Goal: Information Seeking & Learning: Learn about a topic

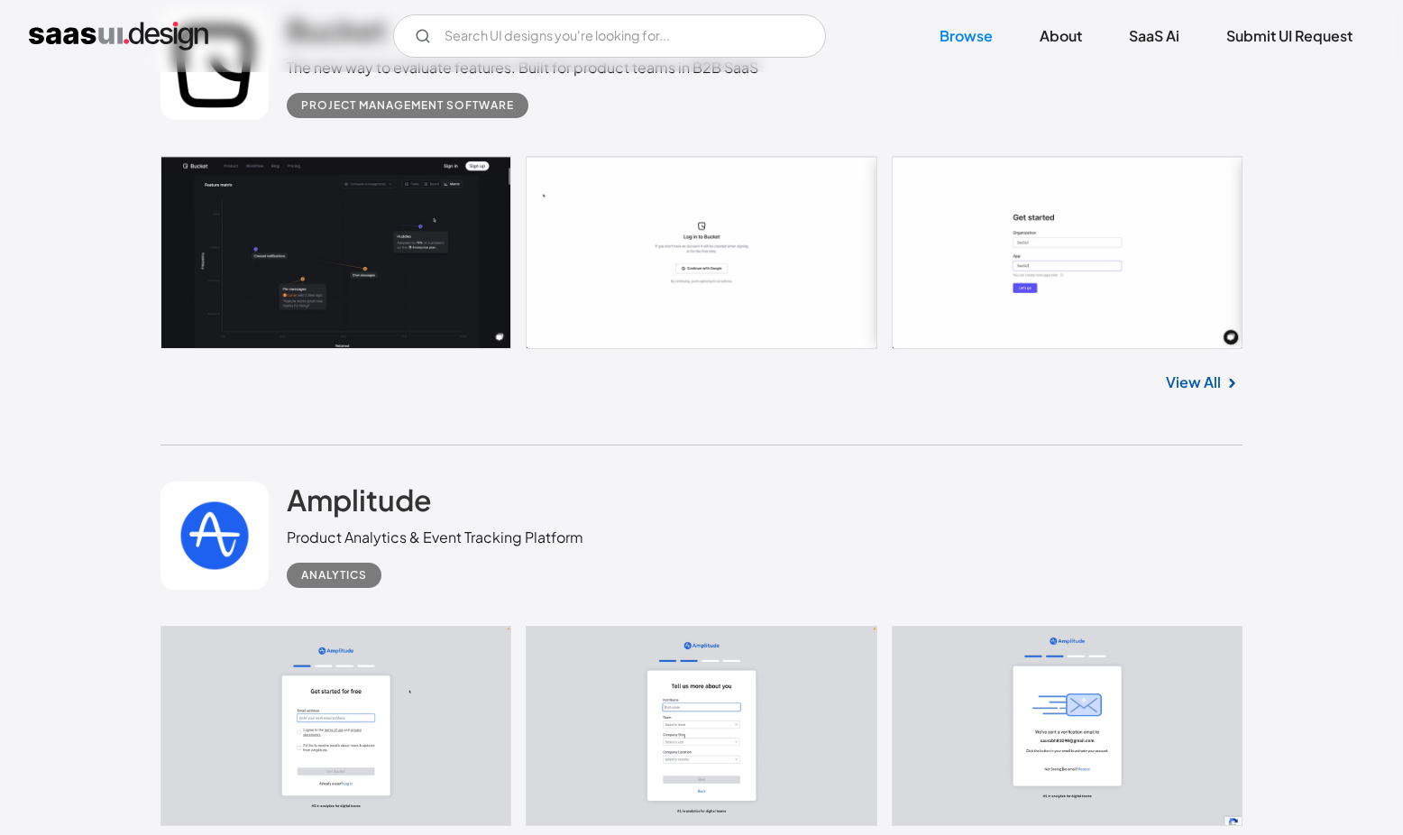
scroll to position [7217, 0]
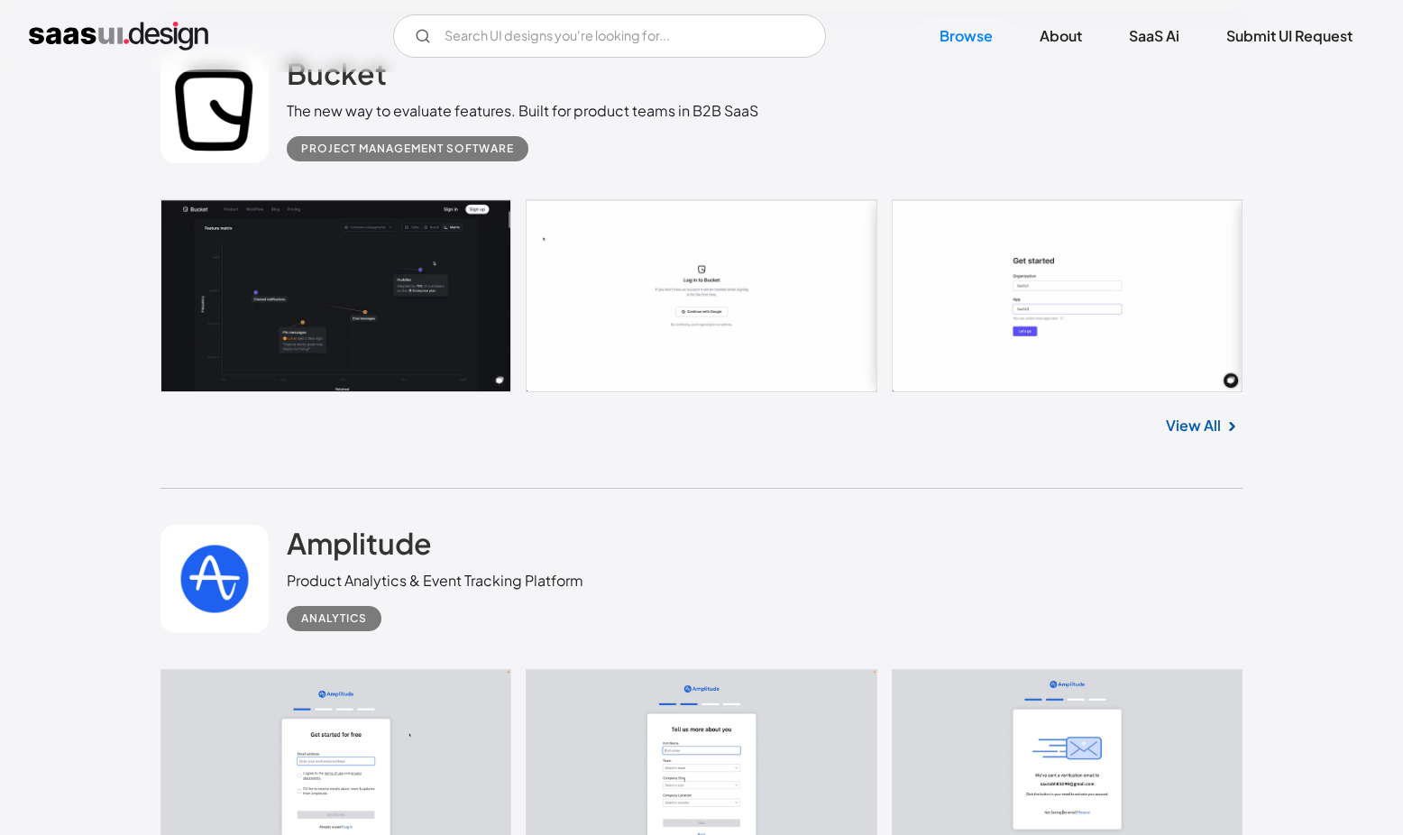
click at [225, 120] on link at bounding box center [214, 109] width 108 height 108
click at [227, 589] on link at bounding box center [214, 579] width 108 height 108
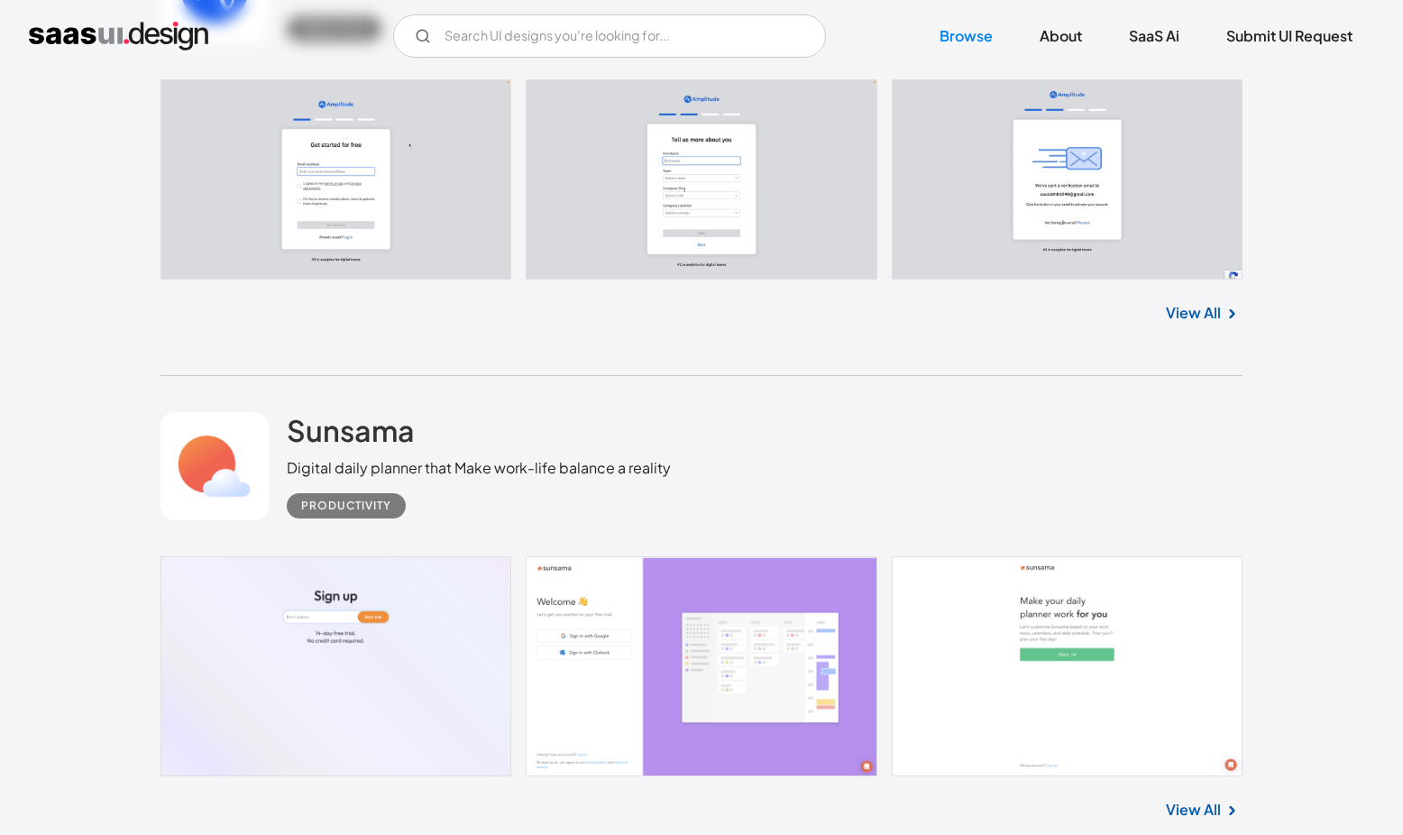
scroll to position [7811, 0]
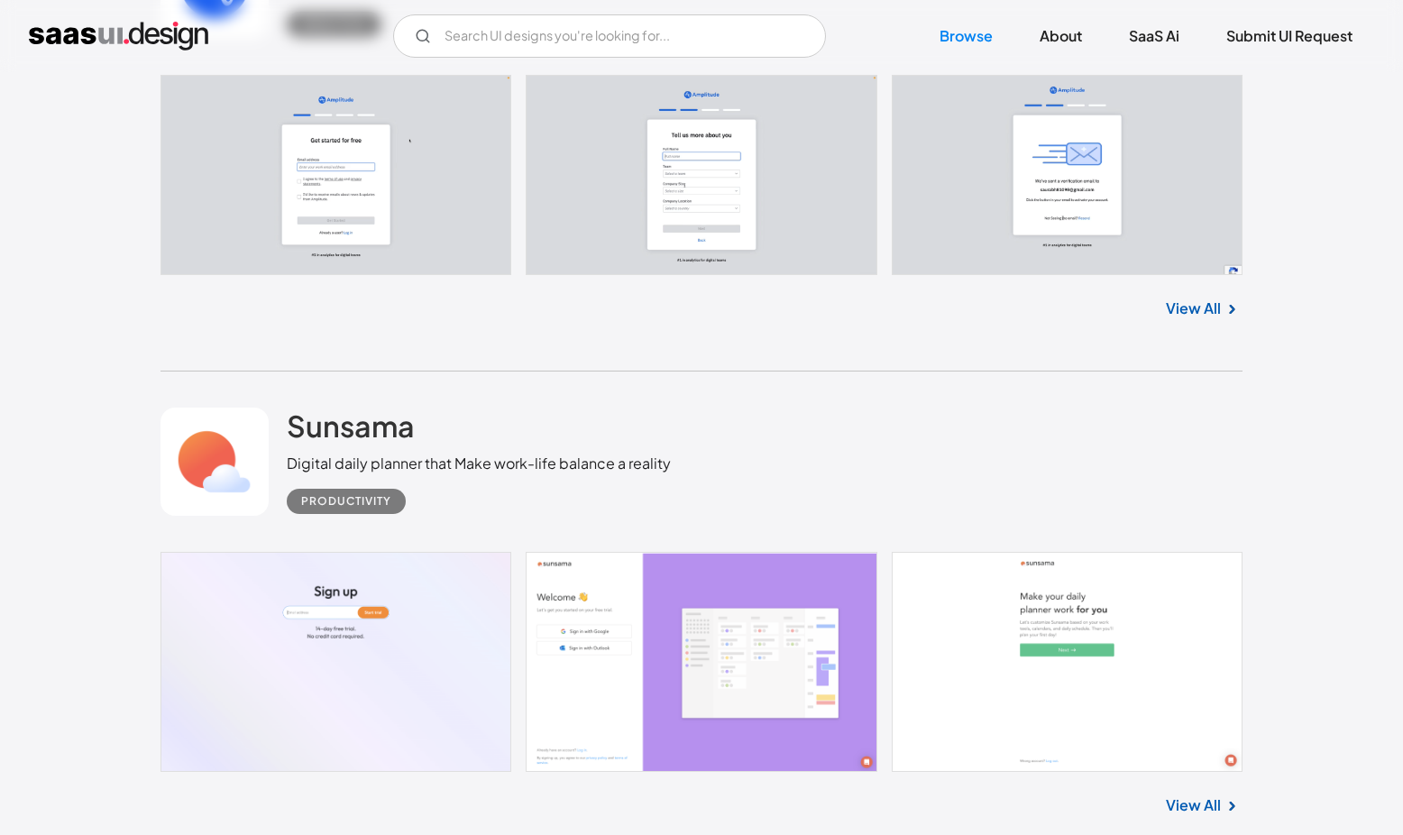
click at [231, 466] on link at bounding box center [214, 462] width 108 height 108
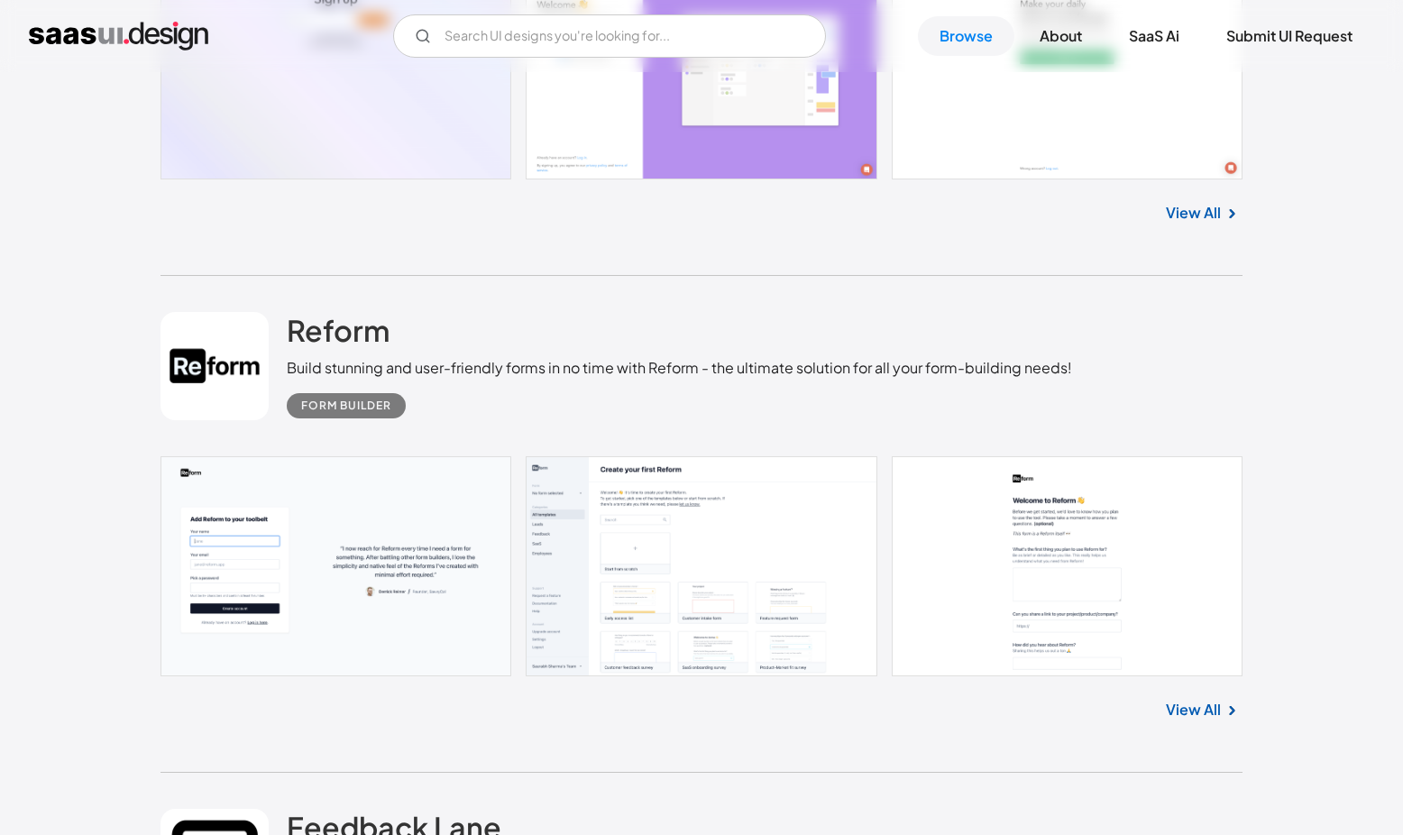
scroll to position [8407, 0]
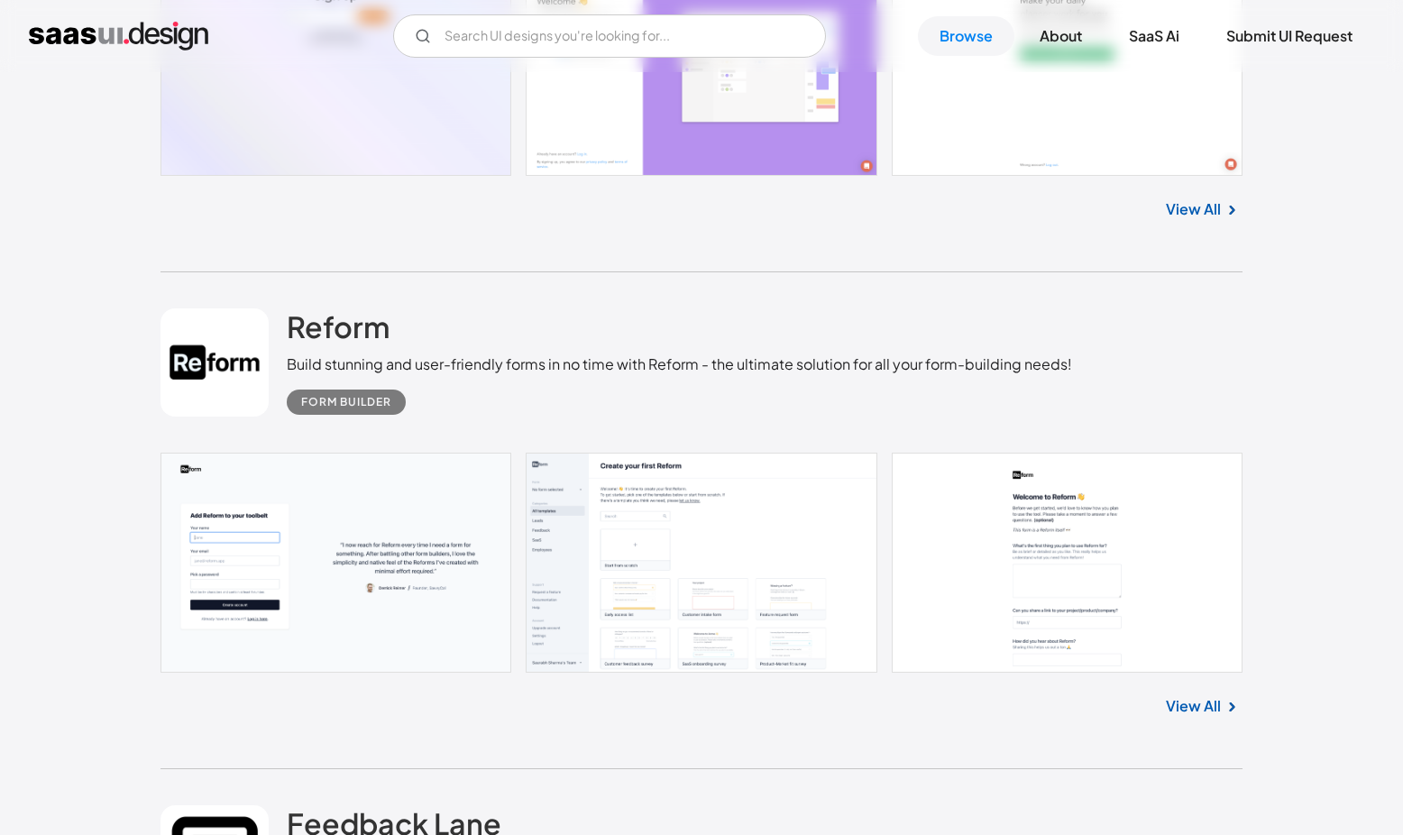
click at [179, 386] on link at bounding box center [214, 362] width 108 height 108
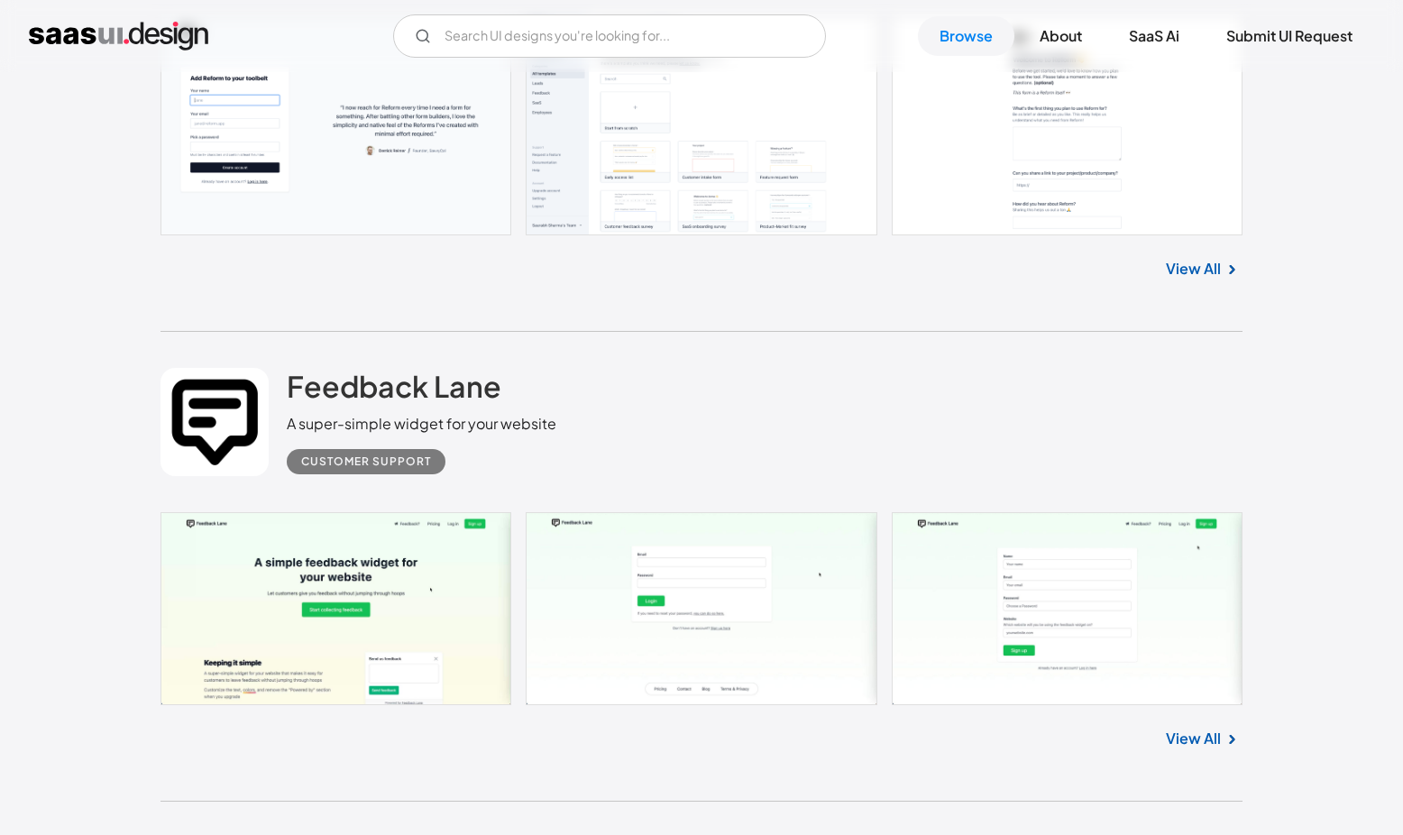
scroll to position [8853, 0]
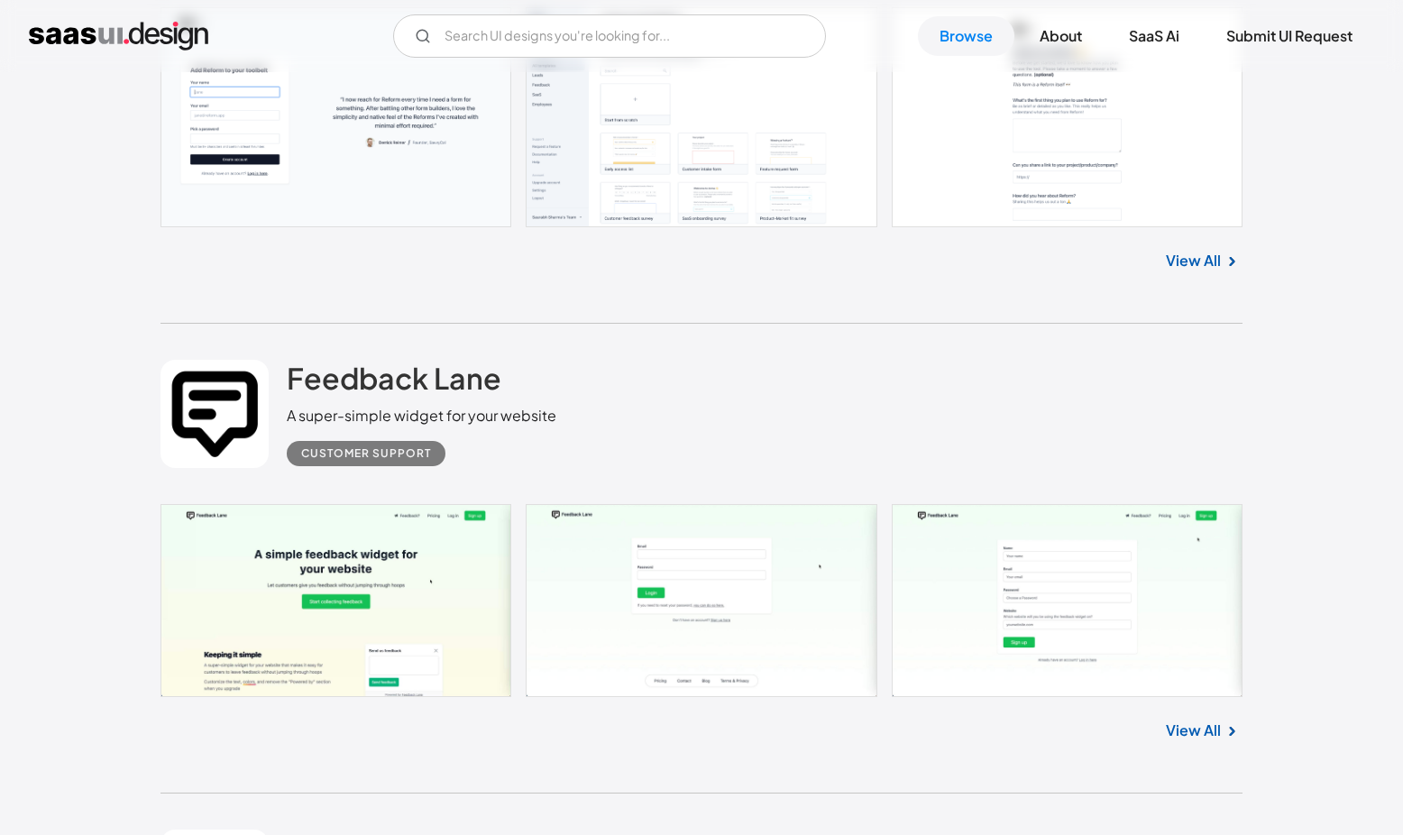
click at [199, 431] on link at bounding box center [214, 414] width 108 height 108
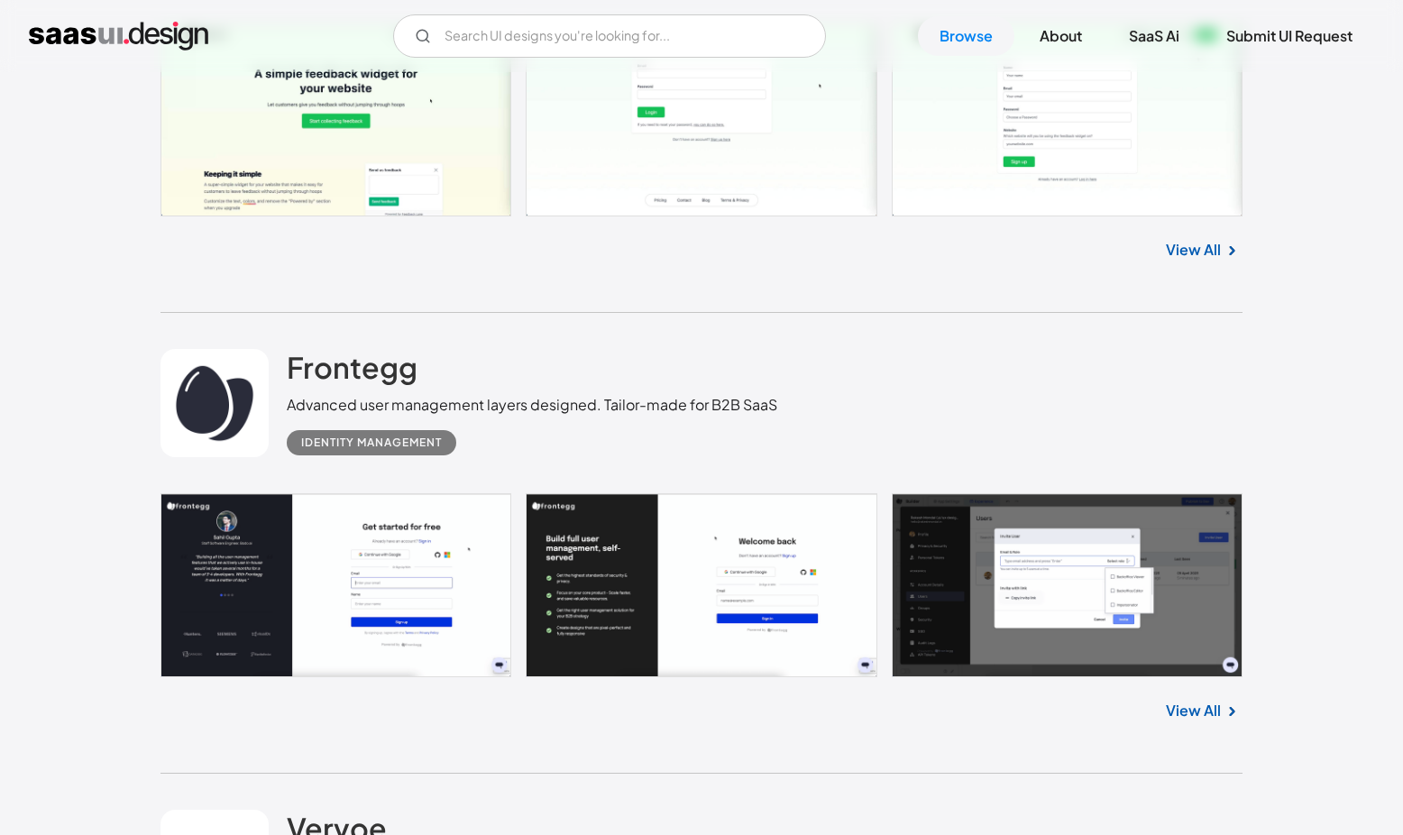
scroll to position [9338, 0]
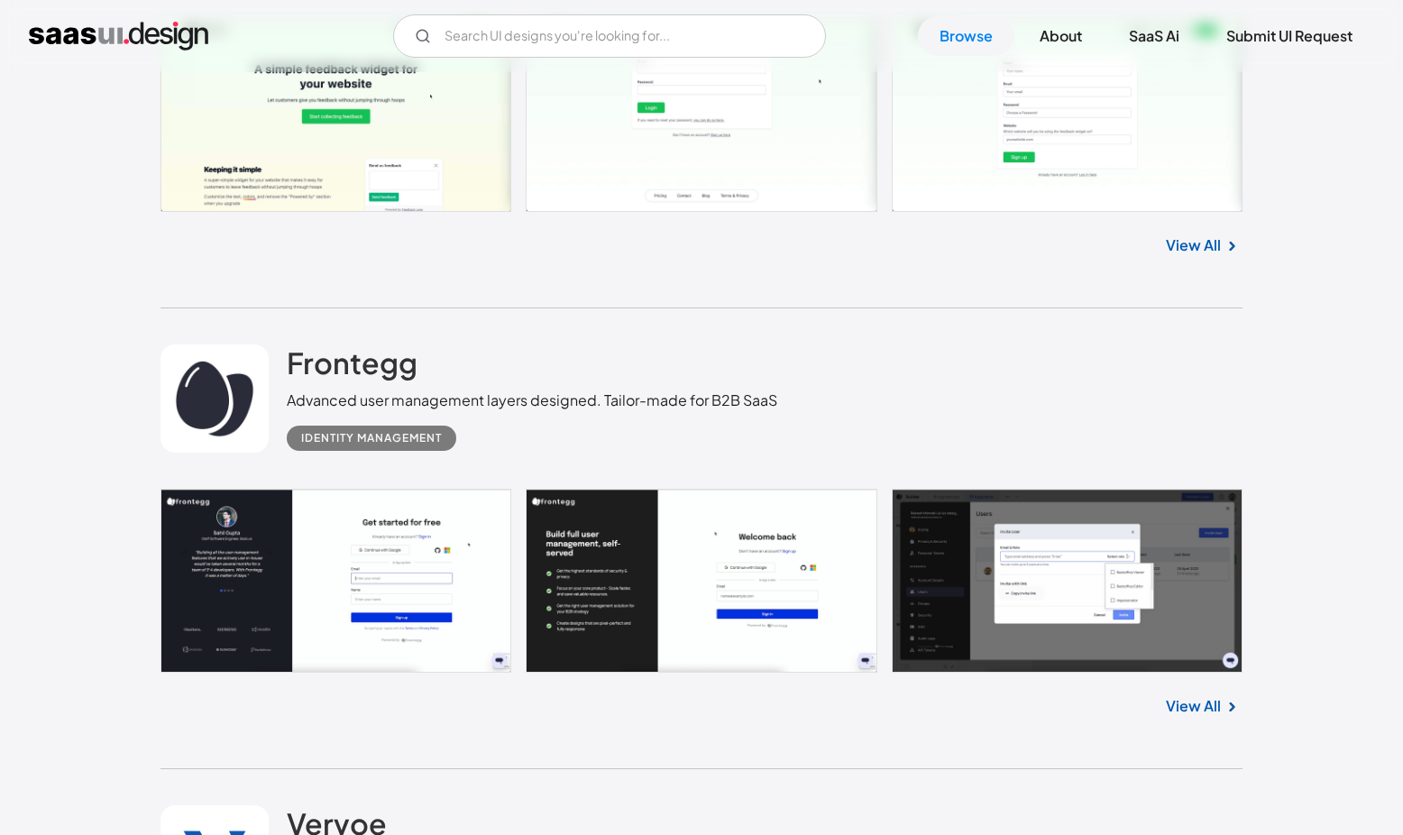
click at [201, 405] on link at bounding box center [214, 398] width 108 height 108
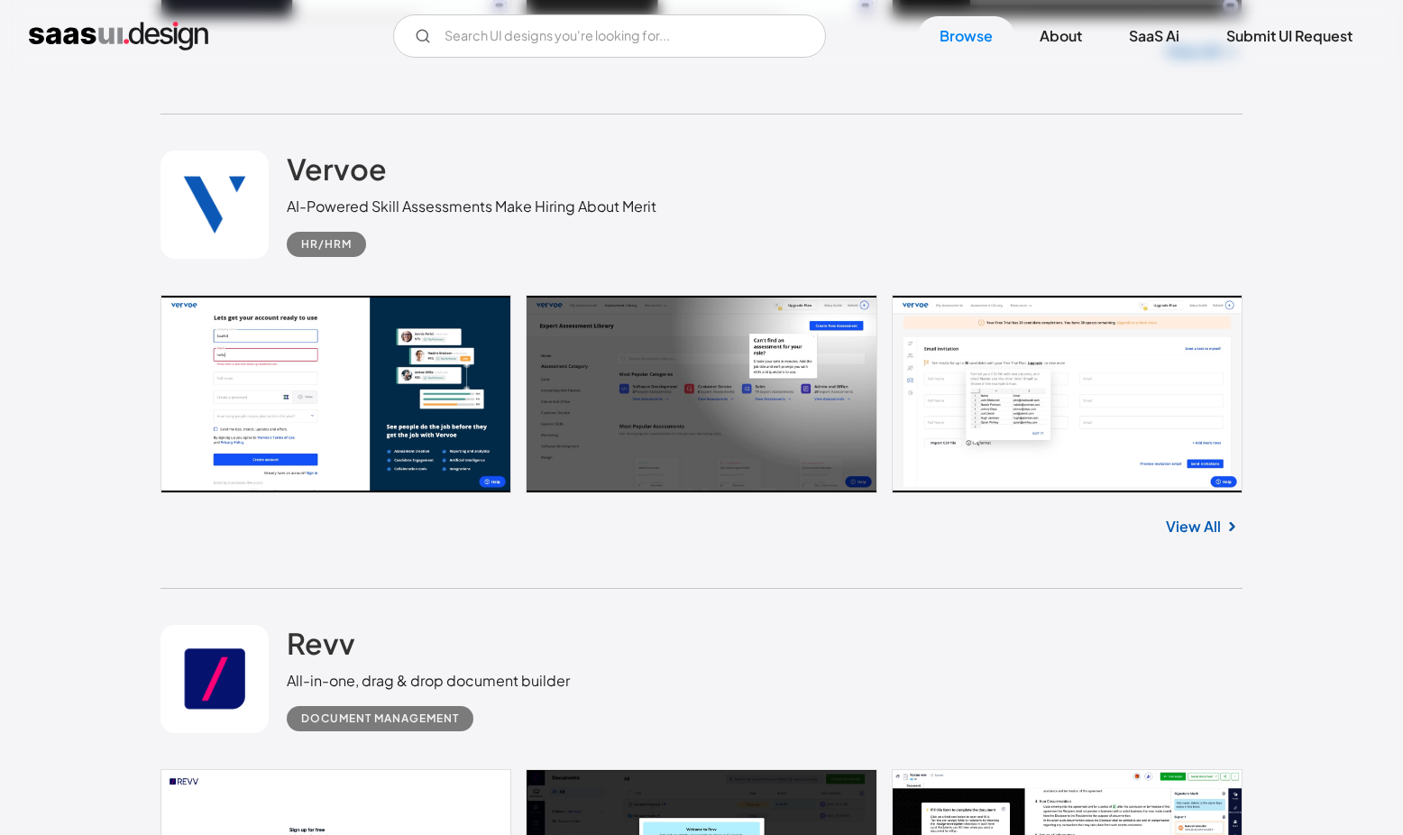
scroll to position [9970, 0]
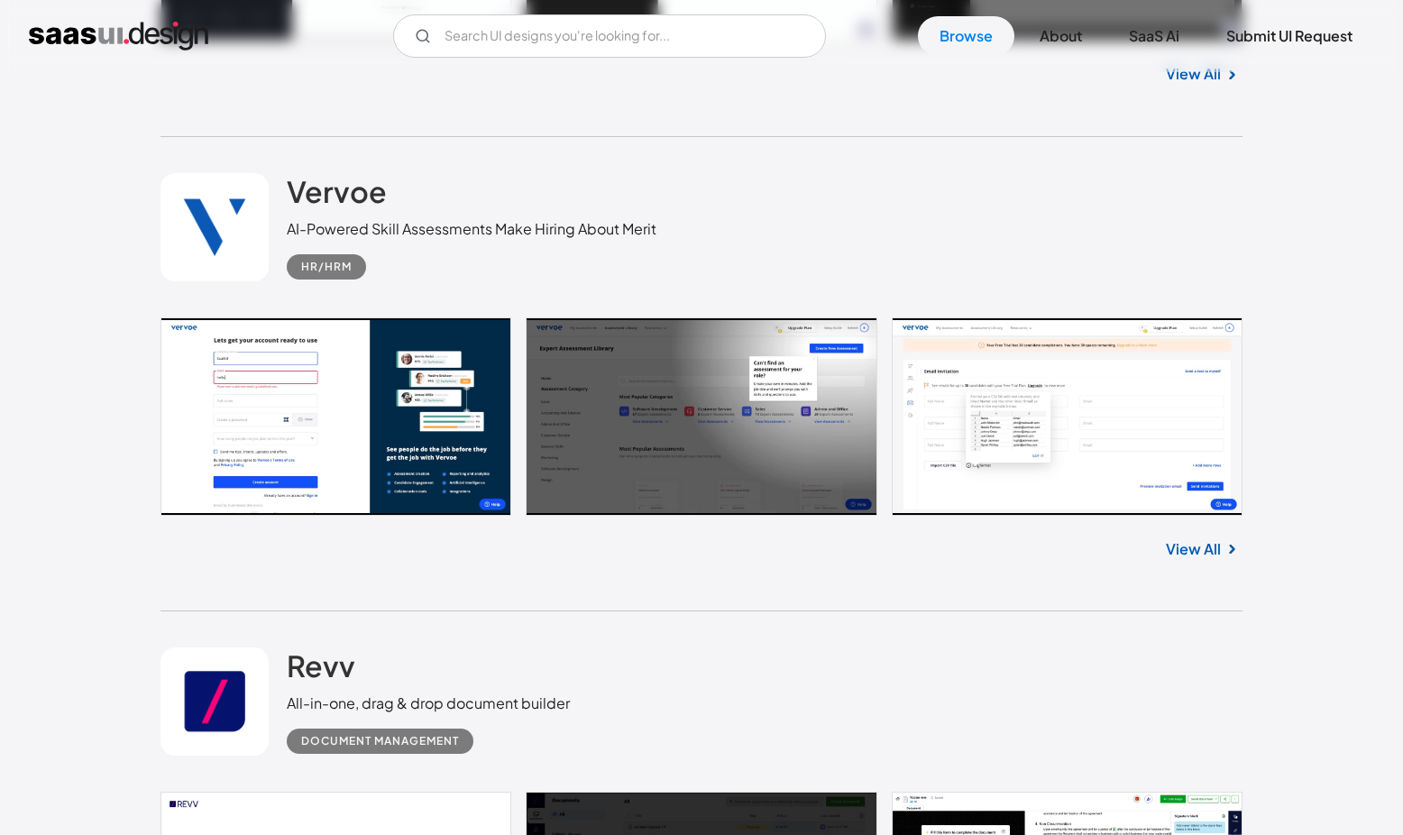
click at [189, 217] on link at bounding box center [214, 227] width 108 height 108
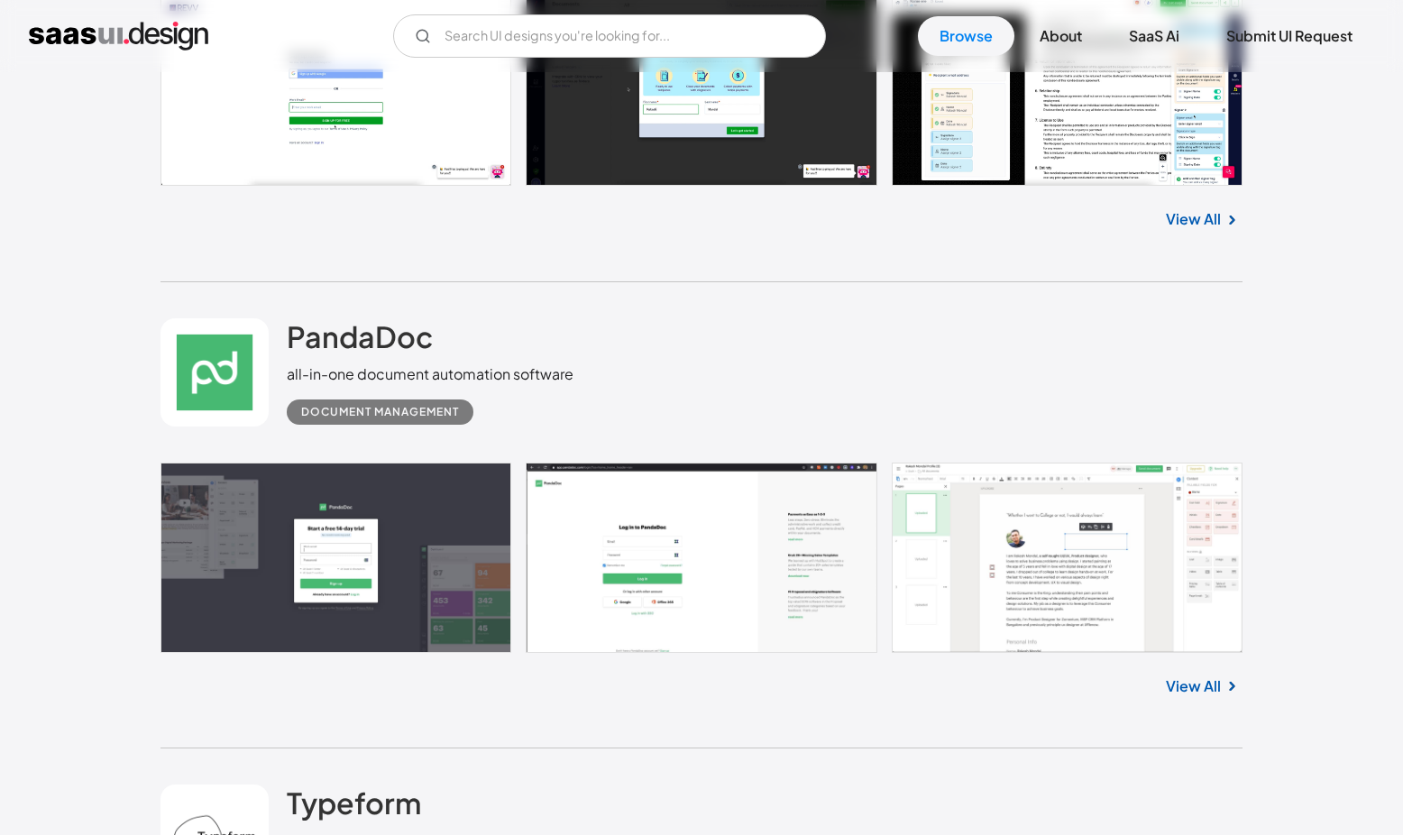
scroll to position [10767, 0]
click at [196, 417] on link at bounding box center [214, 371] width 108 height 108
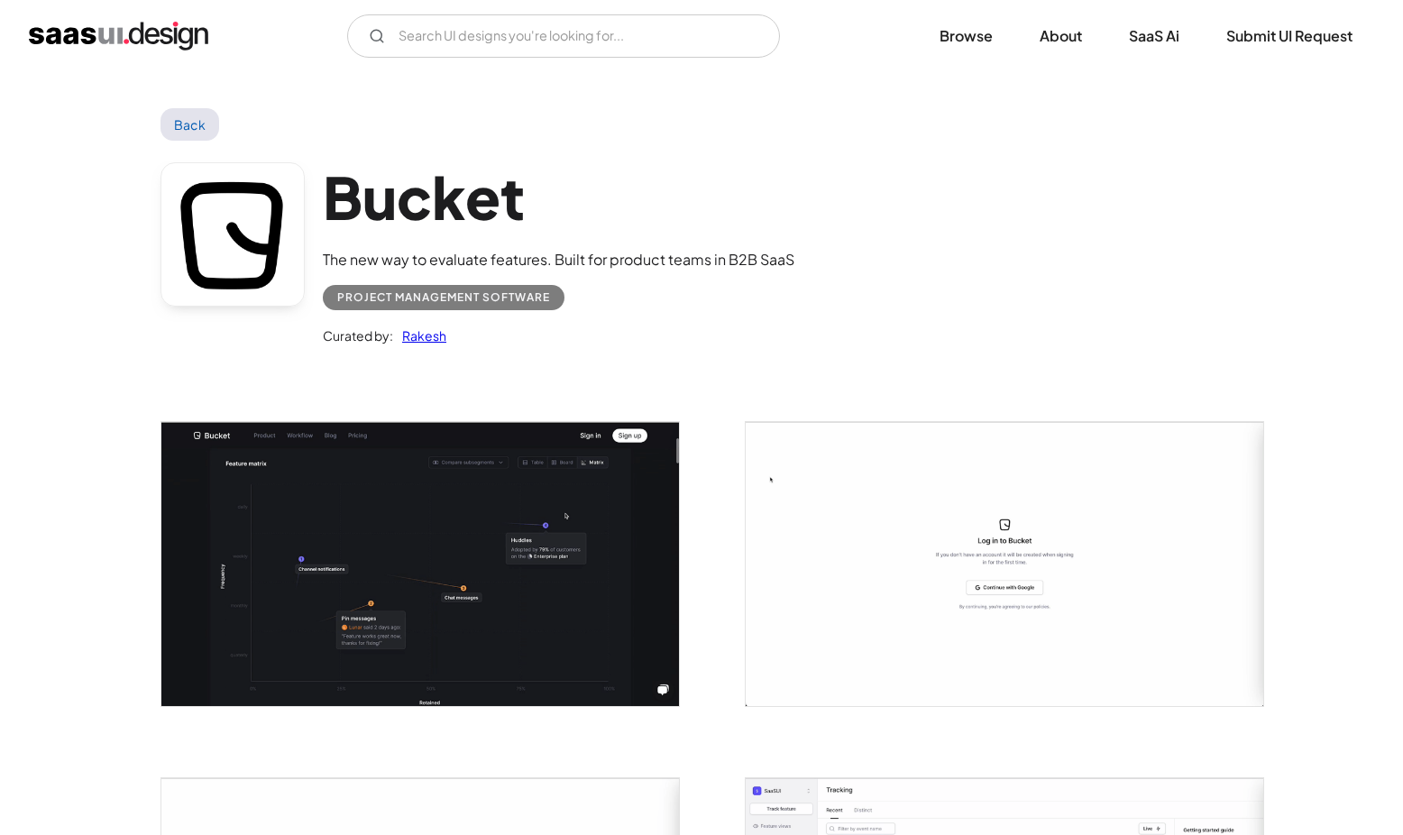
click at [195, 201] on link at bounding box center [232, 234] width 144 height 144
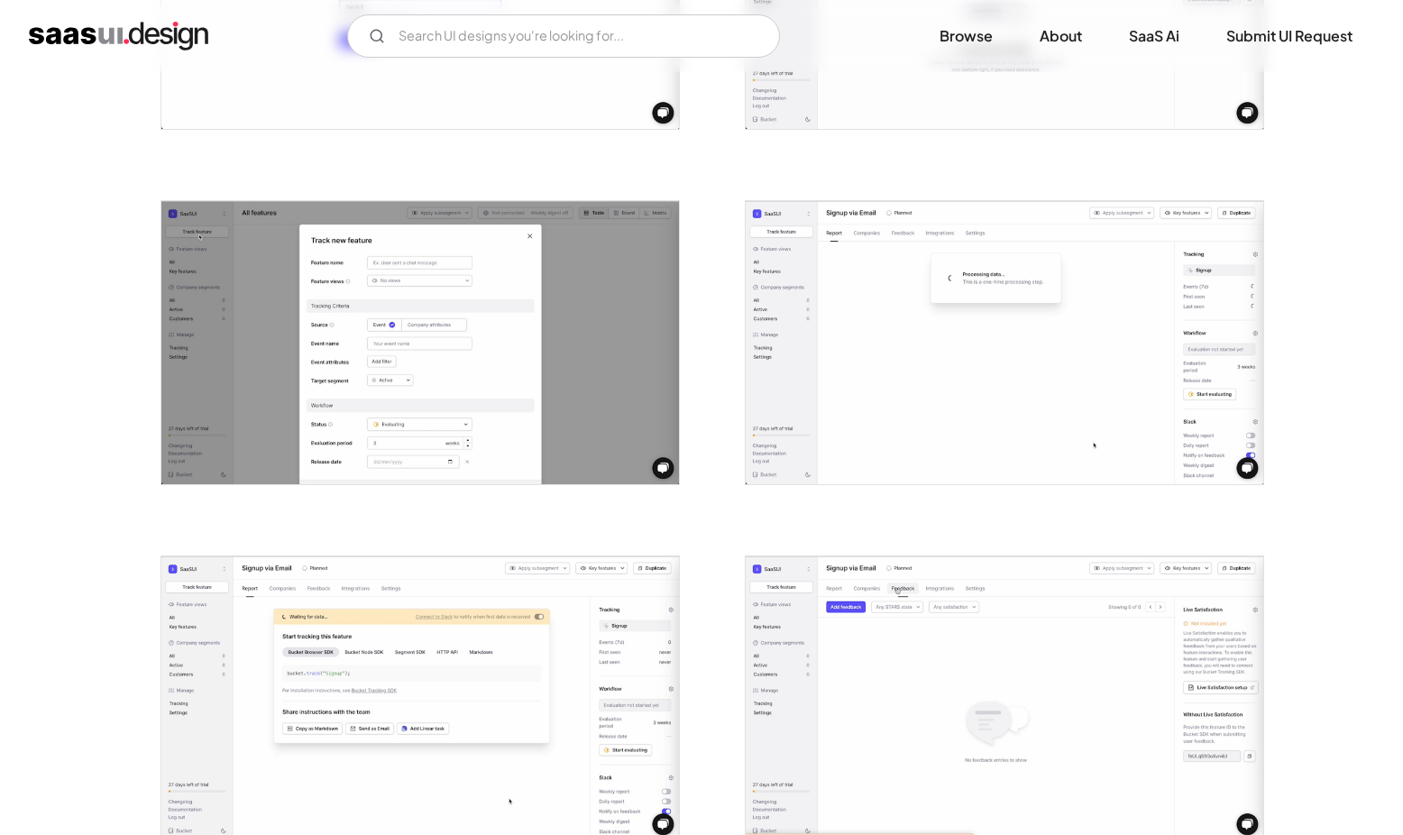
scroll to position [948, 0]
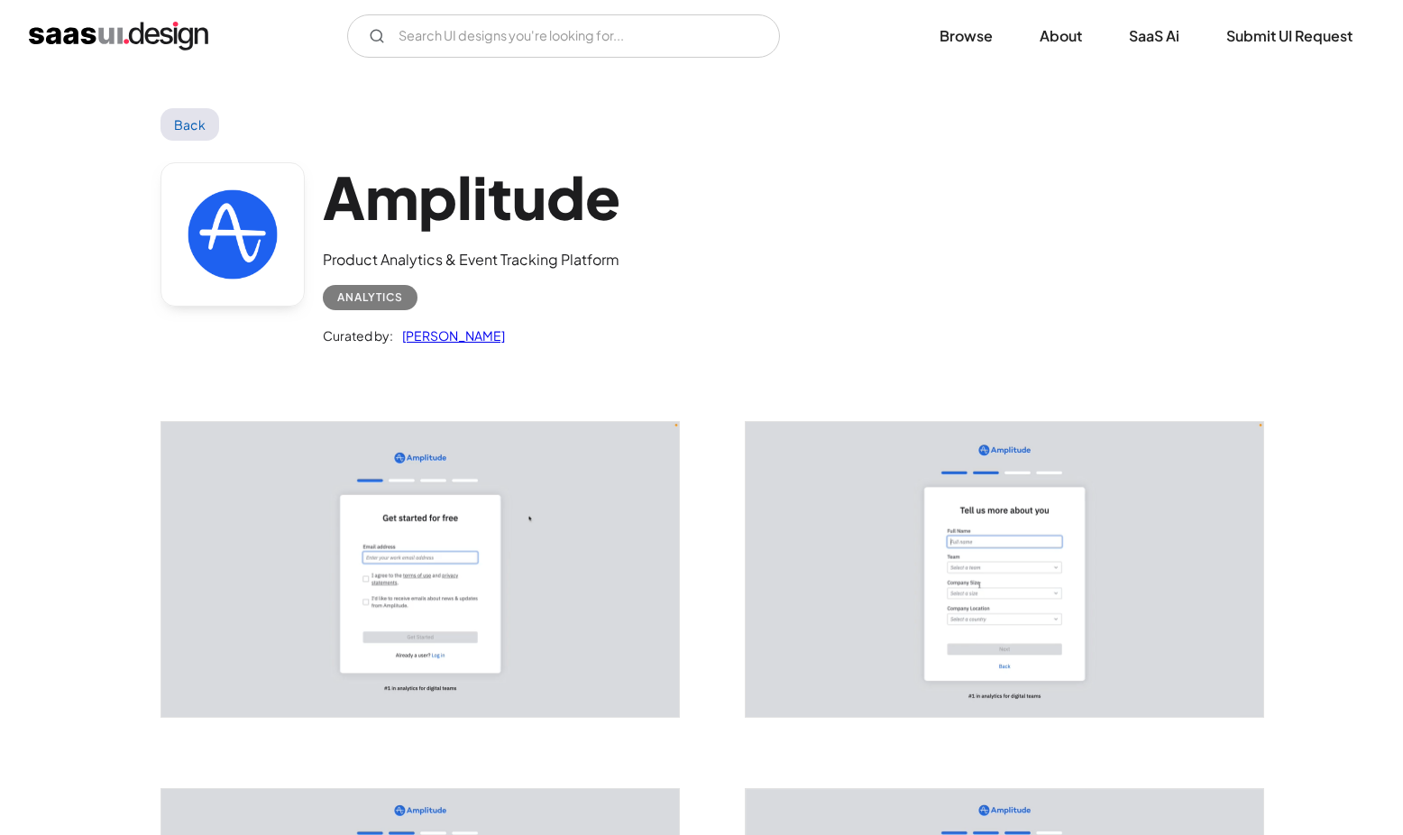
click at [254, 243] on link at bounding box center [232, 234] width 144 height 144
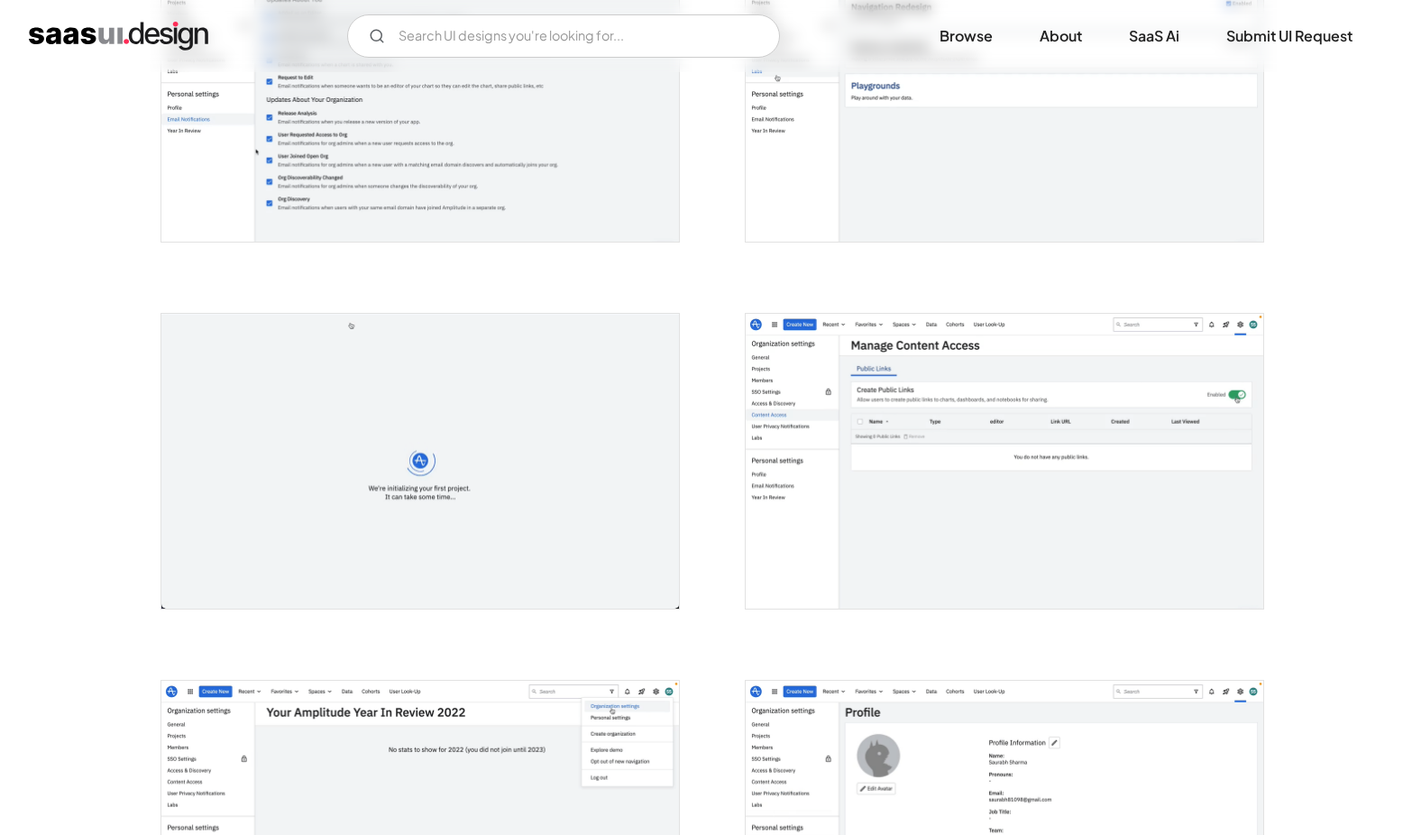
scroll to position [2531, 0]
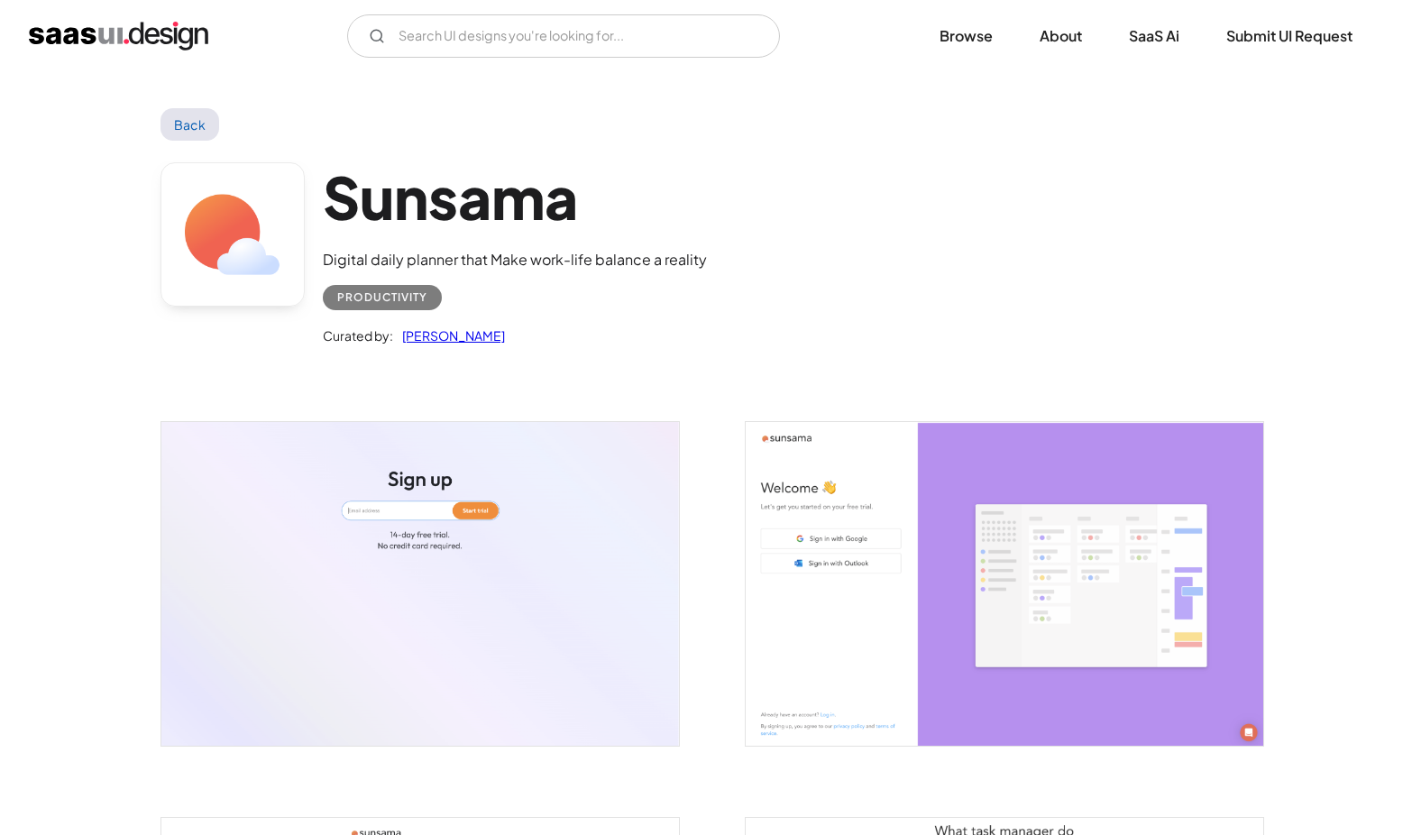
click at [253, 146] on div "Sunsama Digital daily planner that Make work-life balance a reality Productivit…" at bounding box center [701, 258] width 1082 height 235
click at [240, 178] on link at bounding box center [232, 234] width 144 height 144
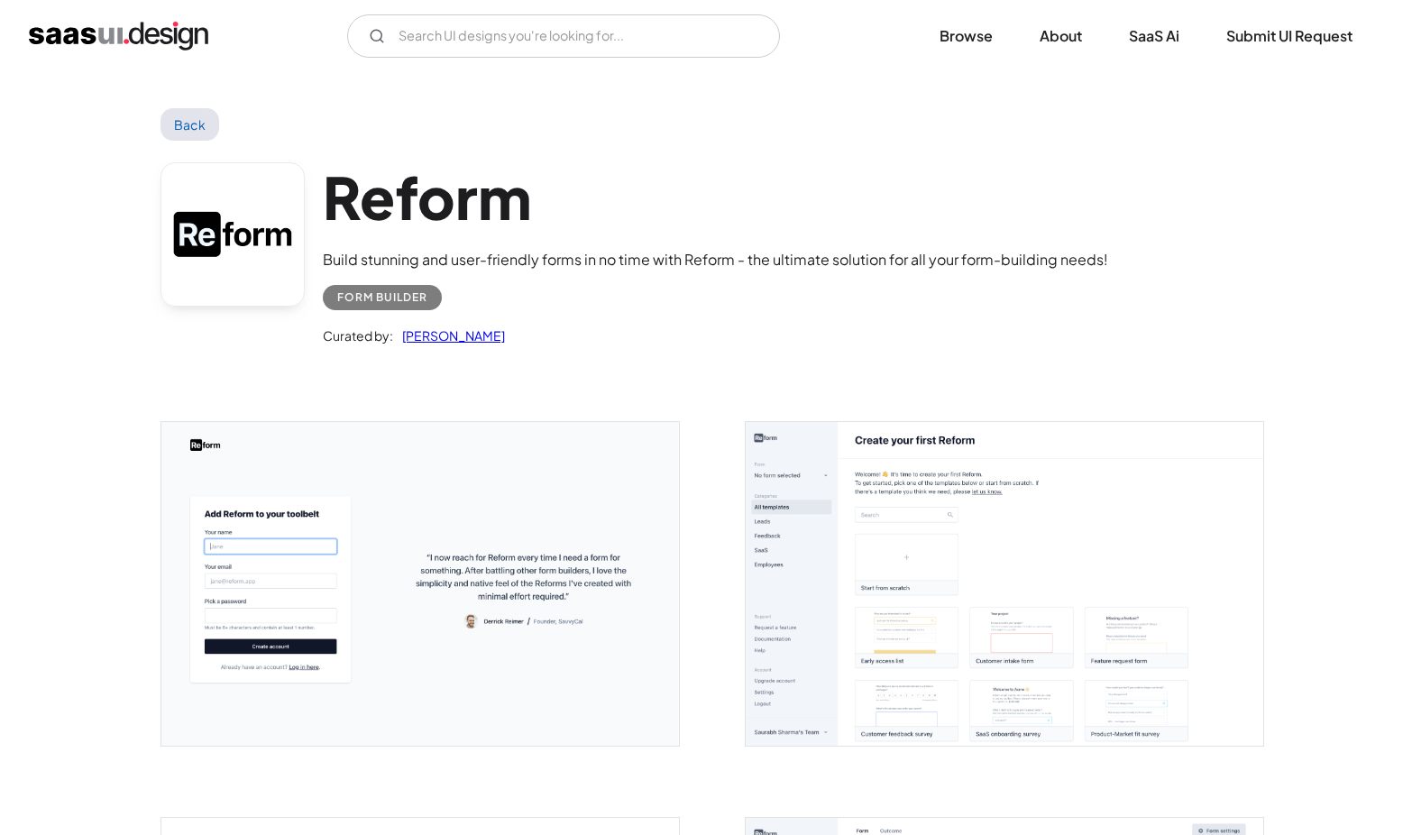
click at [264, 215] on link at bounding box center [232, 234] width 144 height 144
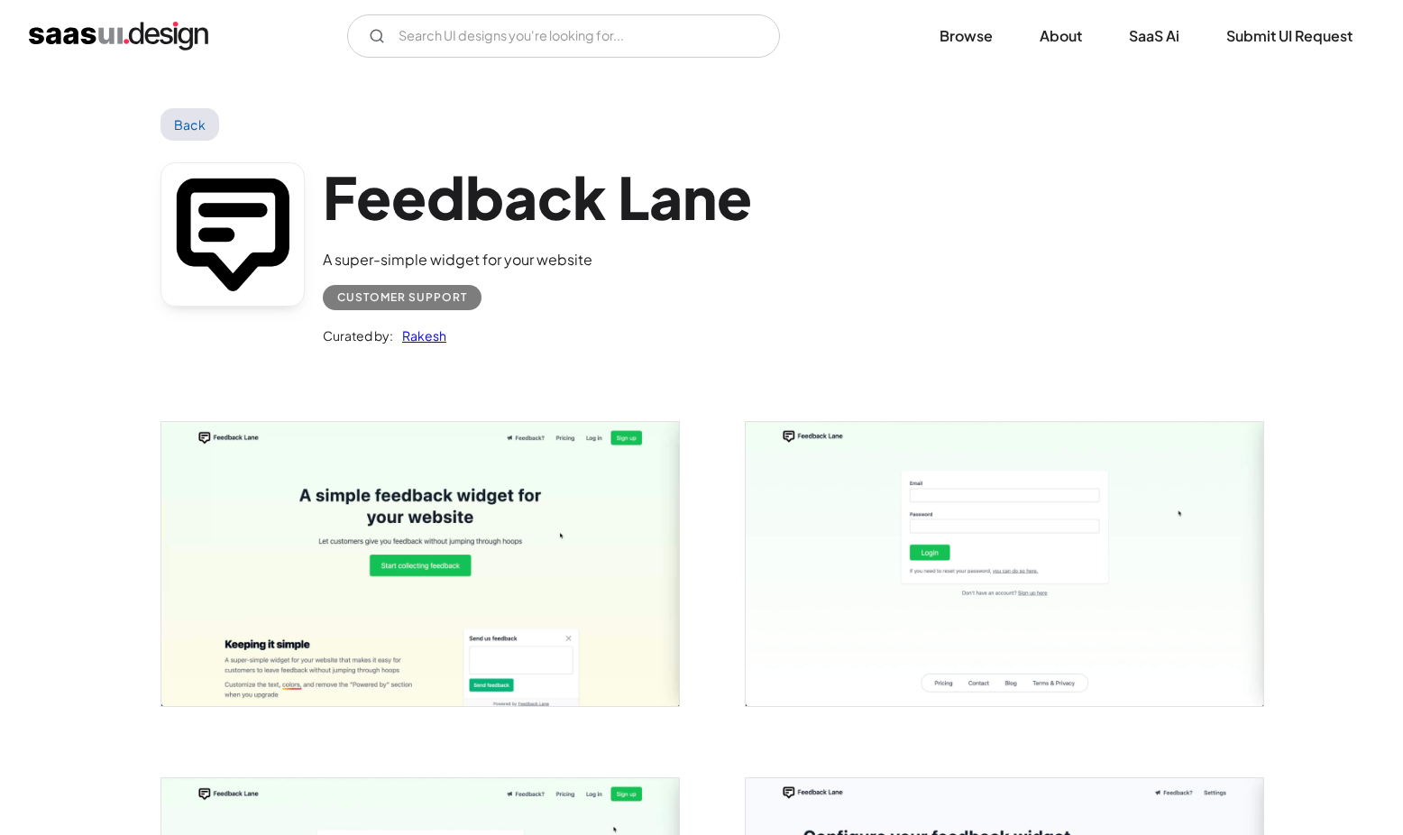
click at [289, 207] on link at bounding box center [232, 234] width 144 height 144
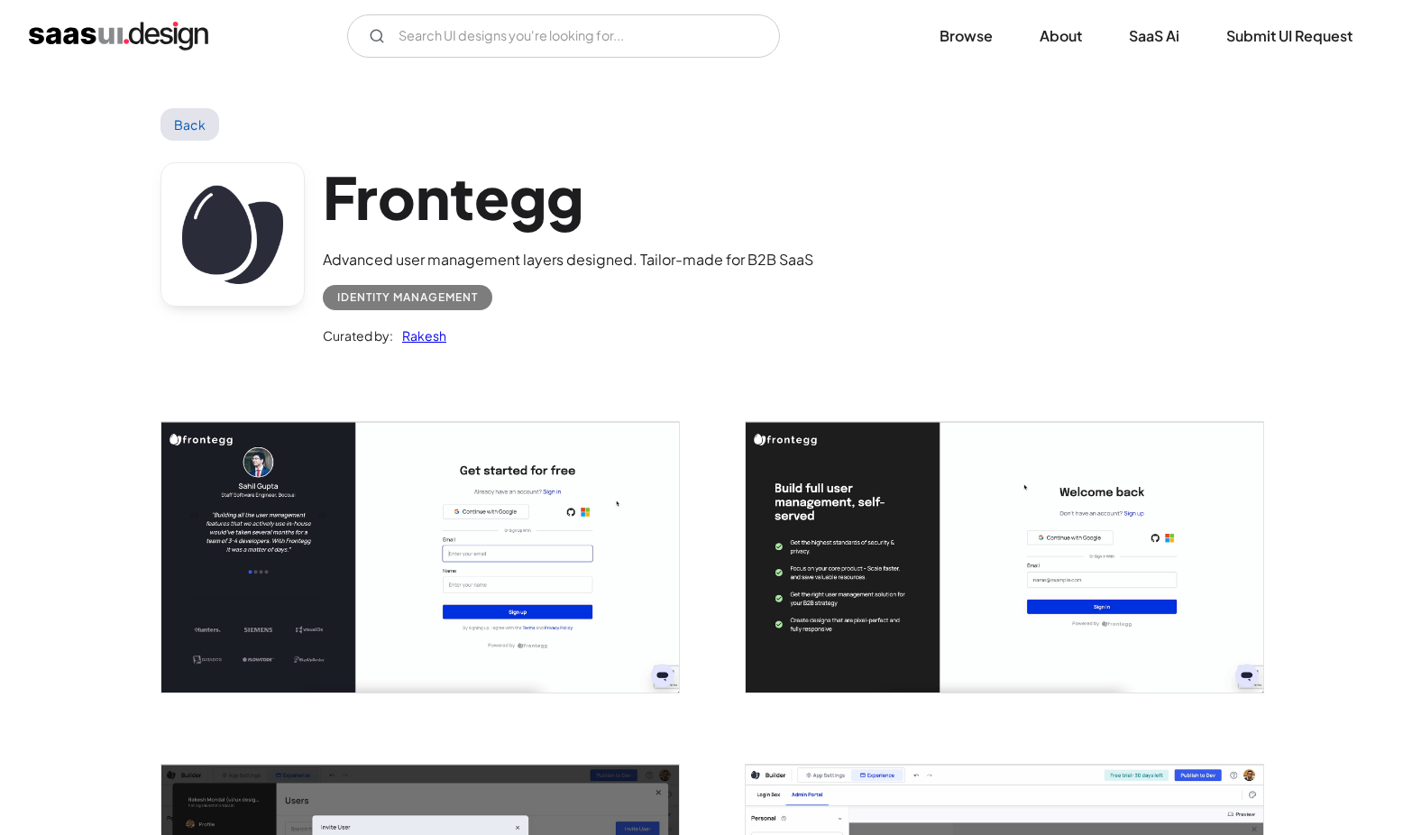
click at [212, 221] on link at bounding box center [232, 234] width 144 height 144
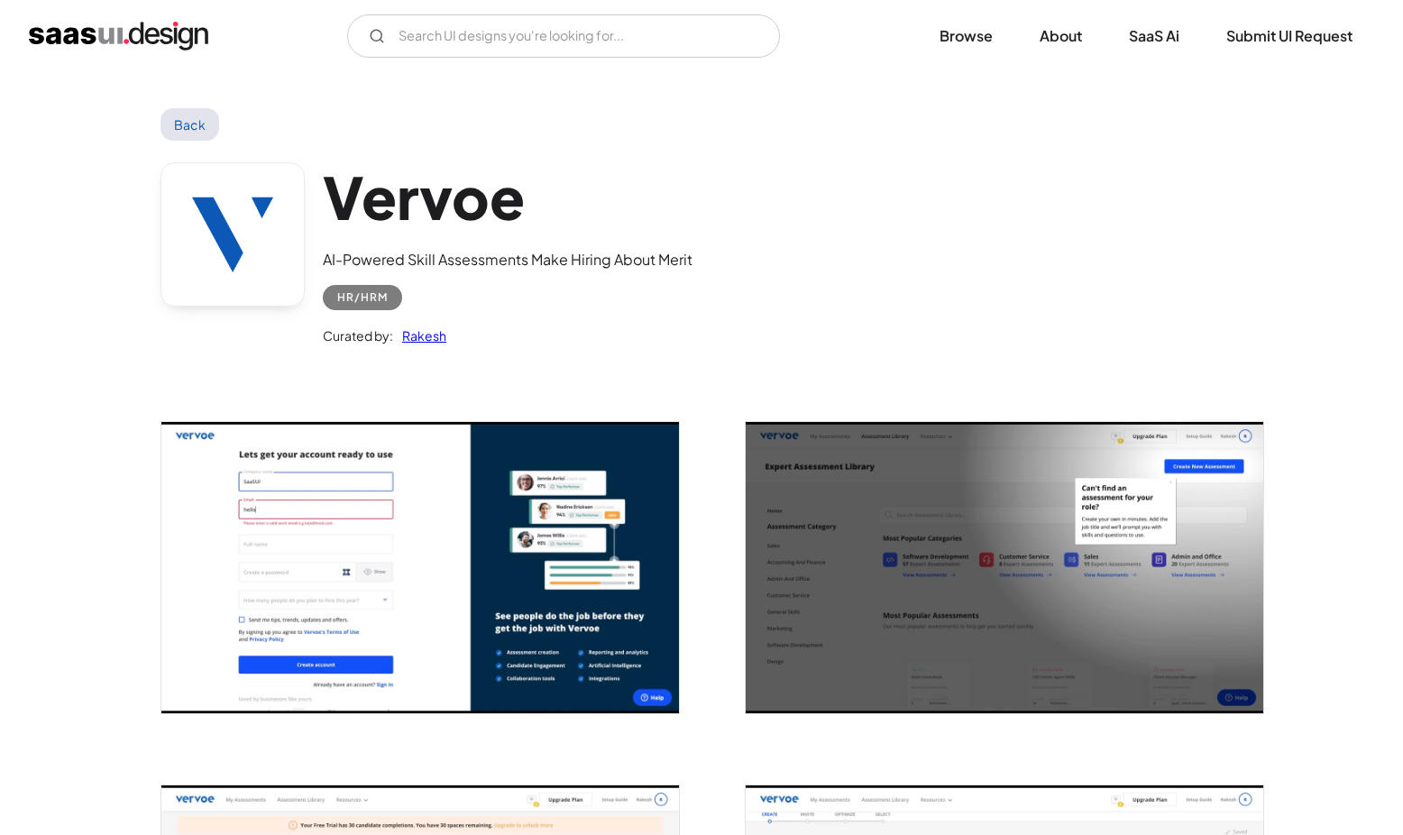
click at [281, 280] on link at bounding box center [232, 234] width 144 height 144
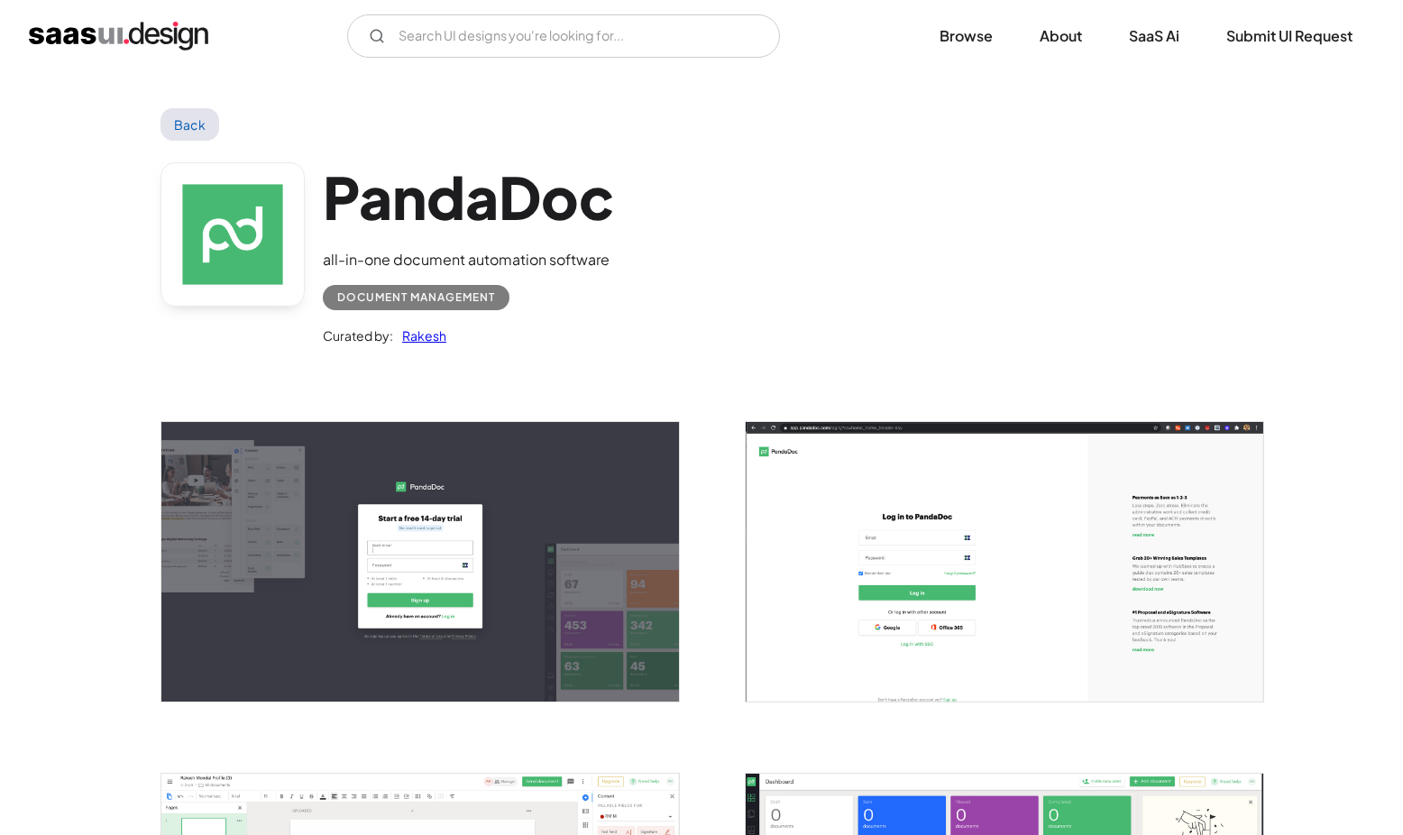
click at [240, 279] on link at bounding box center [232, 234] width 144 height 144
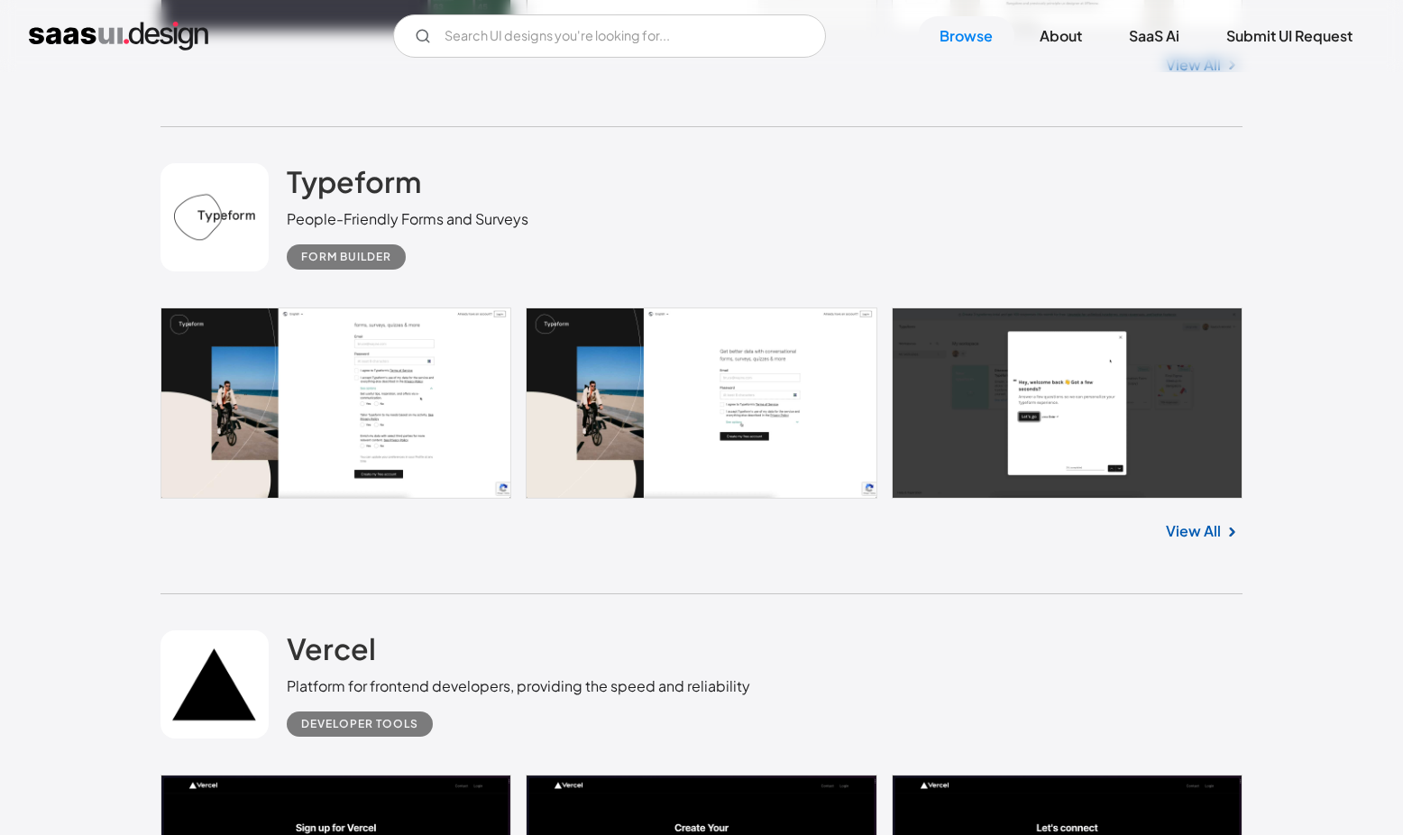
scroll to position [11388, 0]
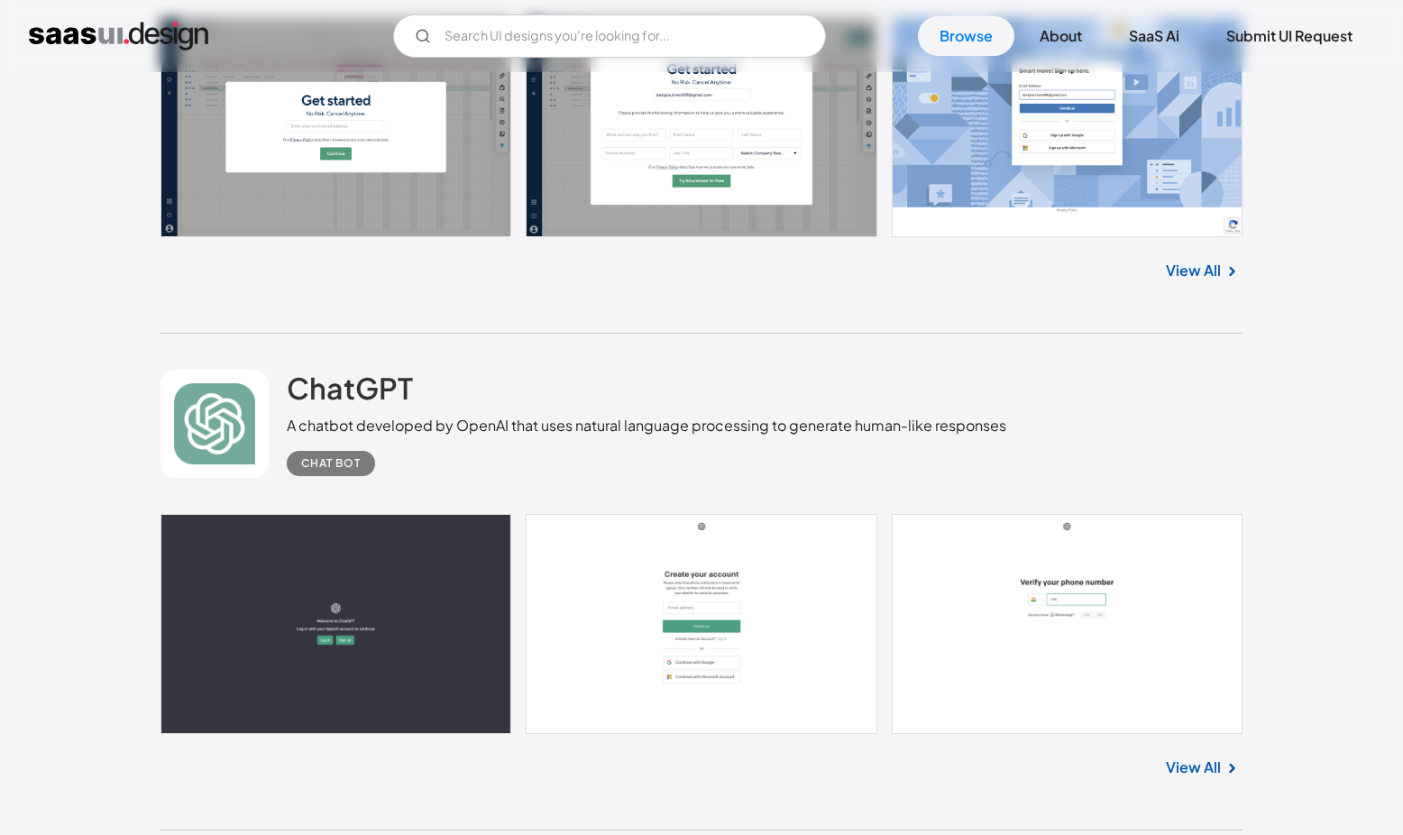
scroll to position [12643, 0]
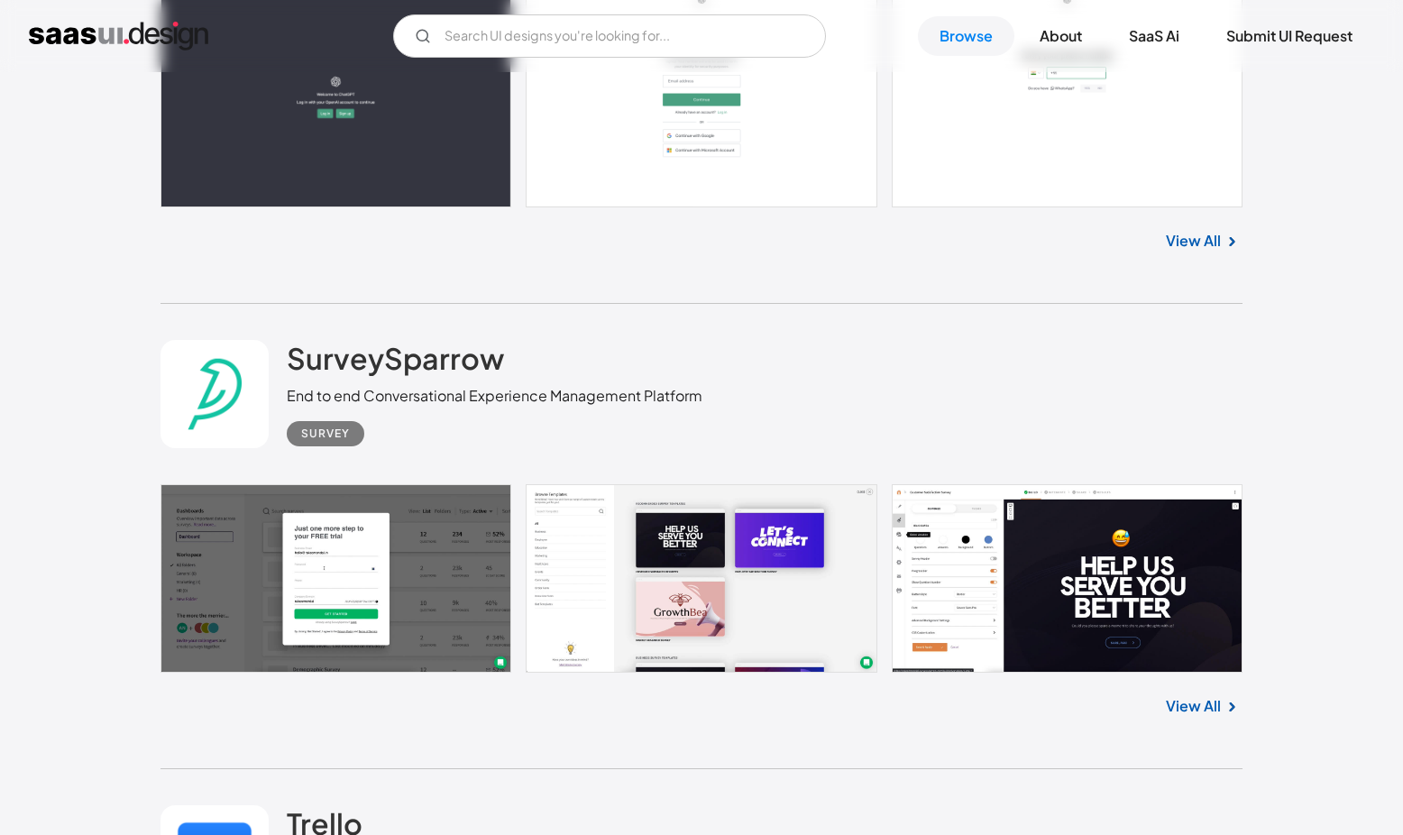
scroll to position [13145, 0]
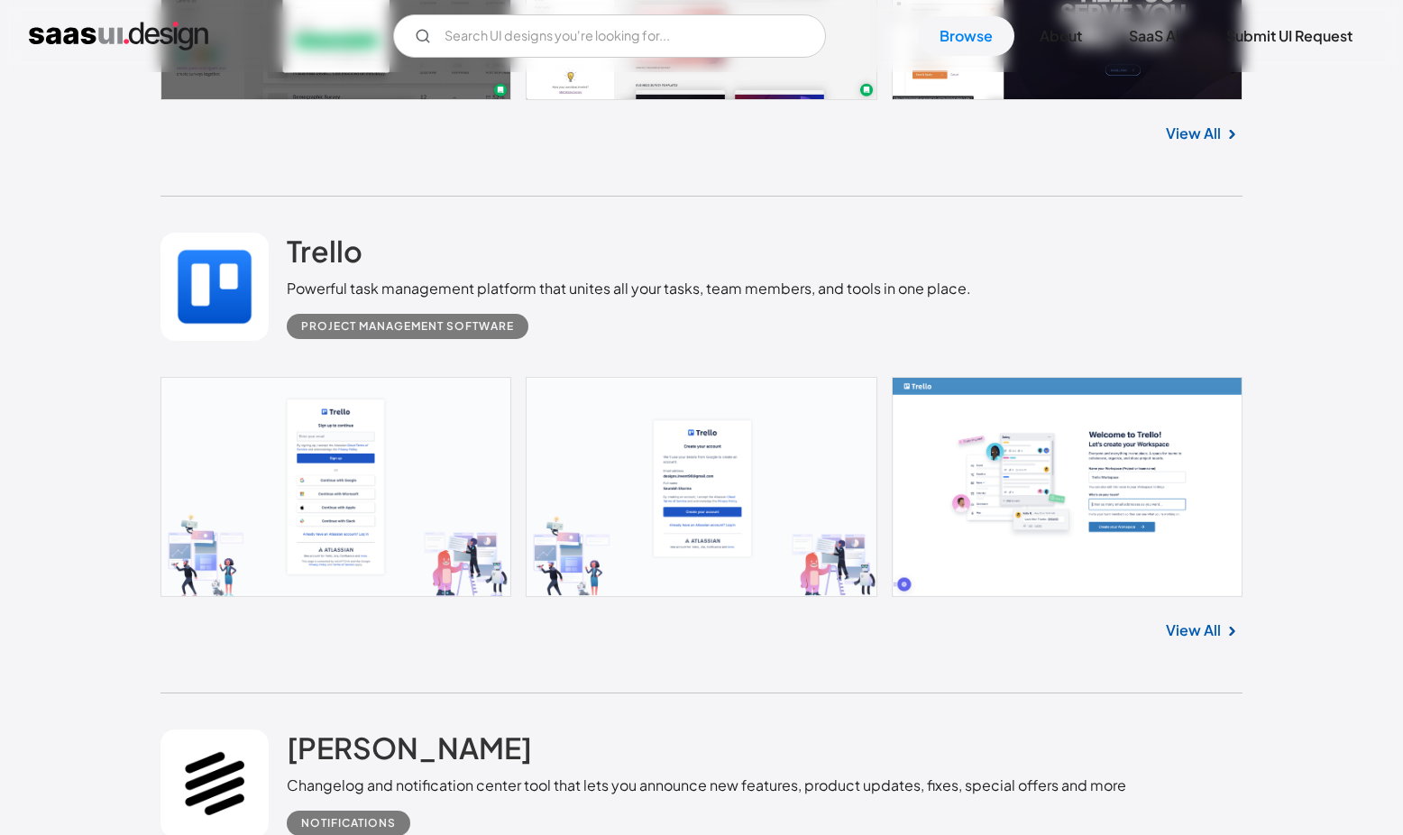
scroll to position [13733, 0]
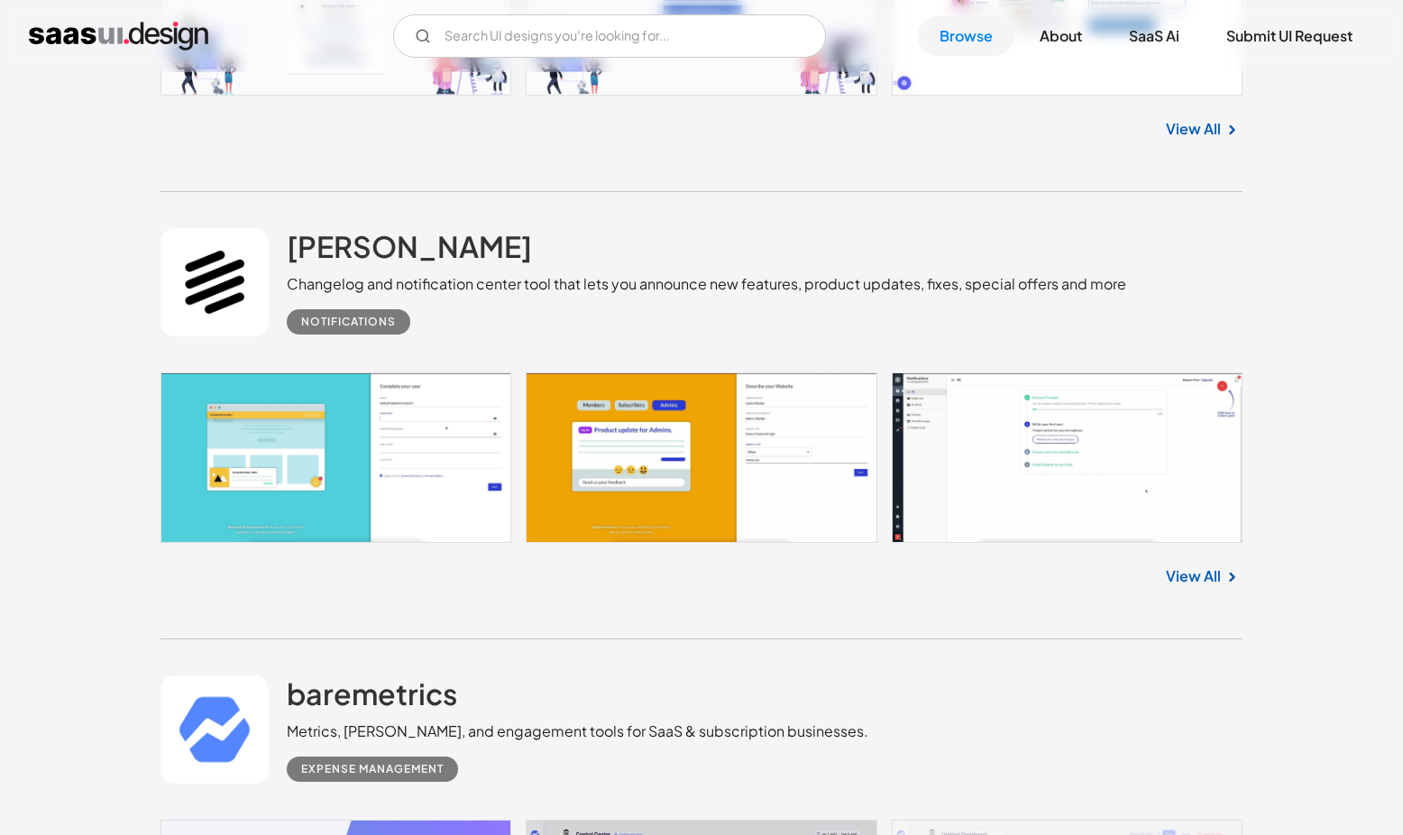
scroll to position [14234, 0]
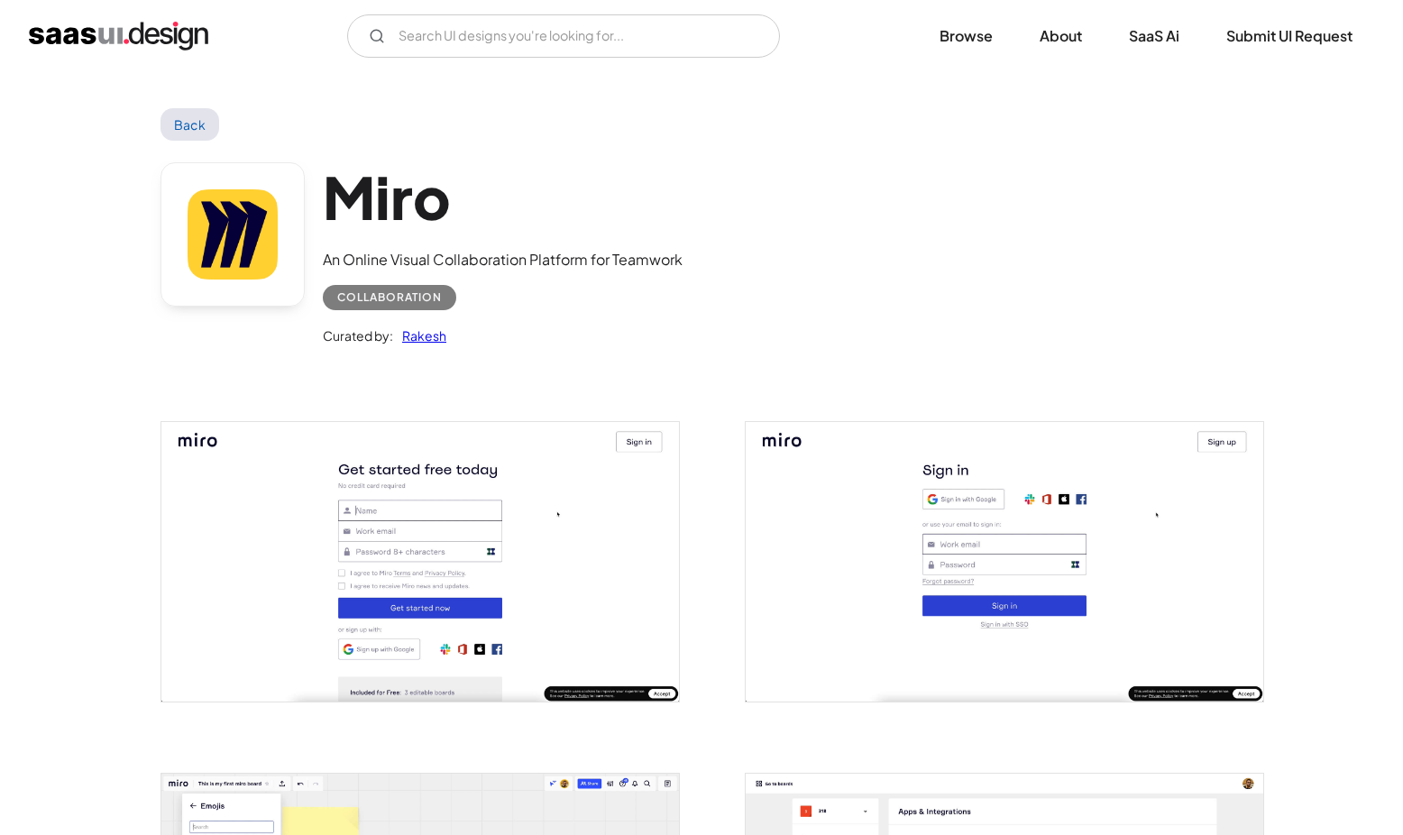
click at [247, 264] on link at bounding box center [232, 234] width 144 height 144
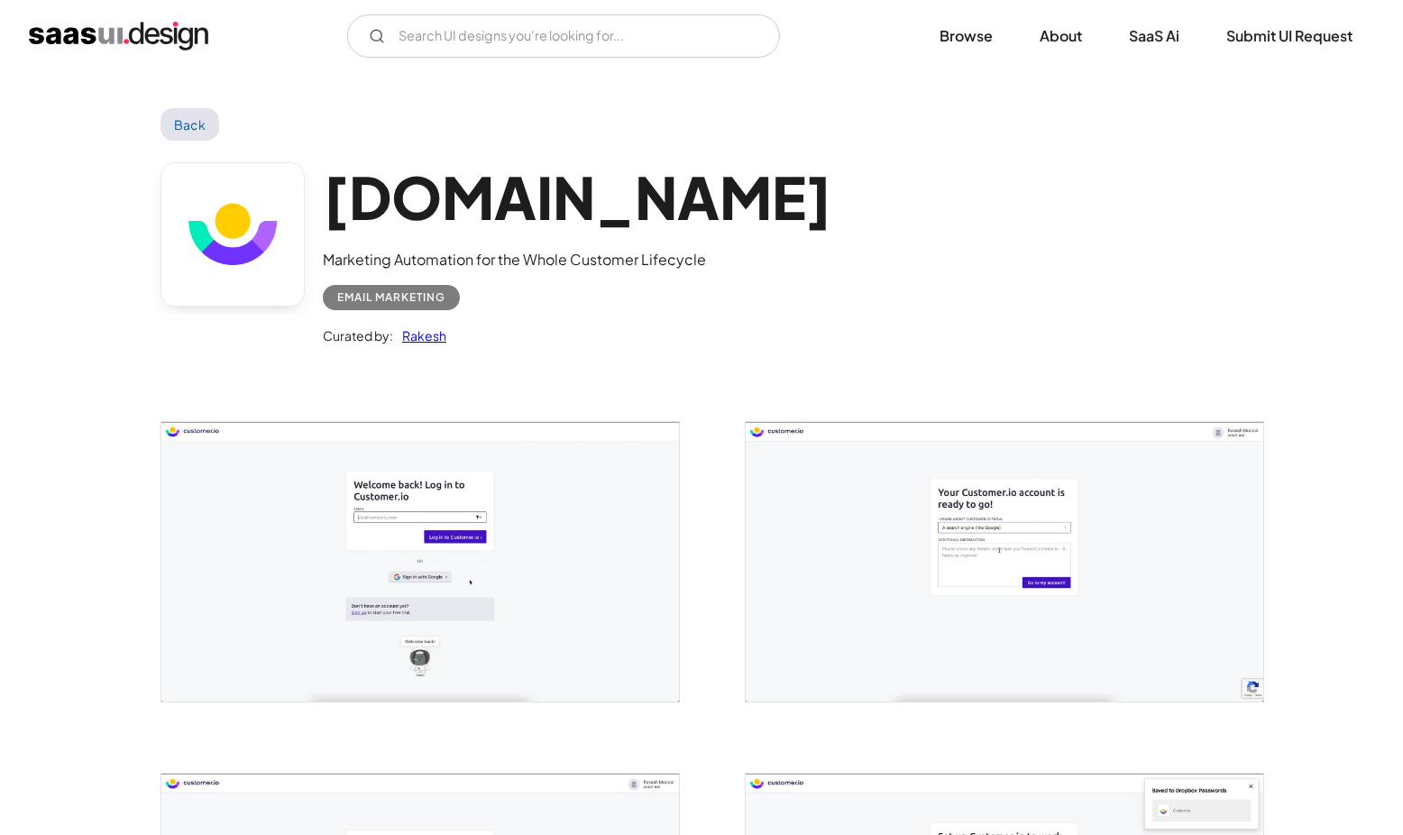
click at [210, 224] on link at bounding box center [232, 234] width 144 height 144
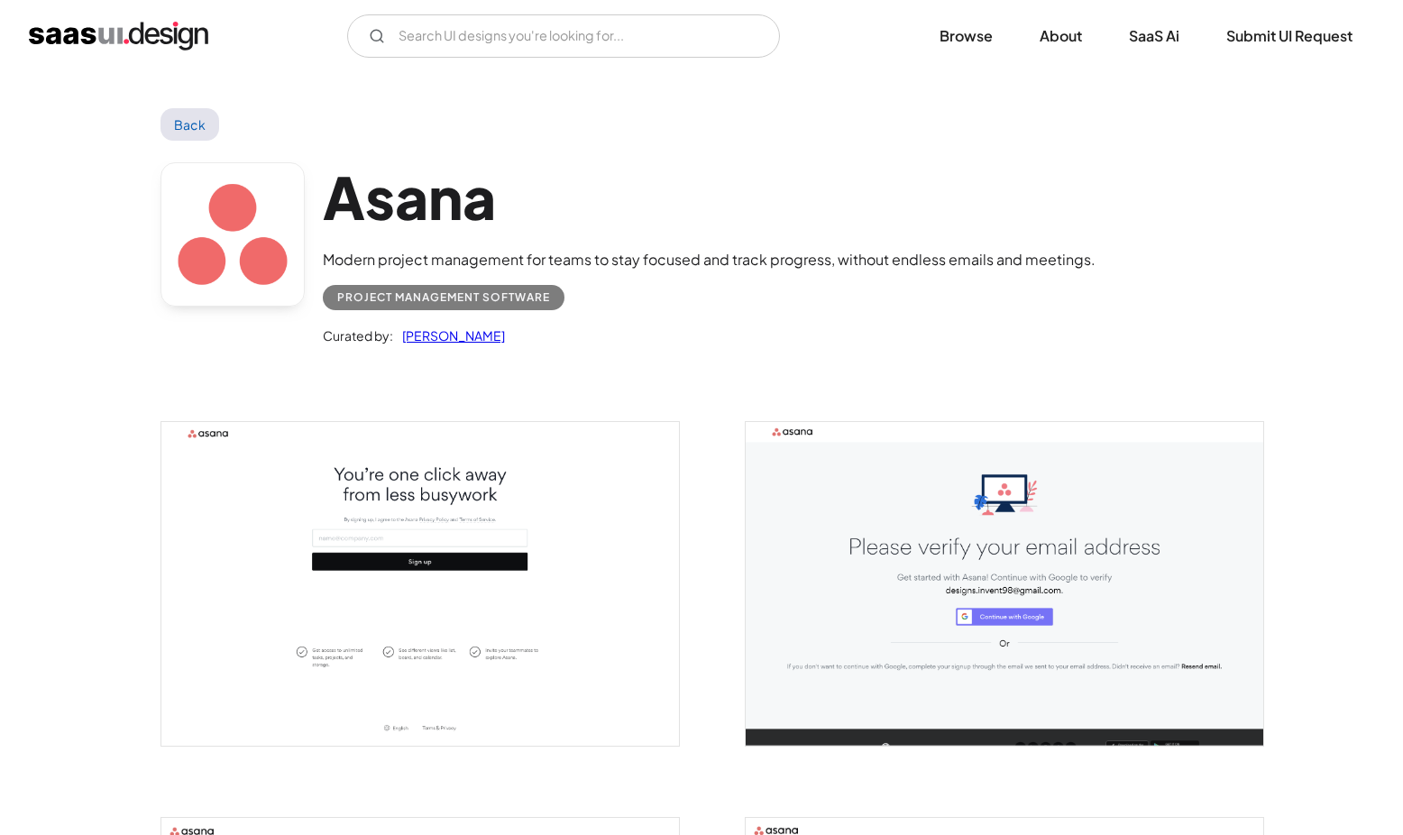
click at [235, 225] on link at bounding box center [232, 234] width 144 height 144
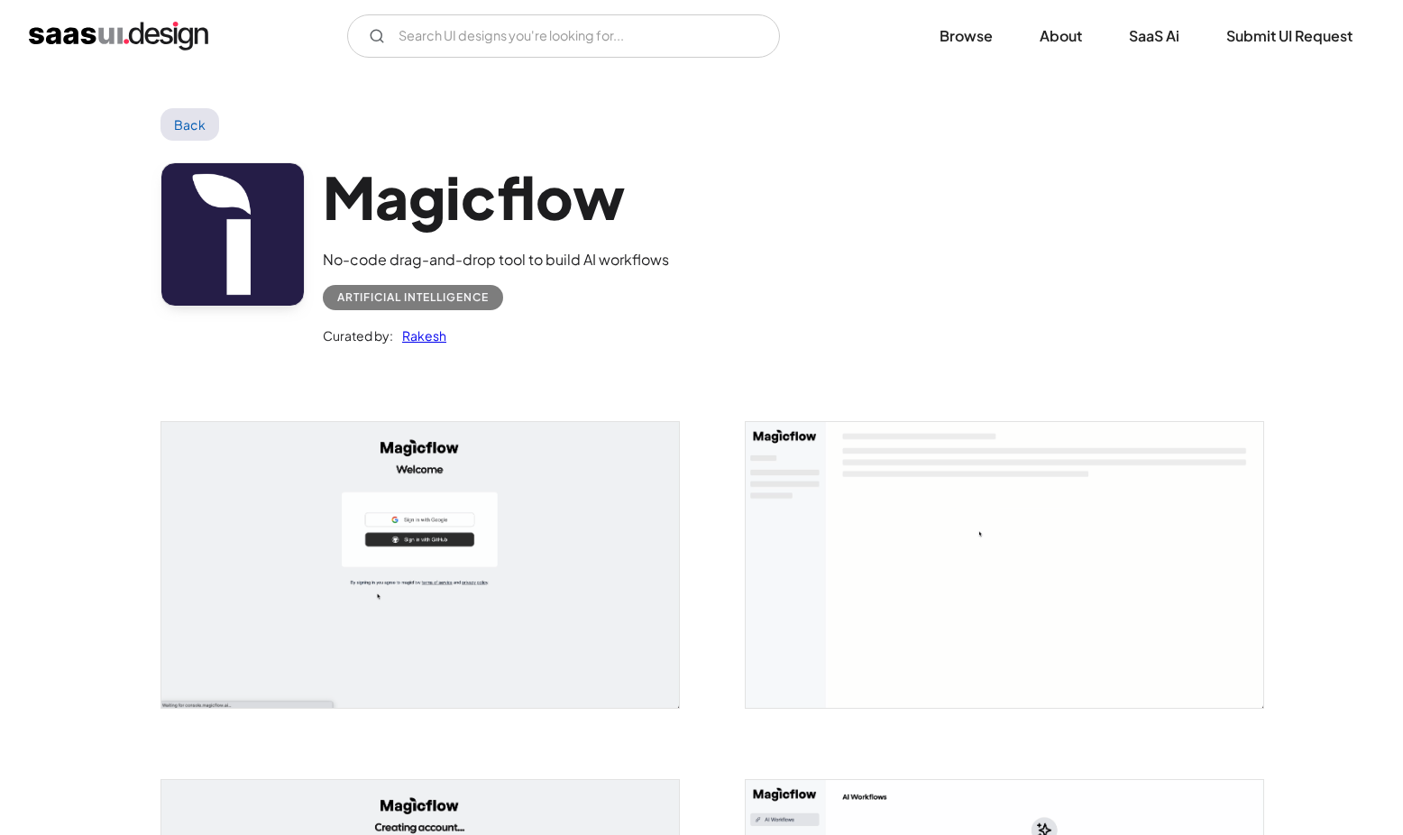
click at [239, 214] on link at bounding box center [232, 234] width 144 height 144
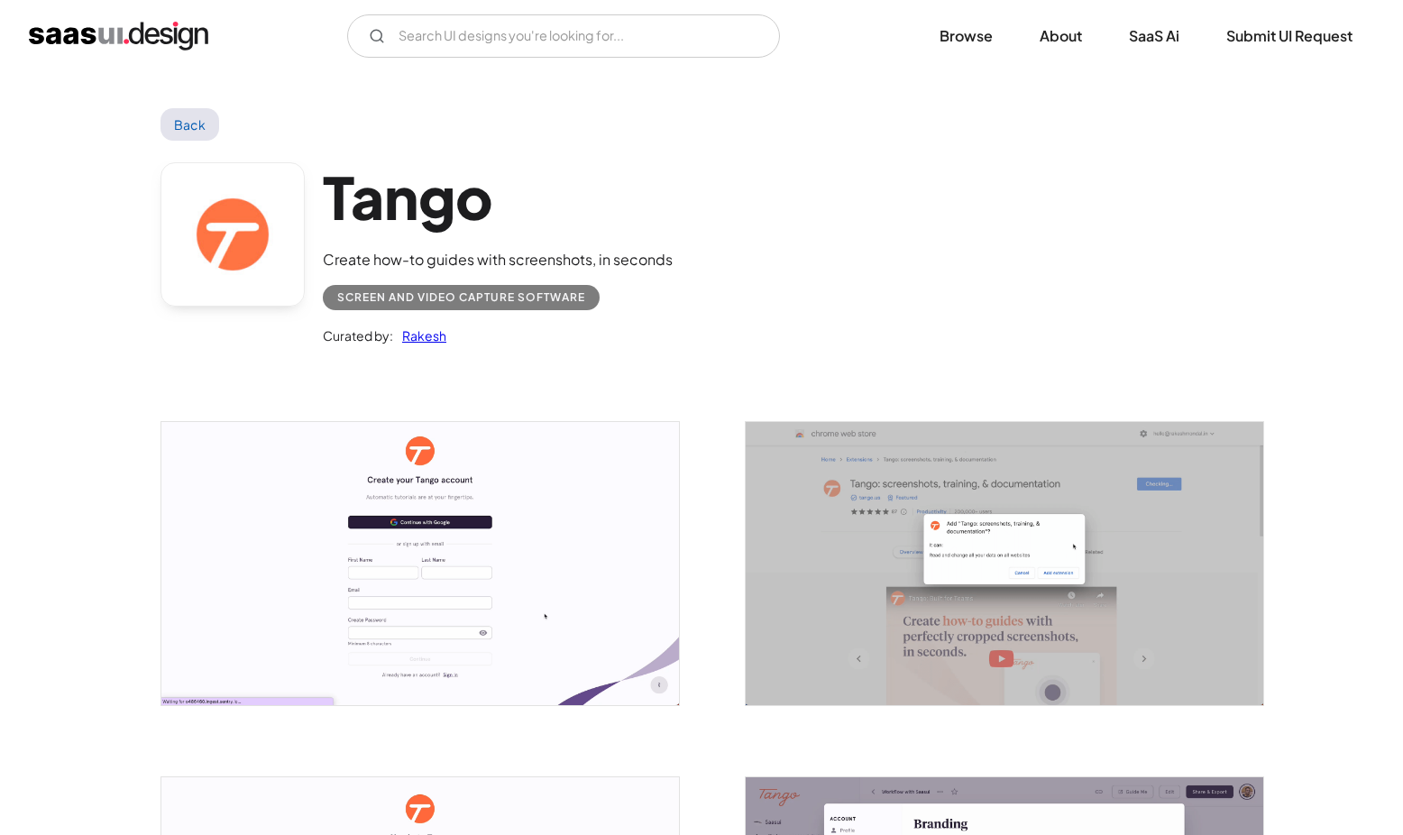
click at [242, 247] on link at bounding box center [232, 234] width 144 height 144
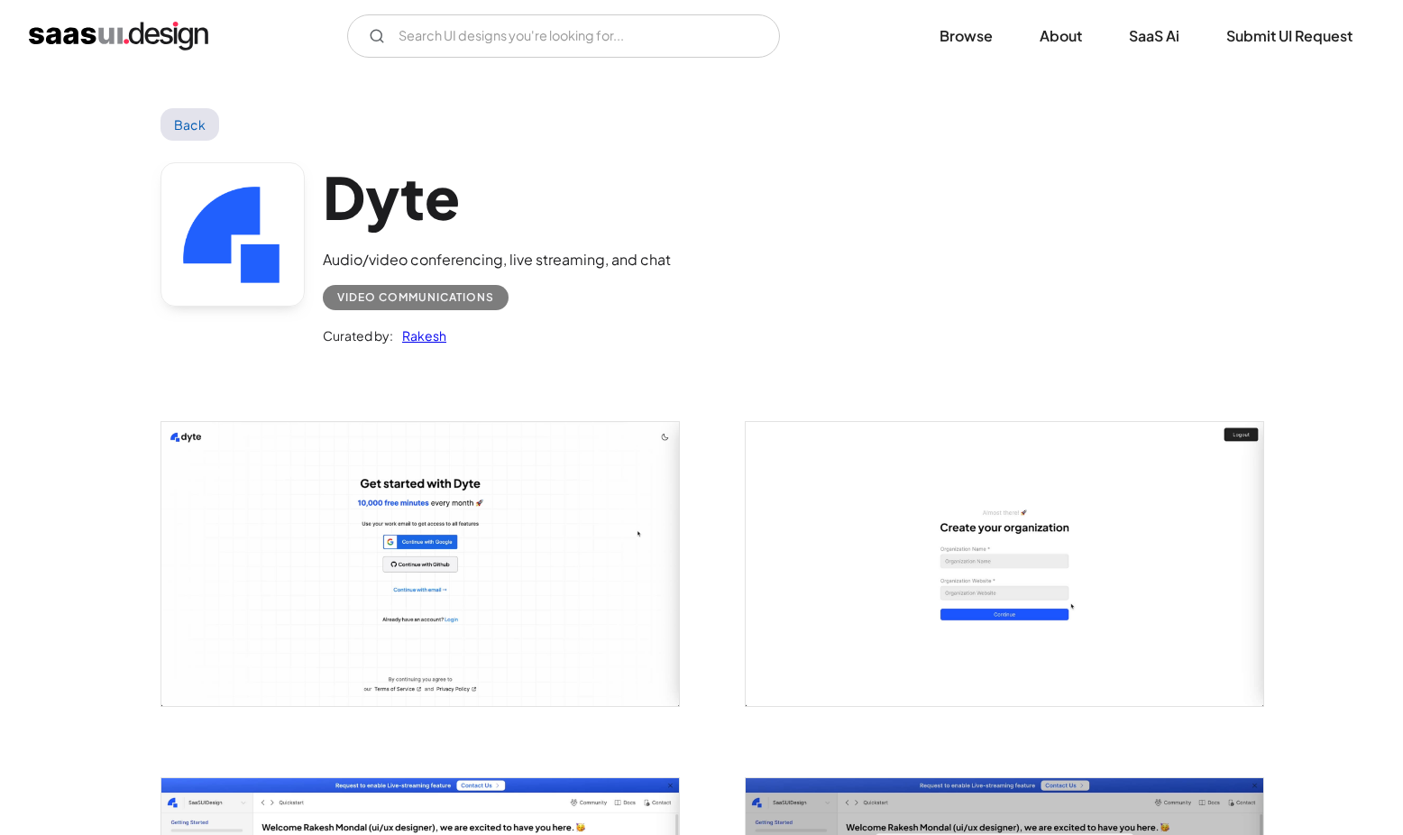
click at [255, 280] on link at bounding box center [232, 234] width 144 height 144
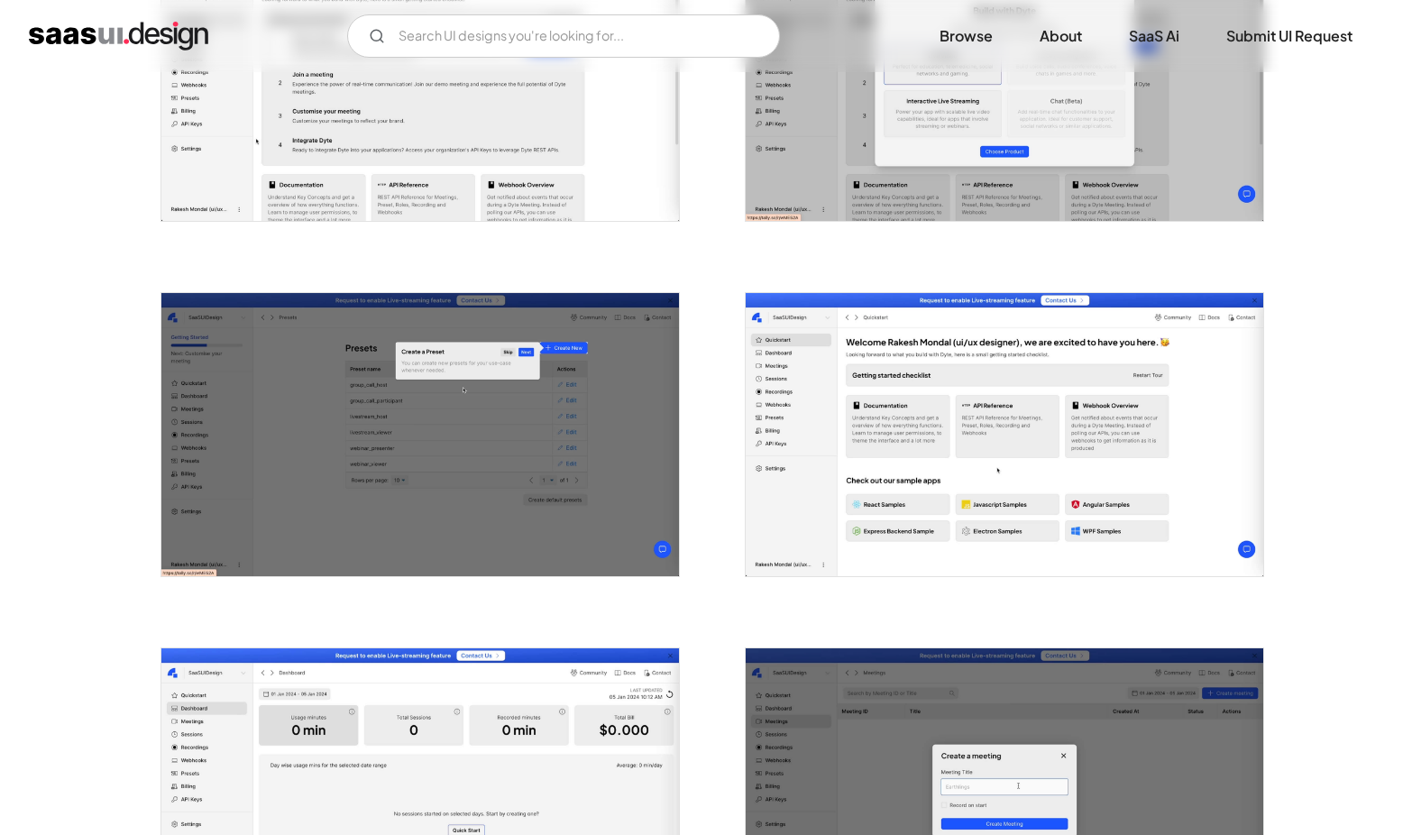
scroll to position [802, 0]
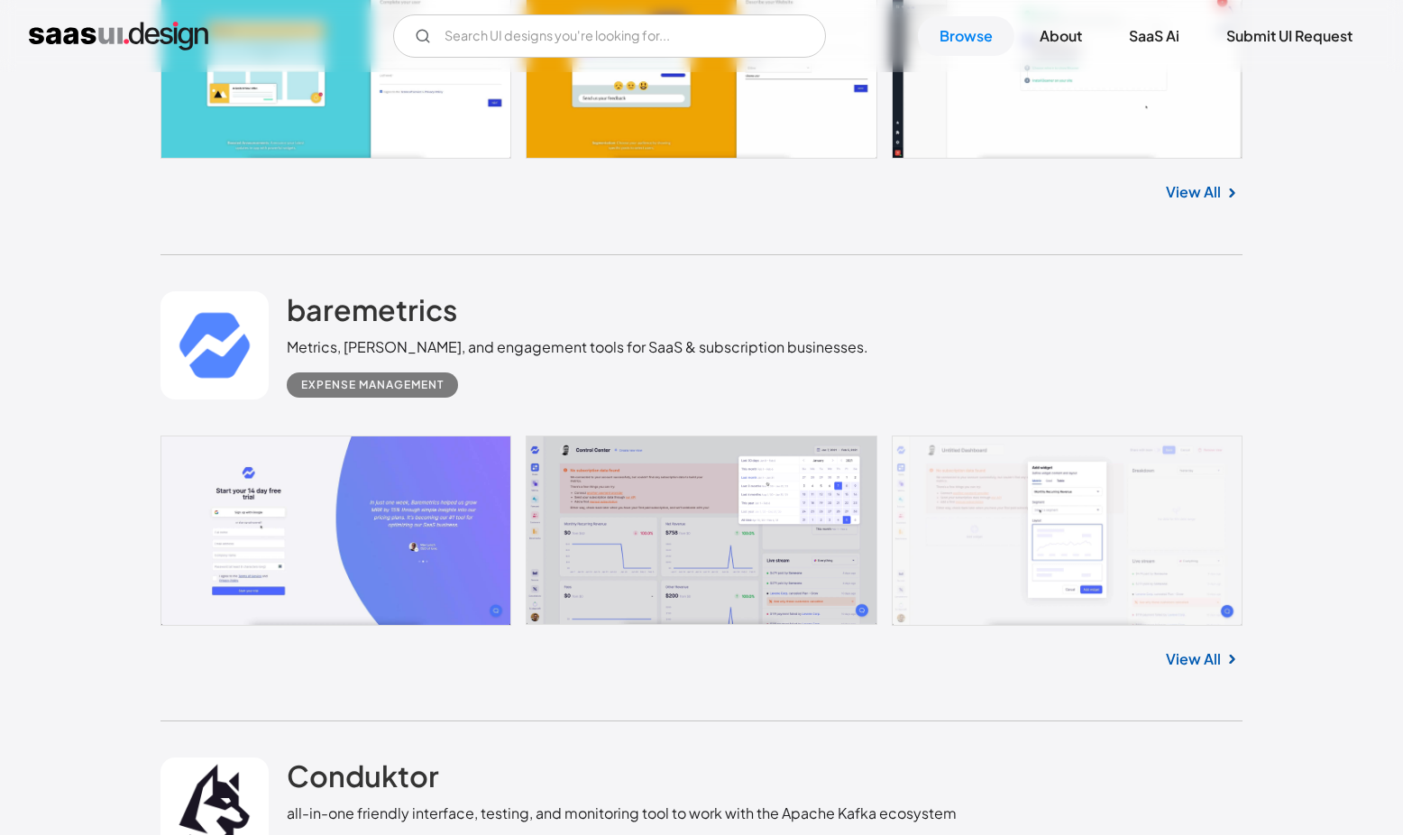
scroll to position [14609, 0]
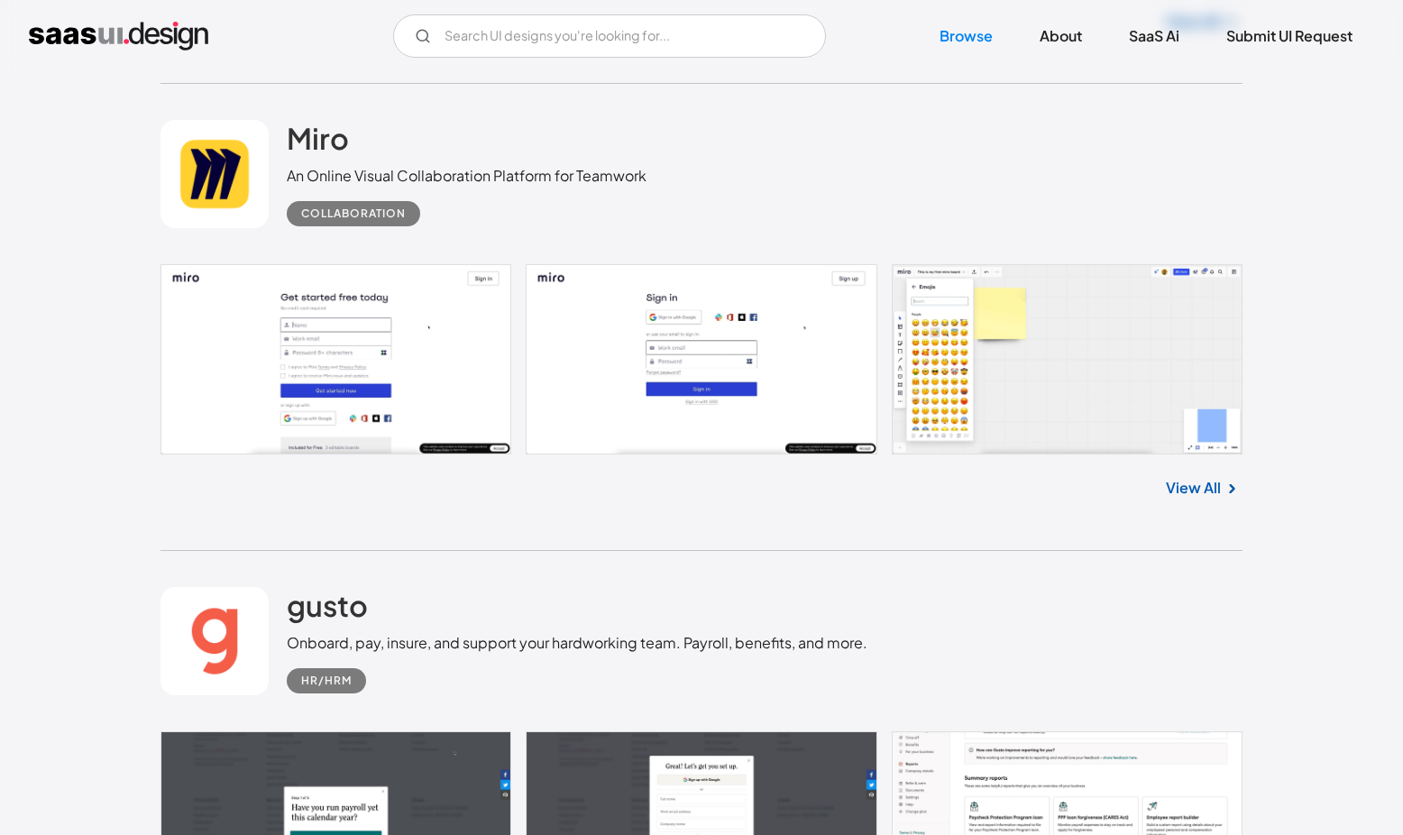
scroll to position [15769, 0]
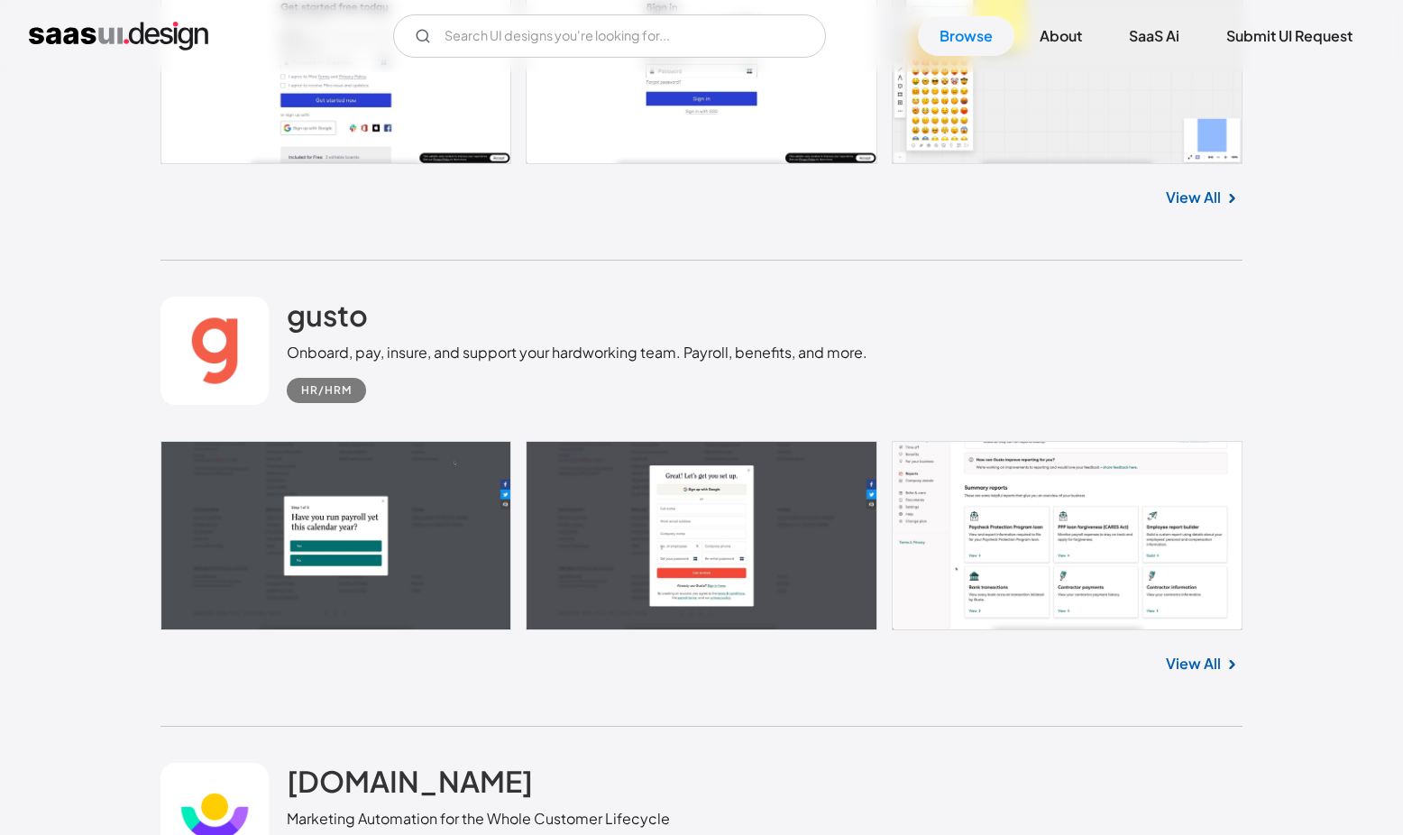
scroll to position [16021, 0]
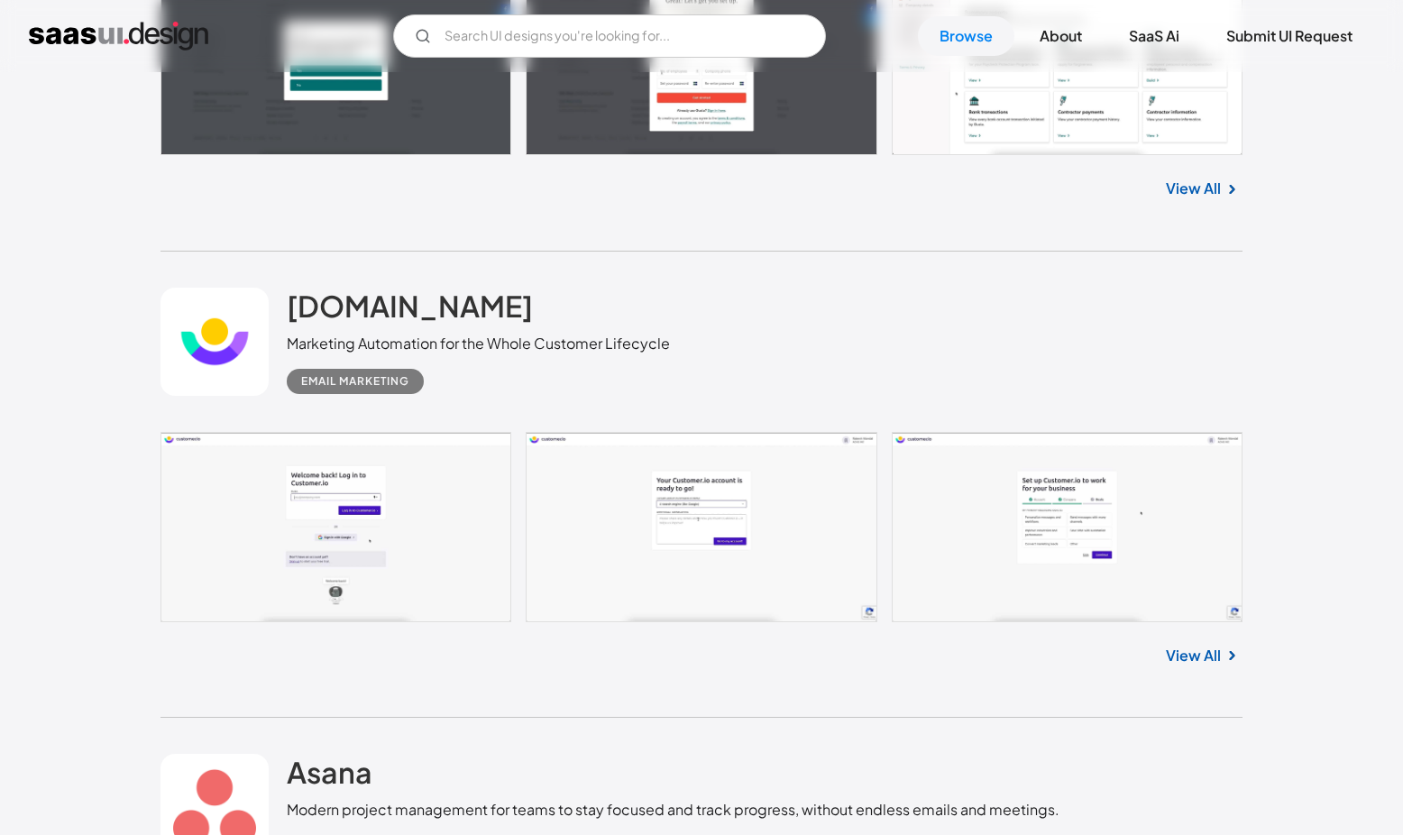
scroll to position [16502, 0]
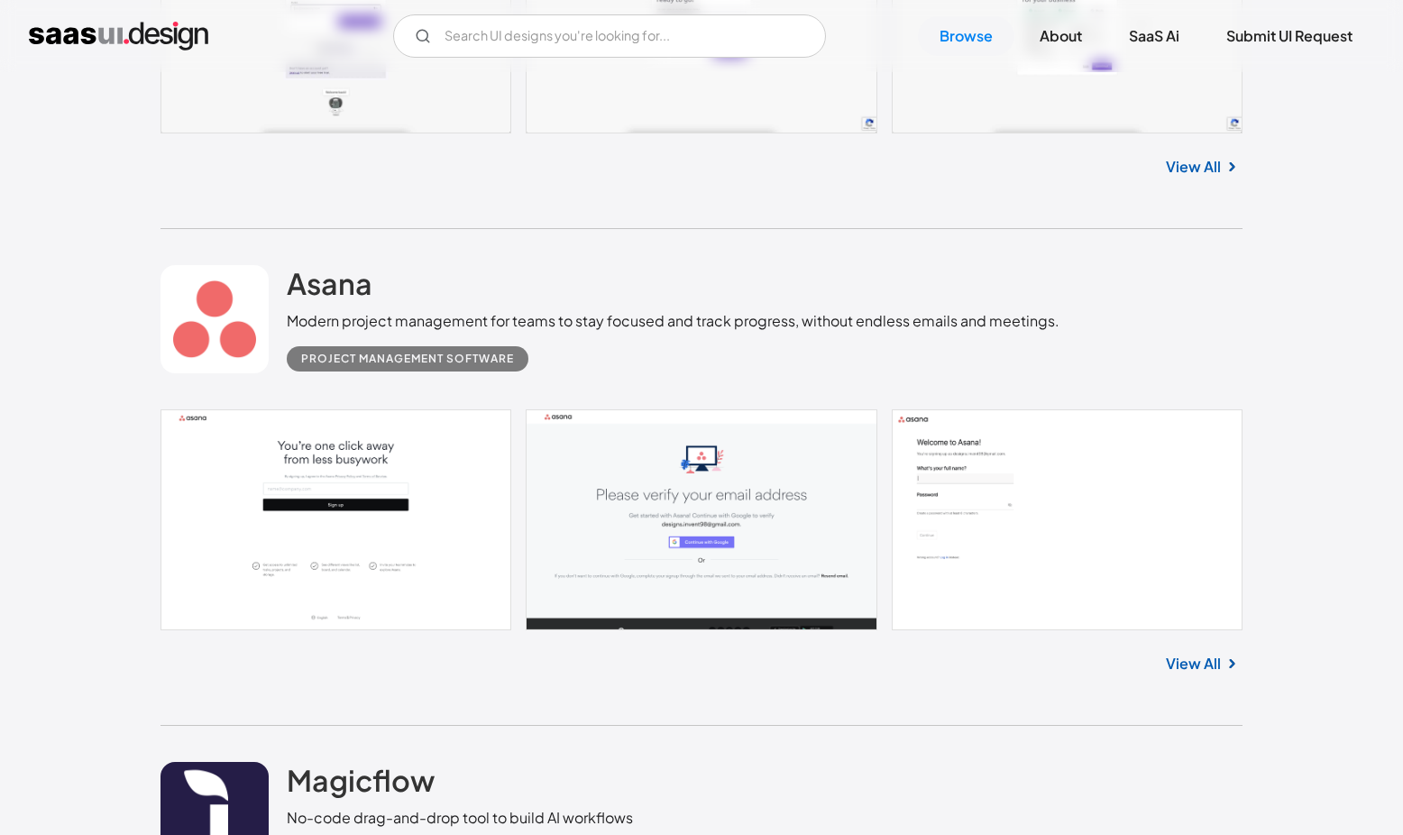
scroll to position [16979, 0]
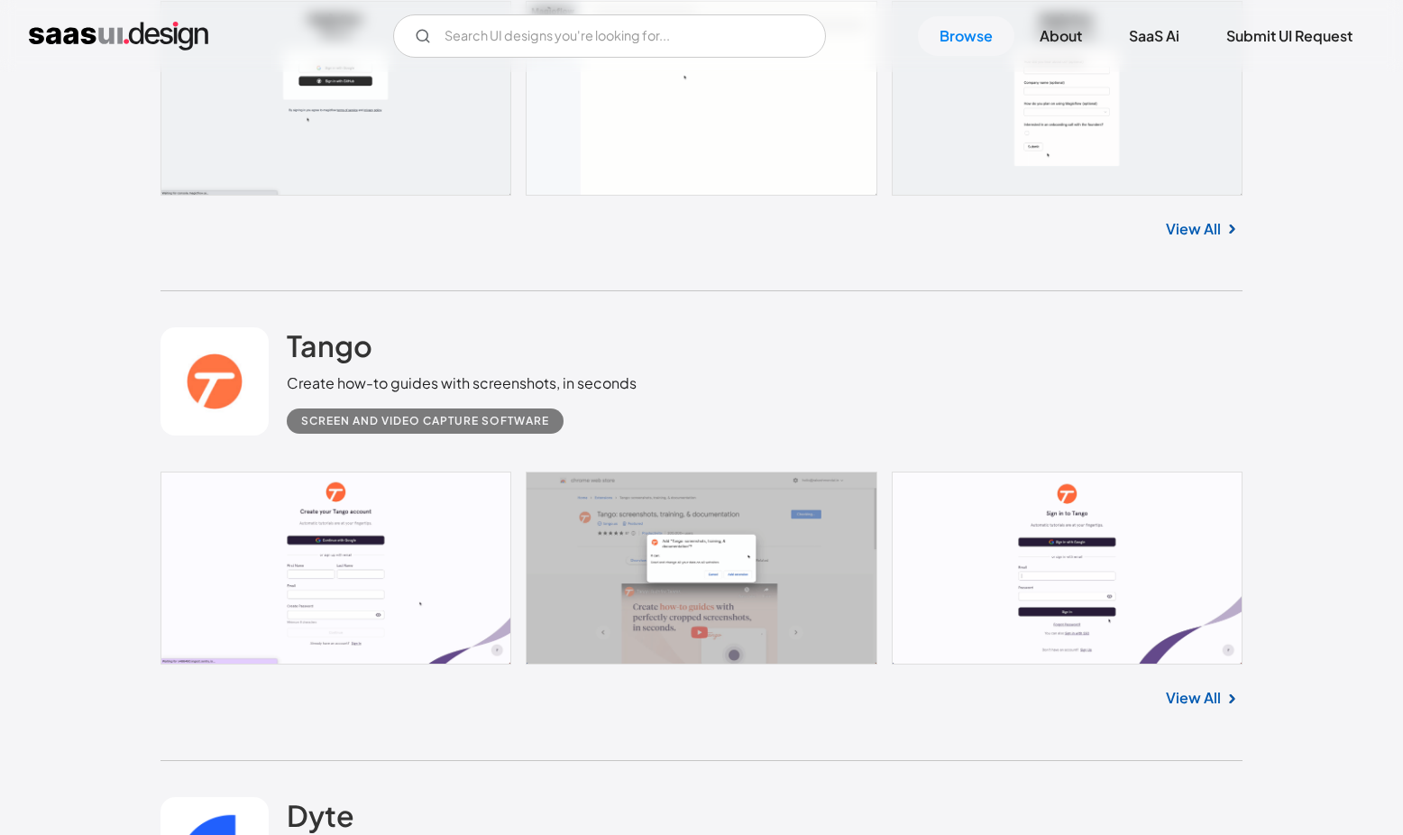
scroll to position [17892, 0]
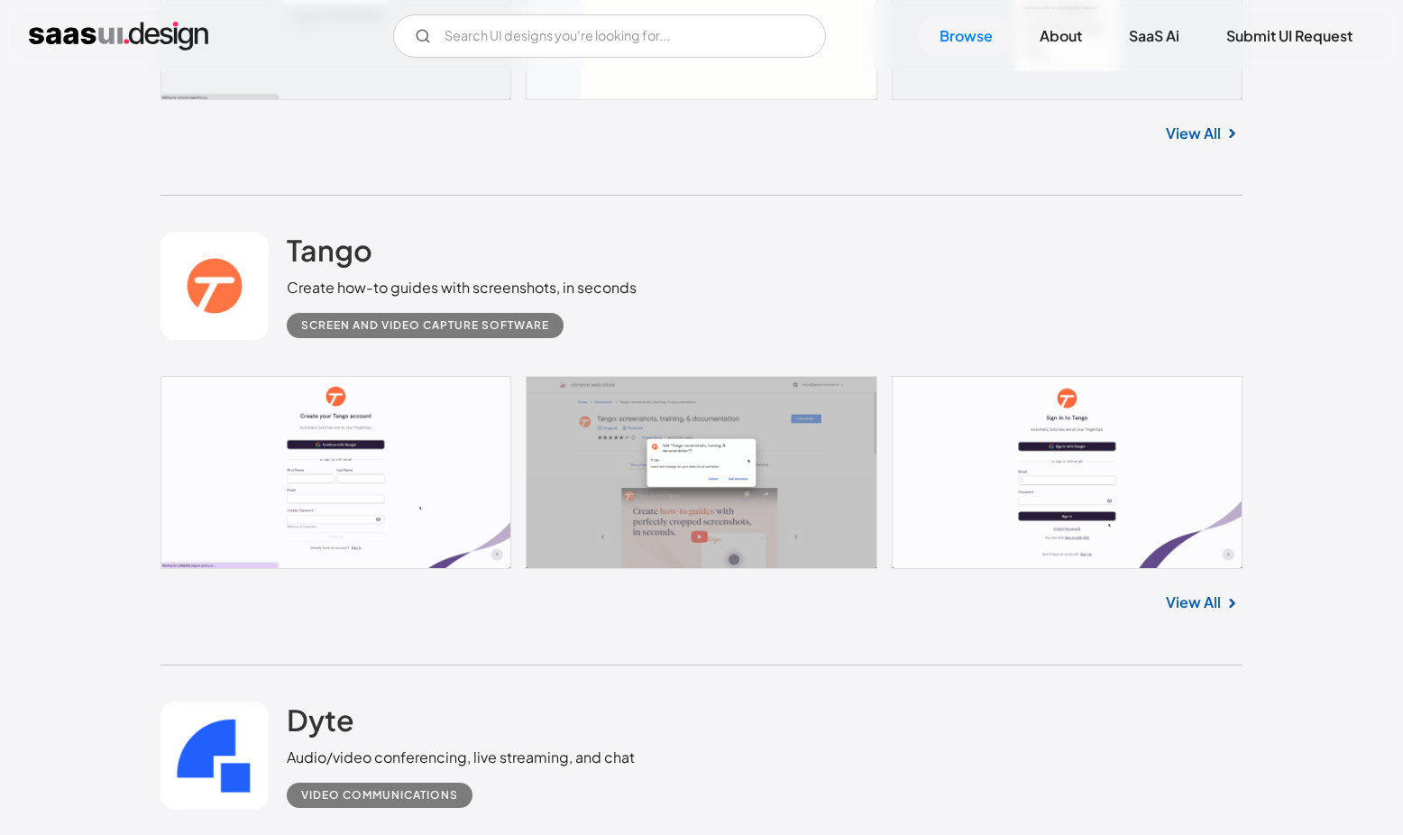
scroll to position [18002, 0]
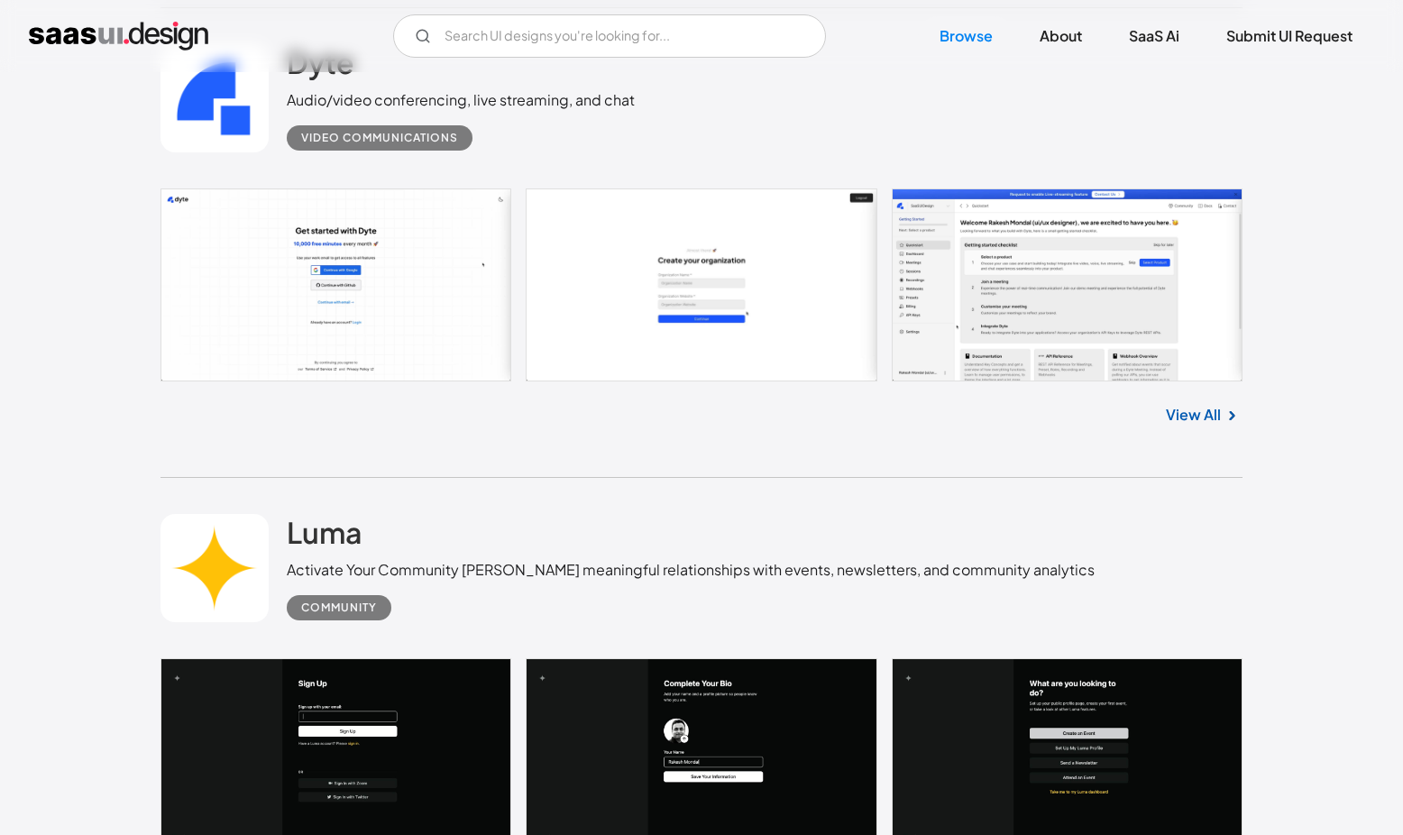
scroll to position [18645, 0]
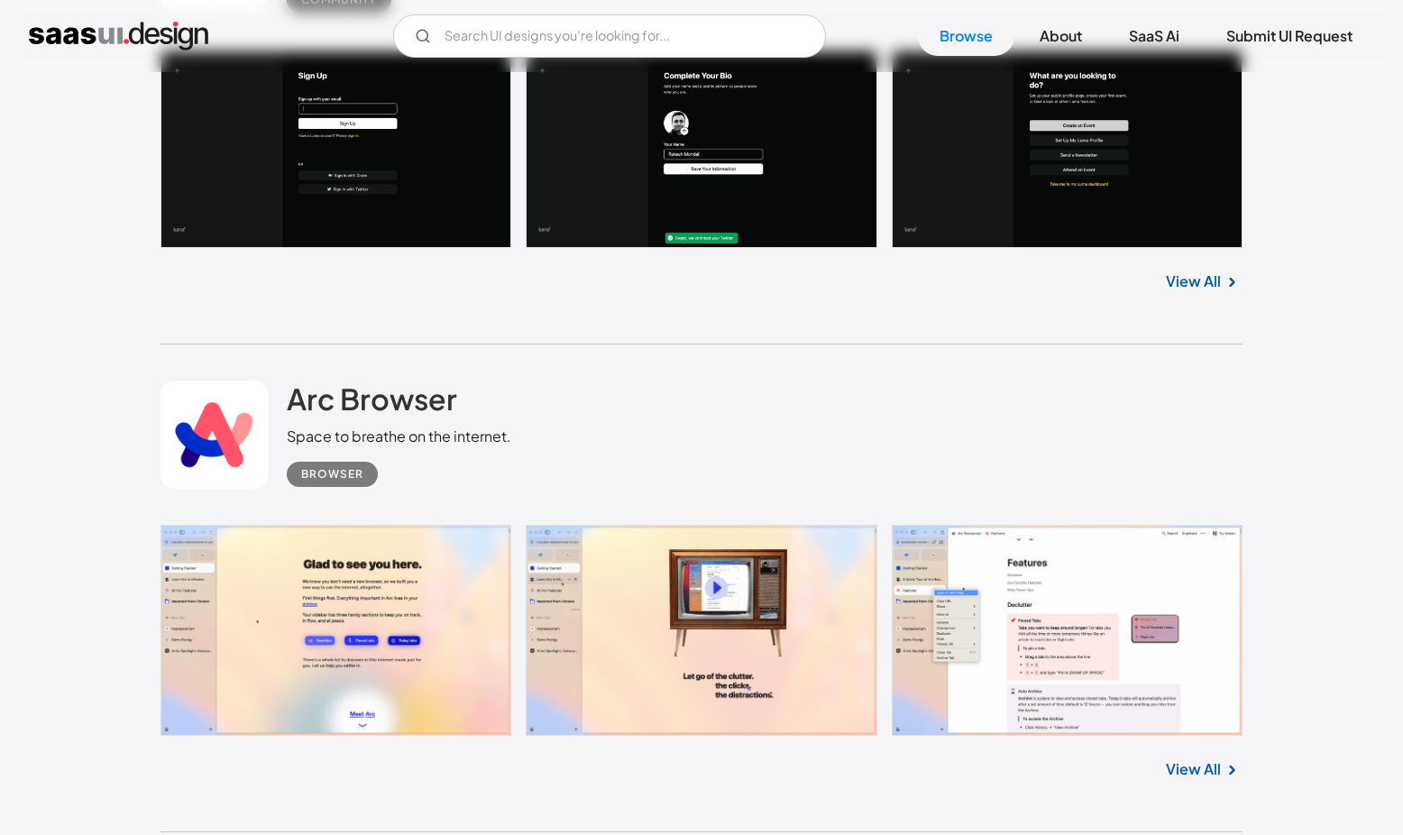
scroll to position [19305, 0]
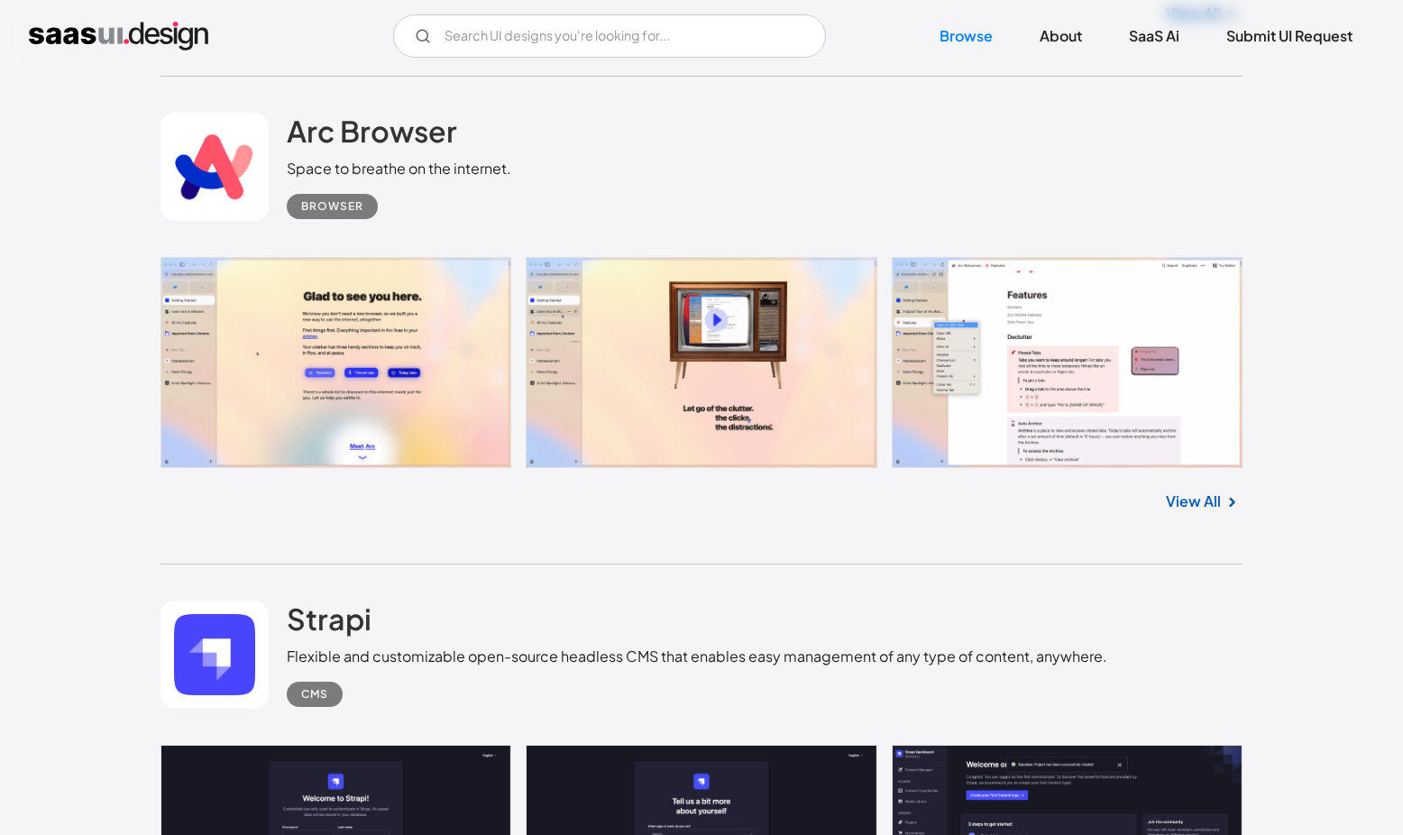
scroll to position [19520, 0]
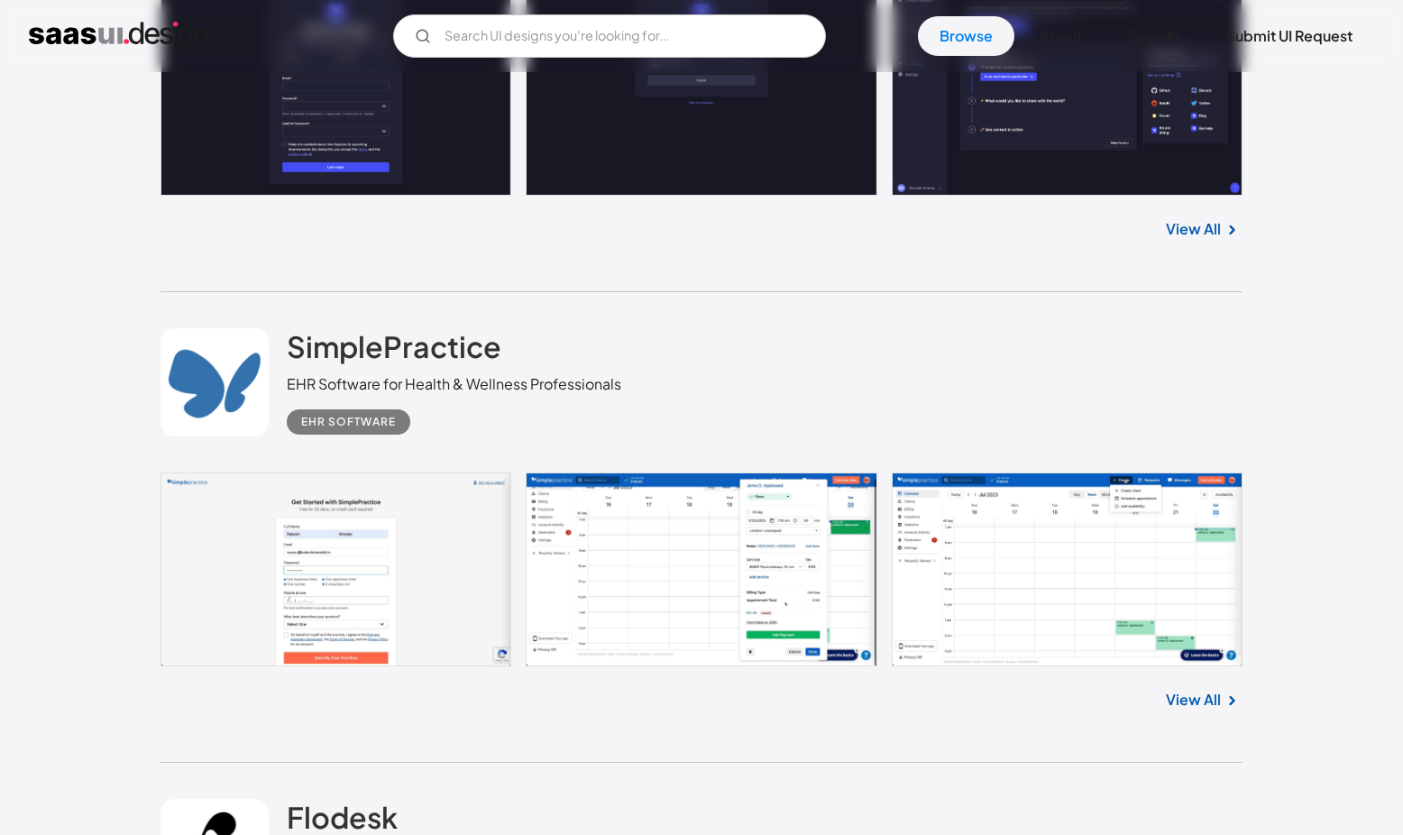
scroll to position [20279, 0]
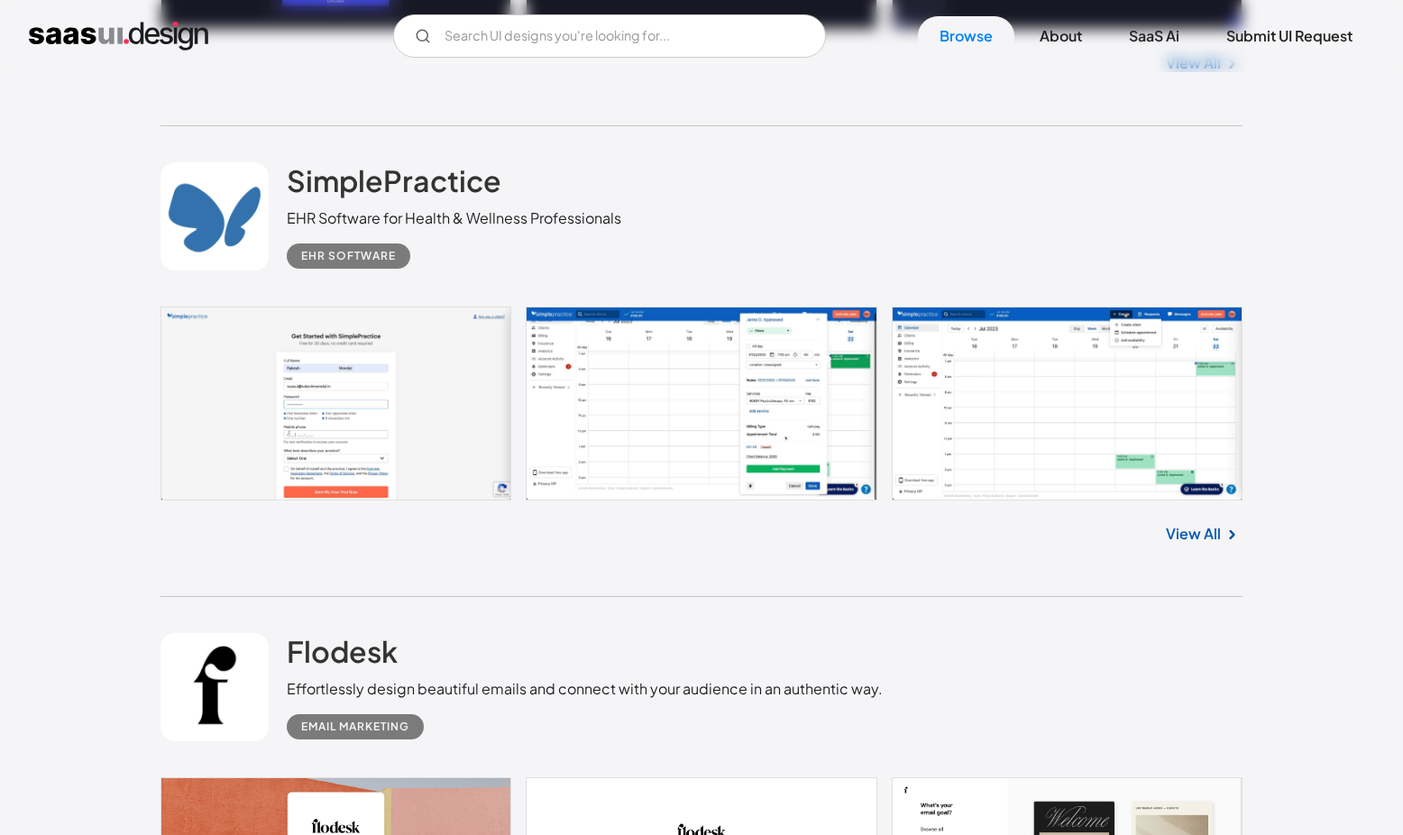
scroll to position [20450, 0]
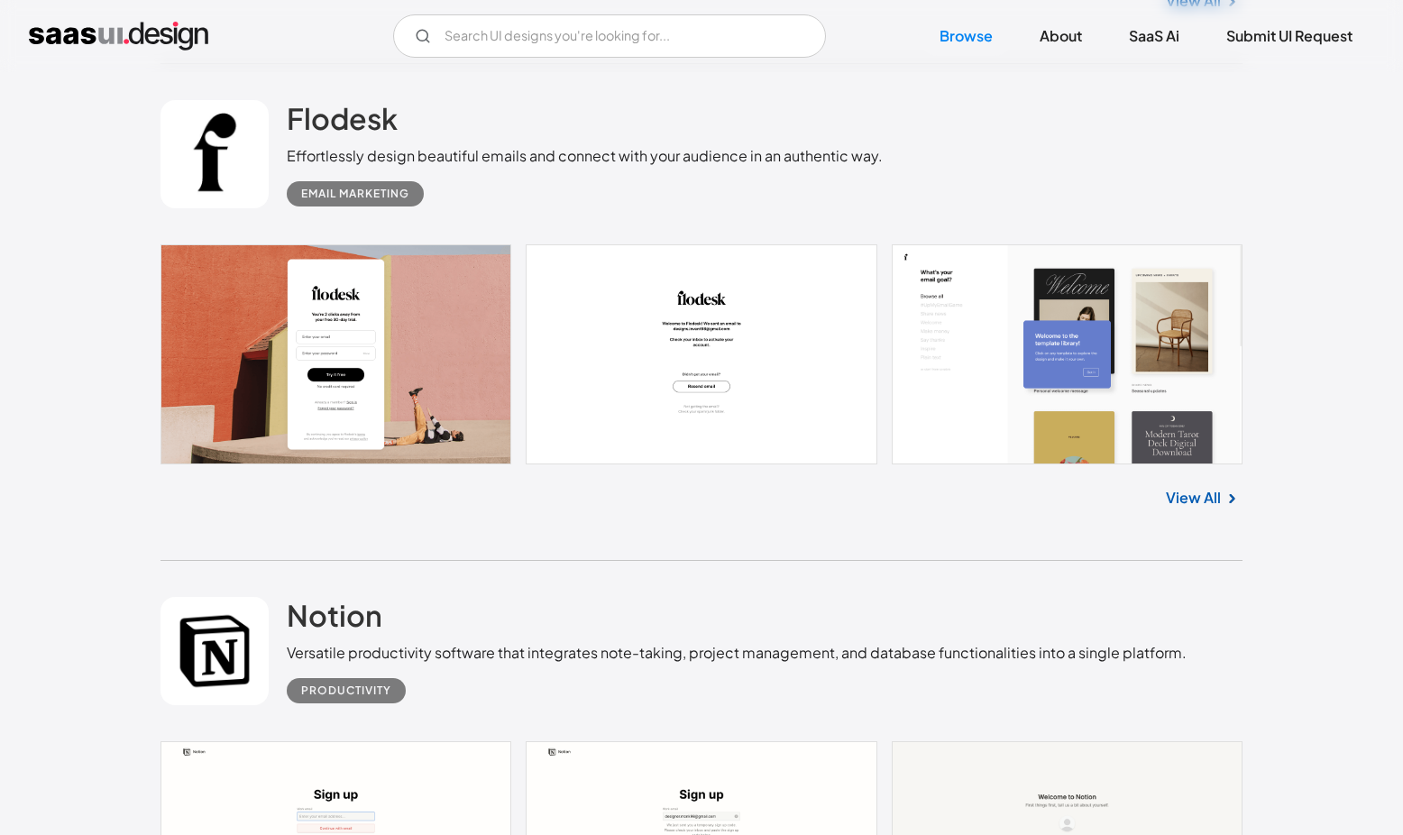
scroll to position [21019, 0]
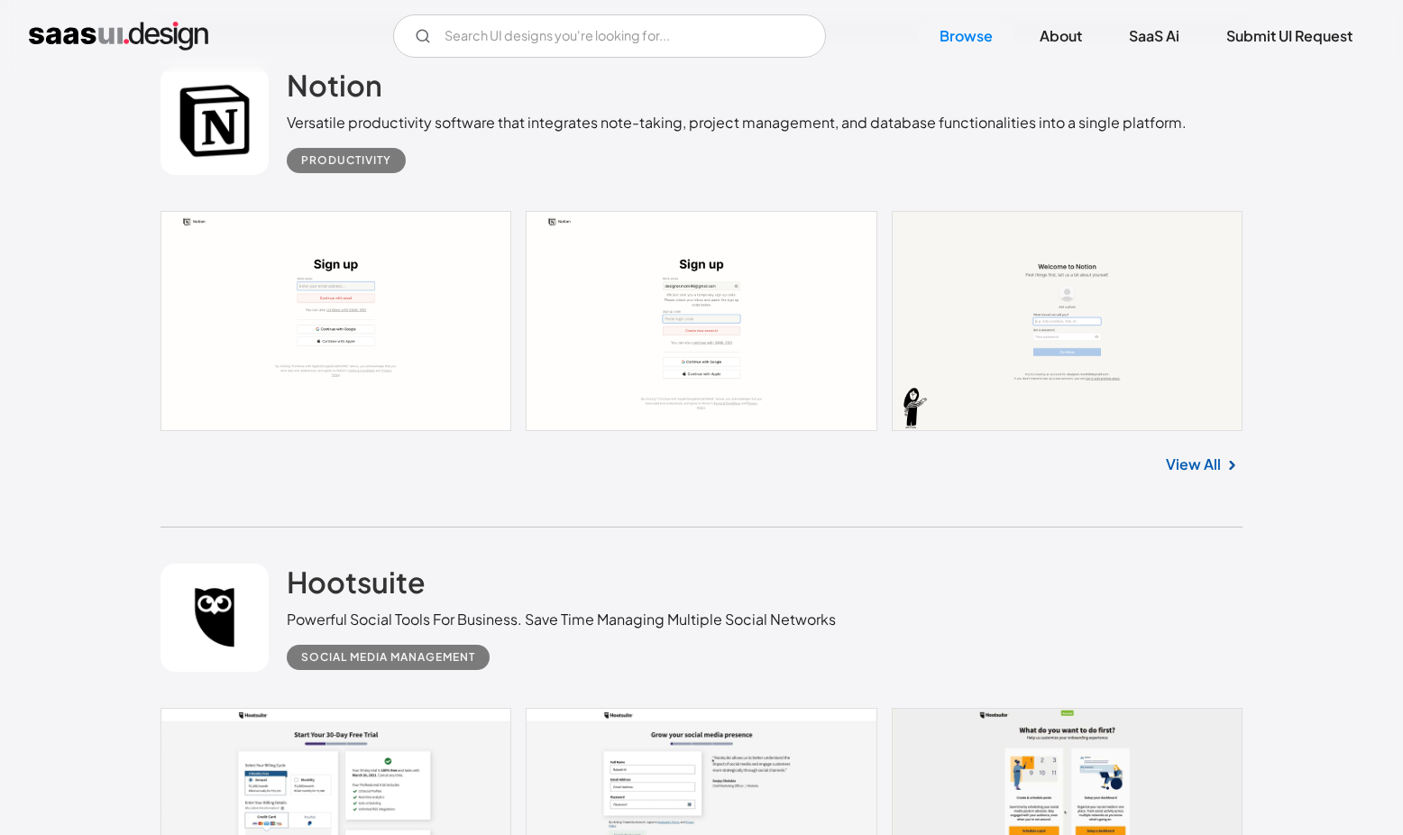
scroll to position [21552, 0]
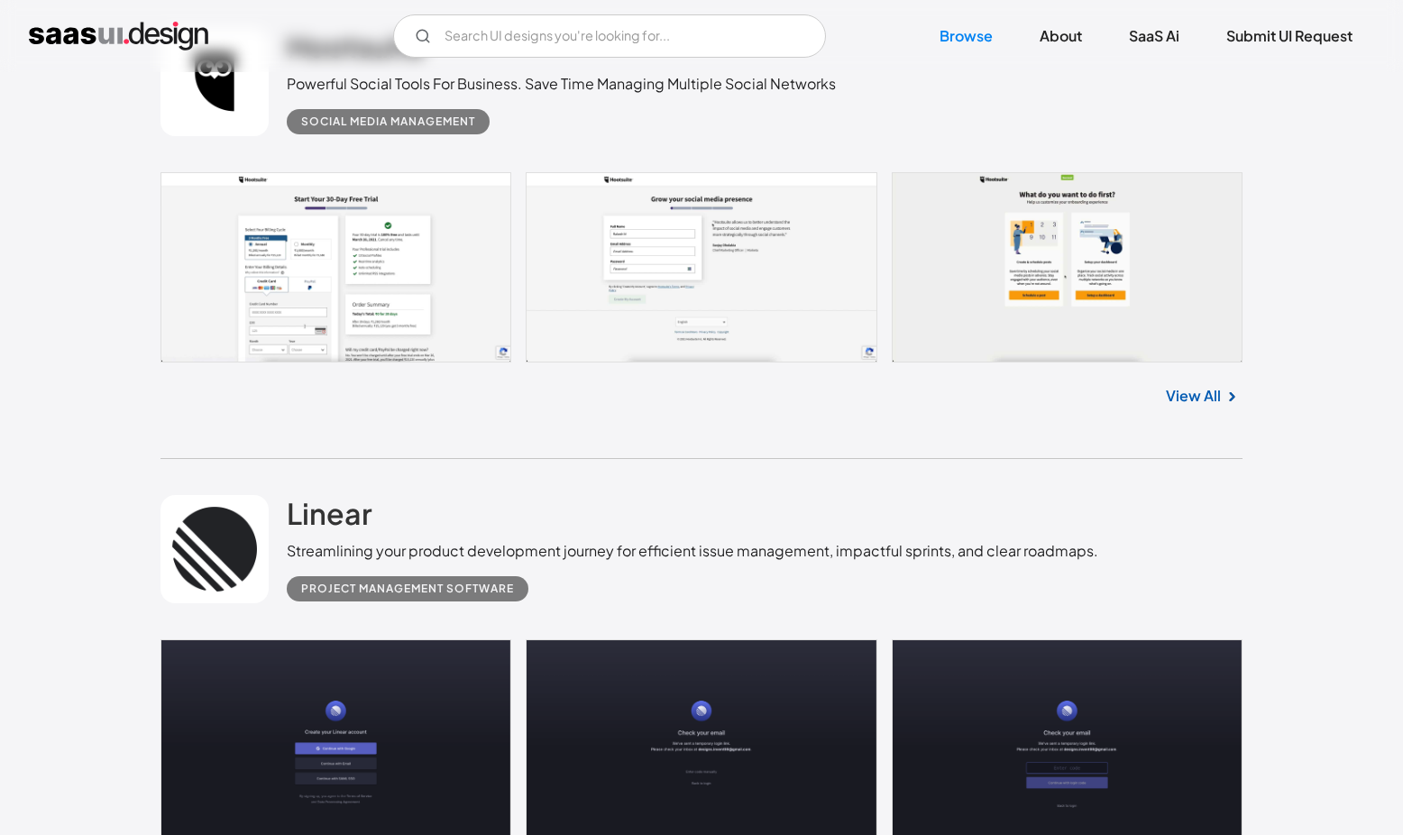
scroll to position [22077, 0]
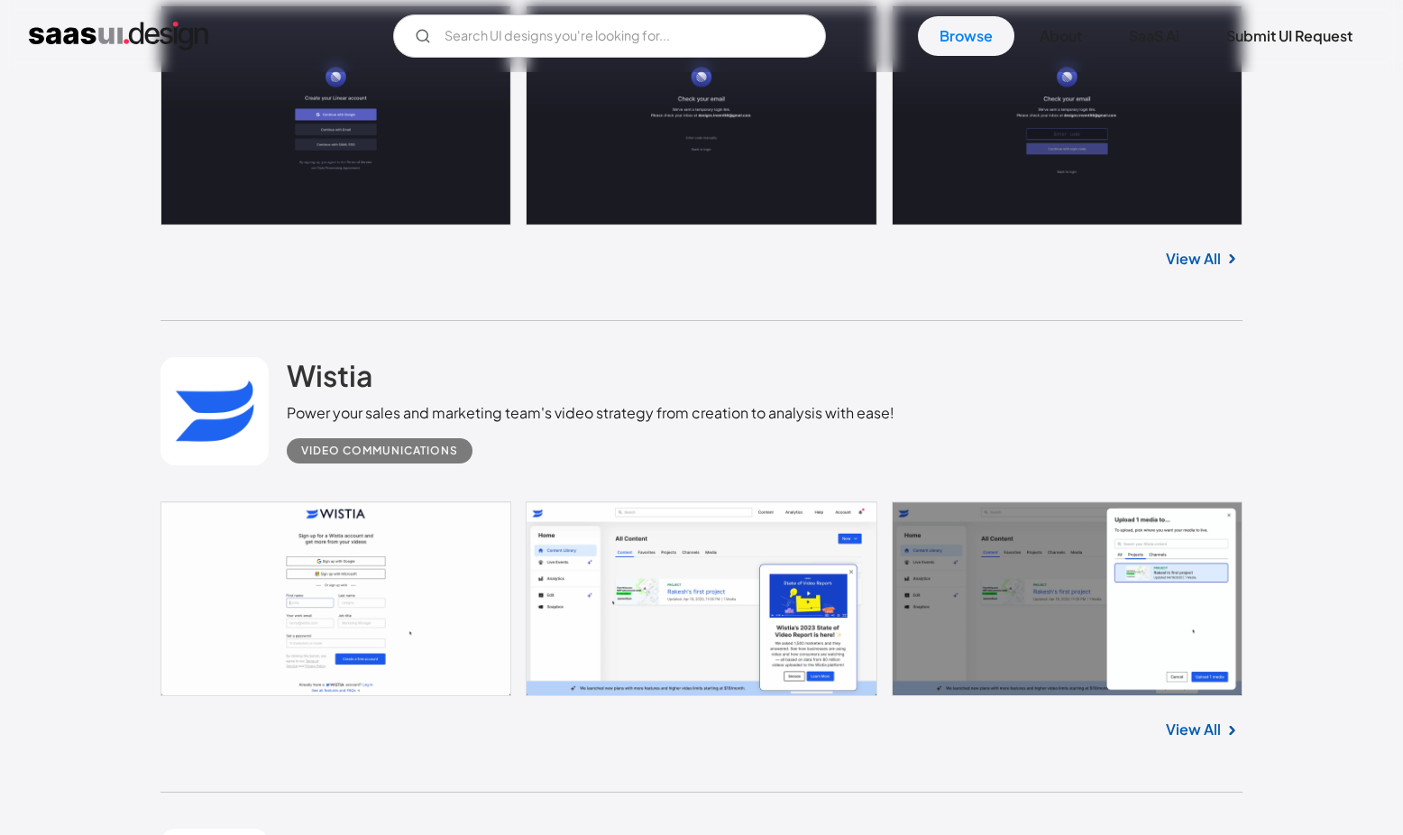
scroll to position [22642, 0]
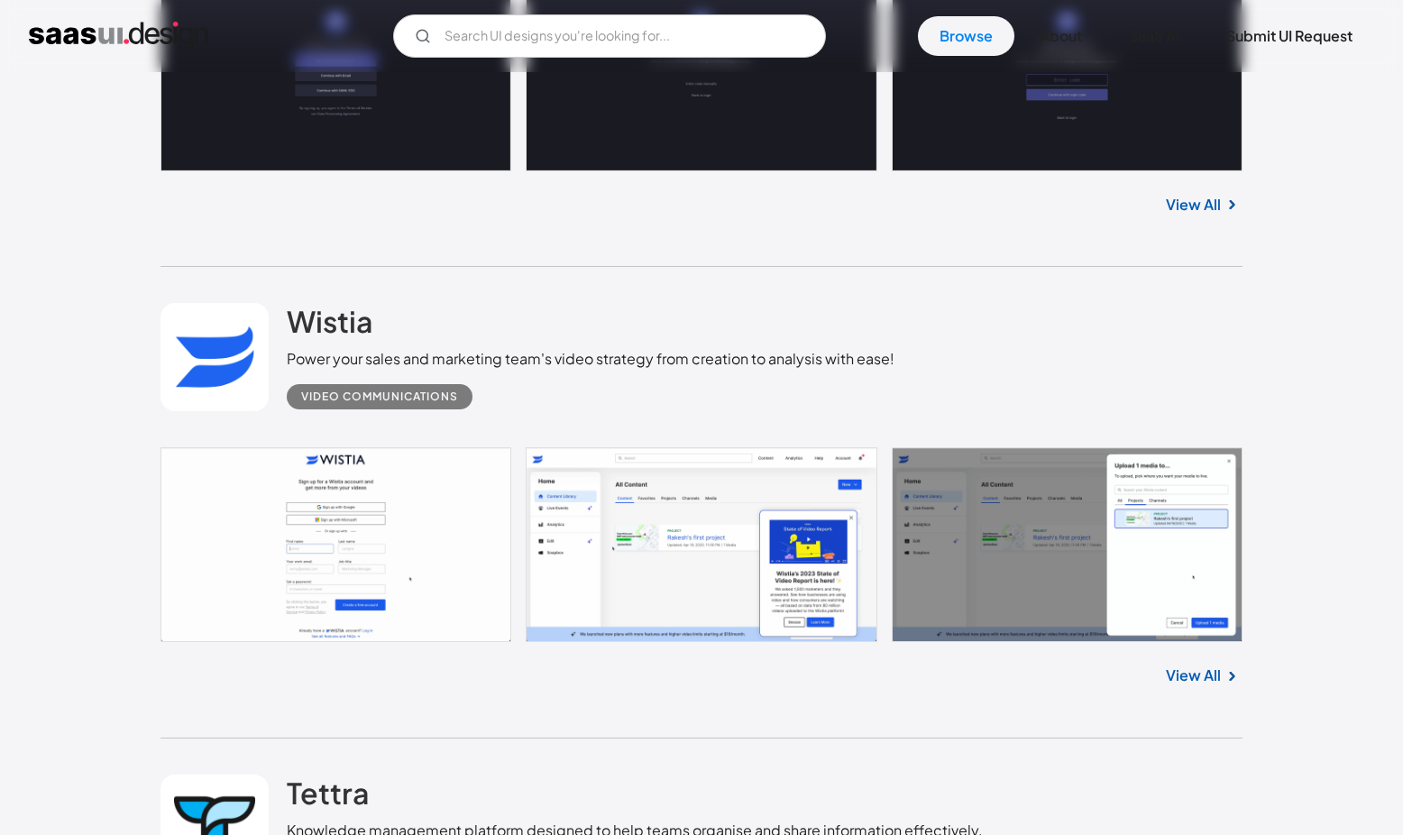
scroll to position [22756, 0]
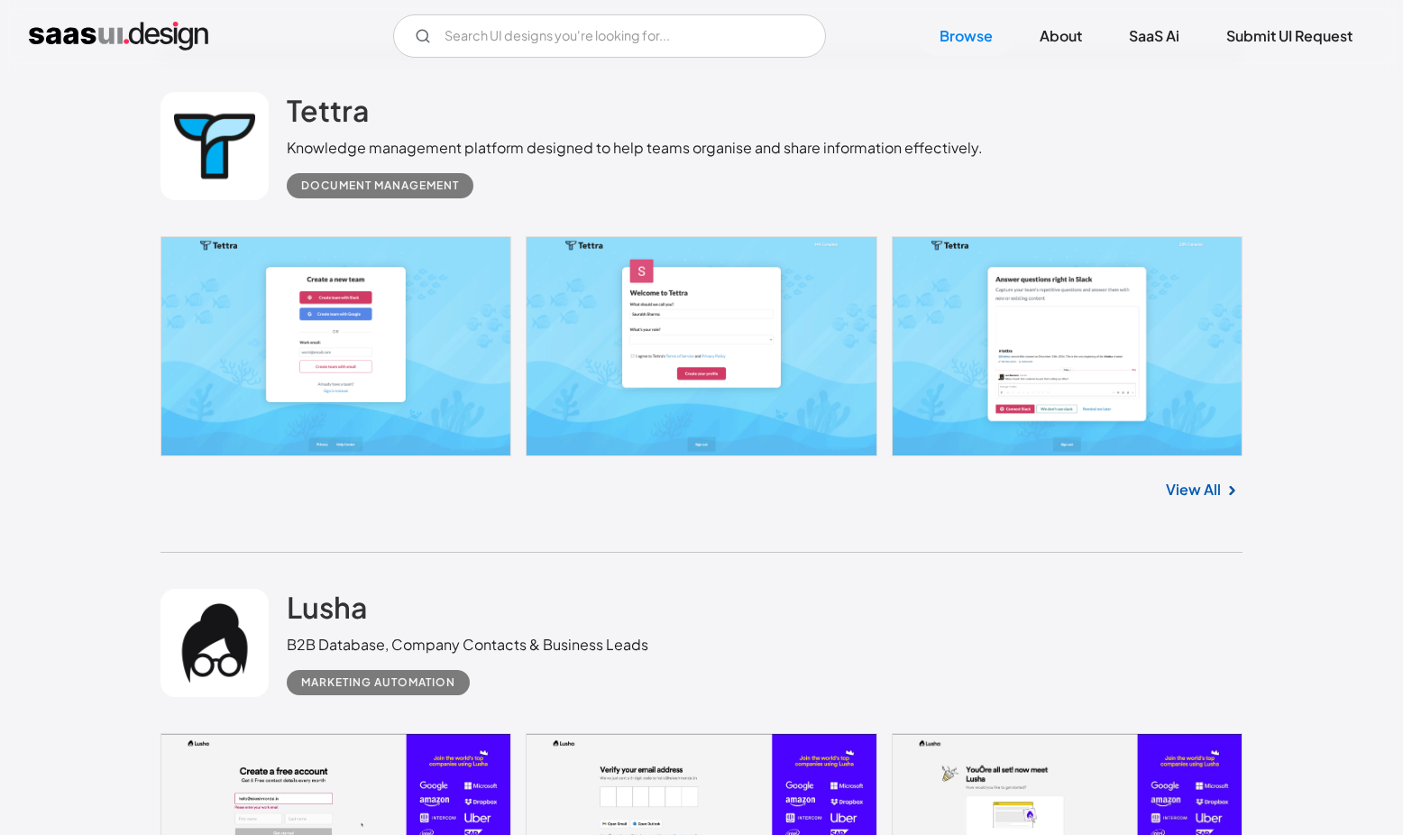
scroll to position [23429, 0]
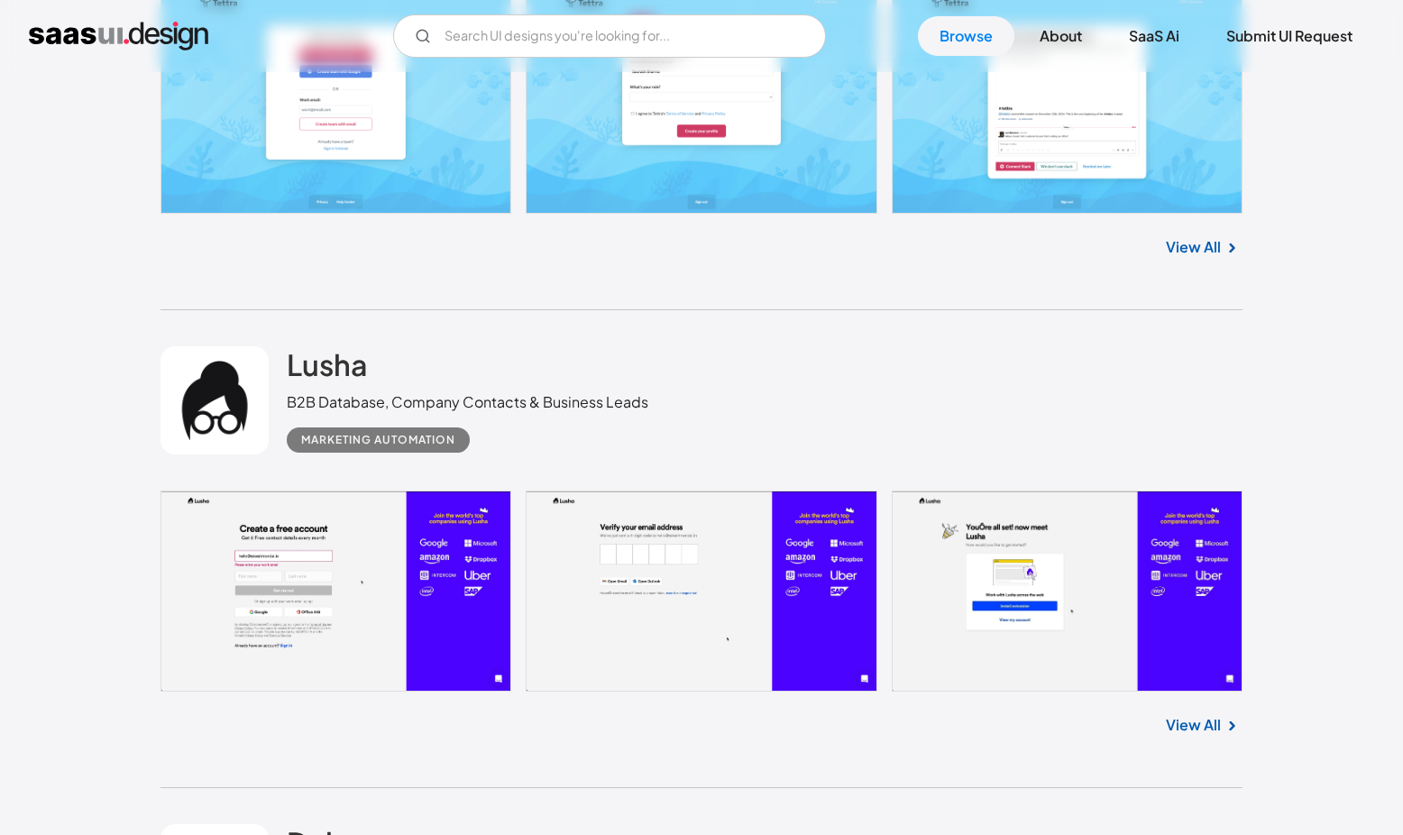
scroll to position [23669, 0]
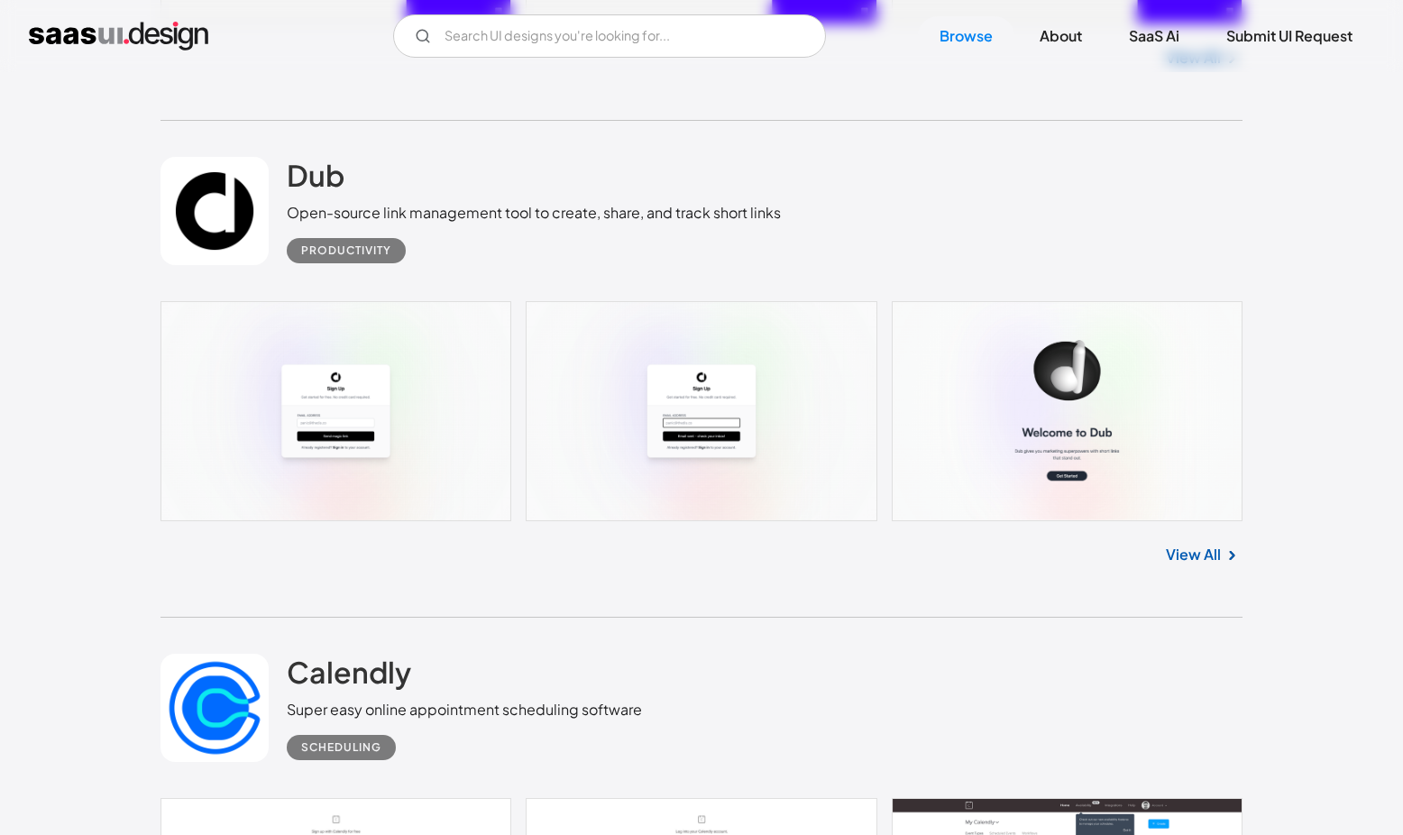
scroll to position [24346, 0]
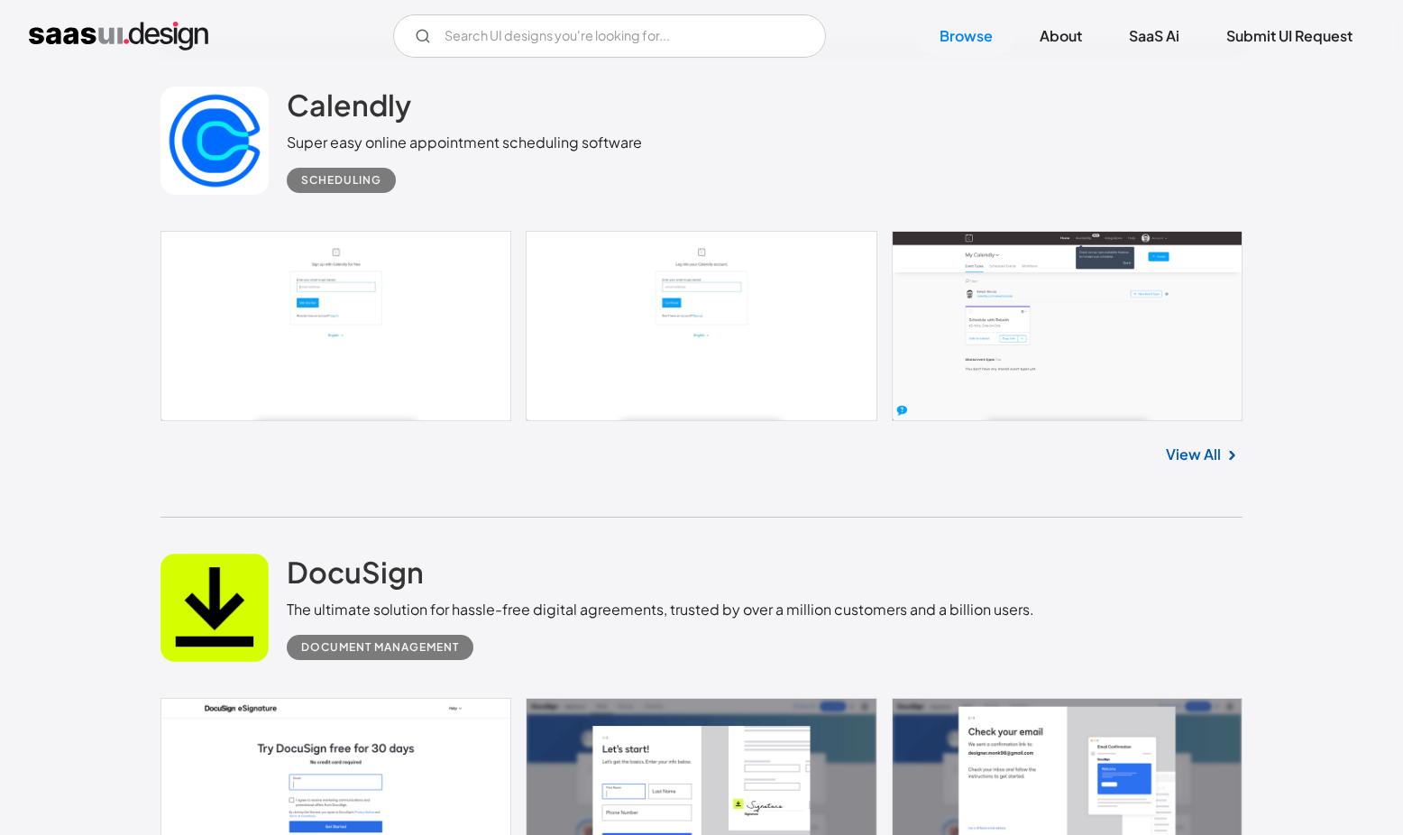
scroll to position [24899, 0]
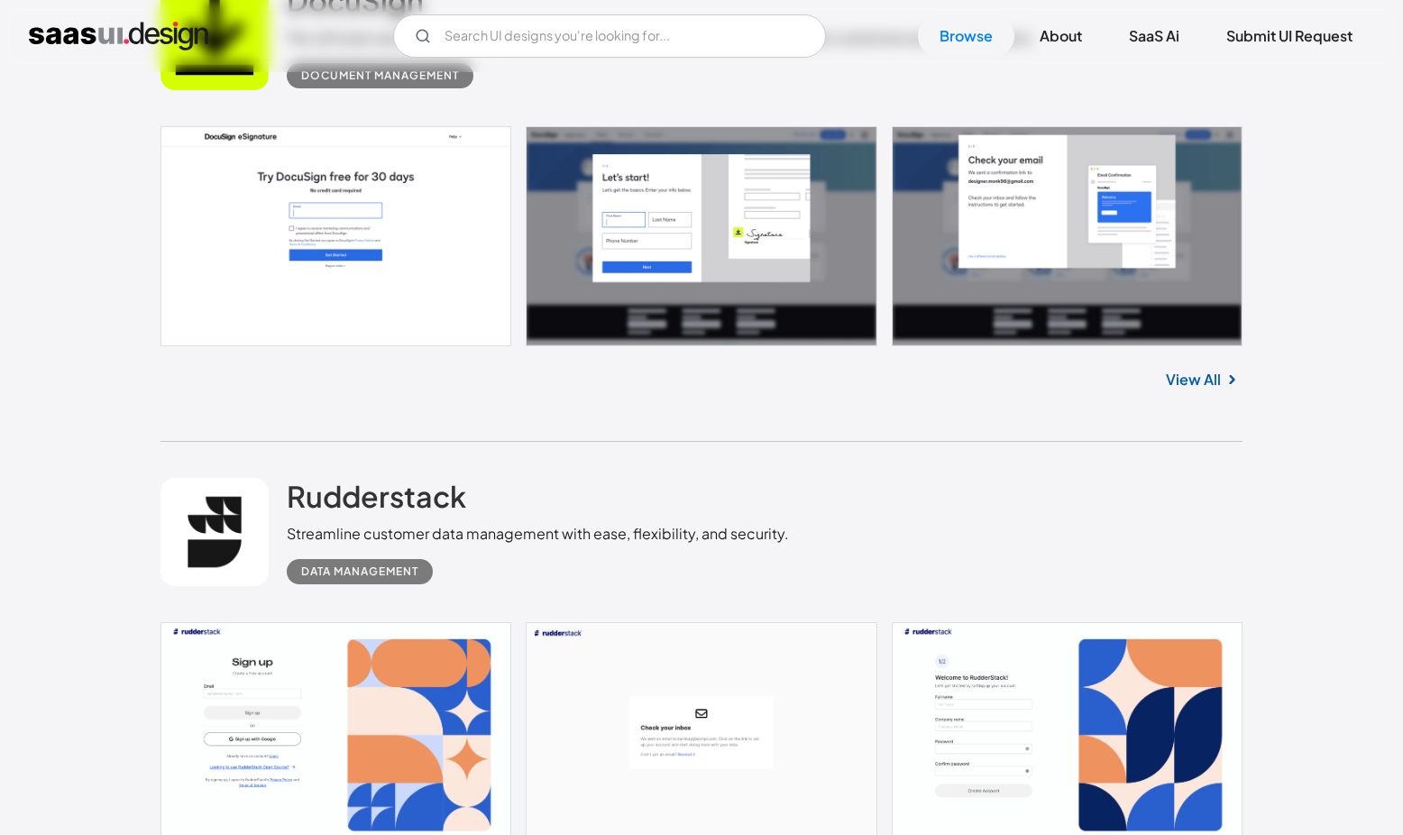
scroll to position [25448, 0]
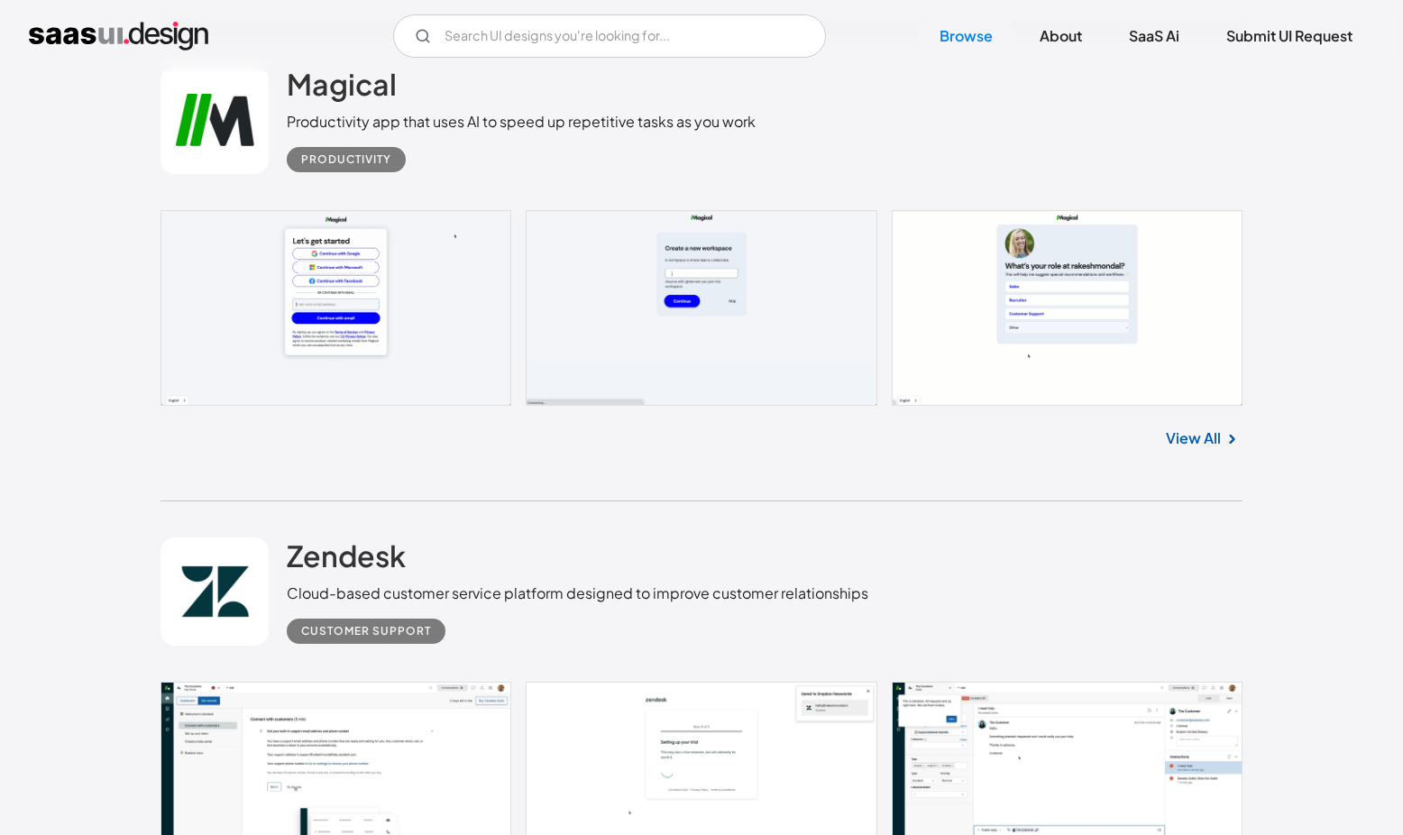
scroll to position [26377, 0]
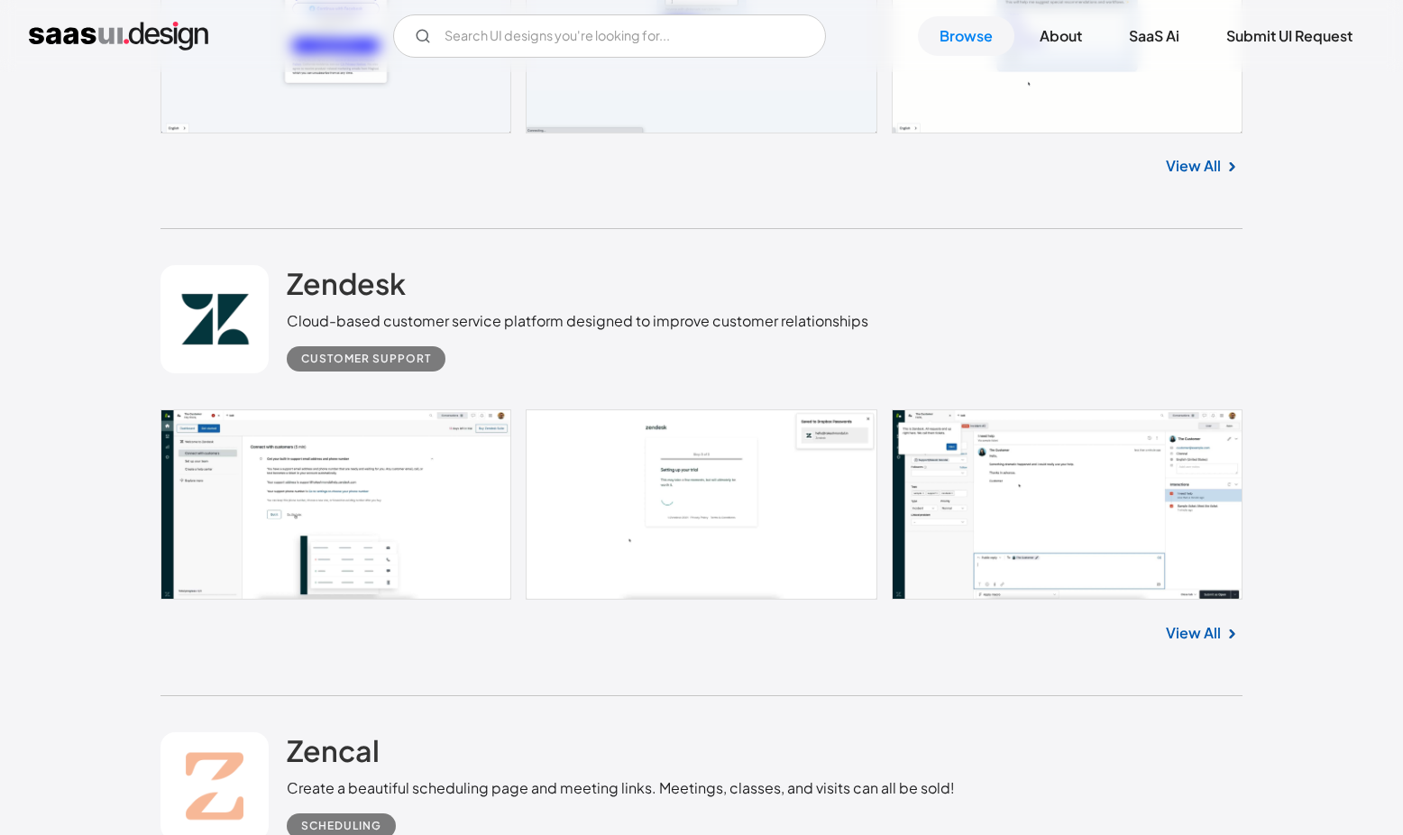
scroll to position [26652, 0]
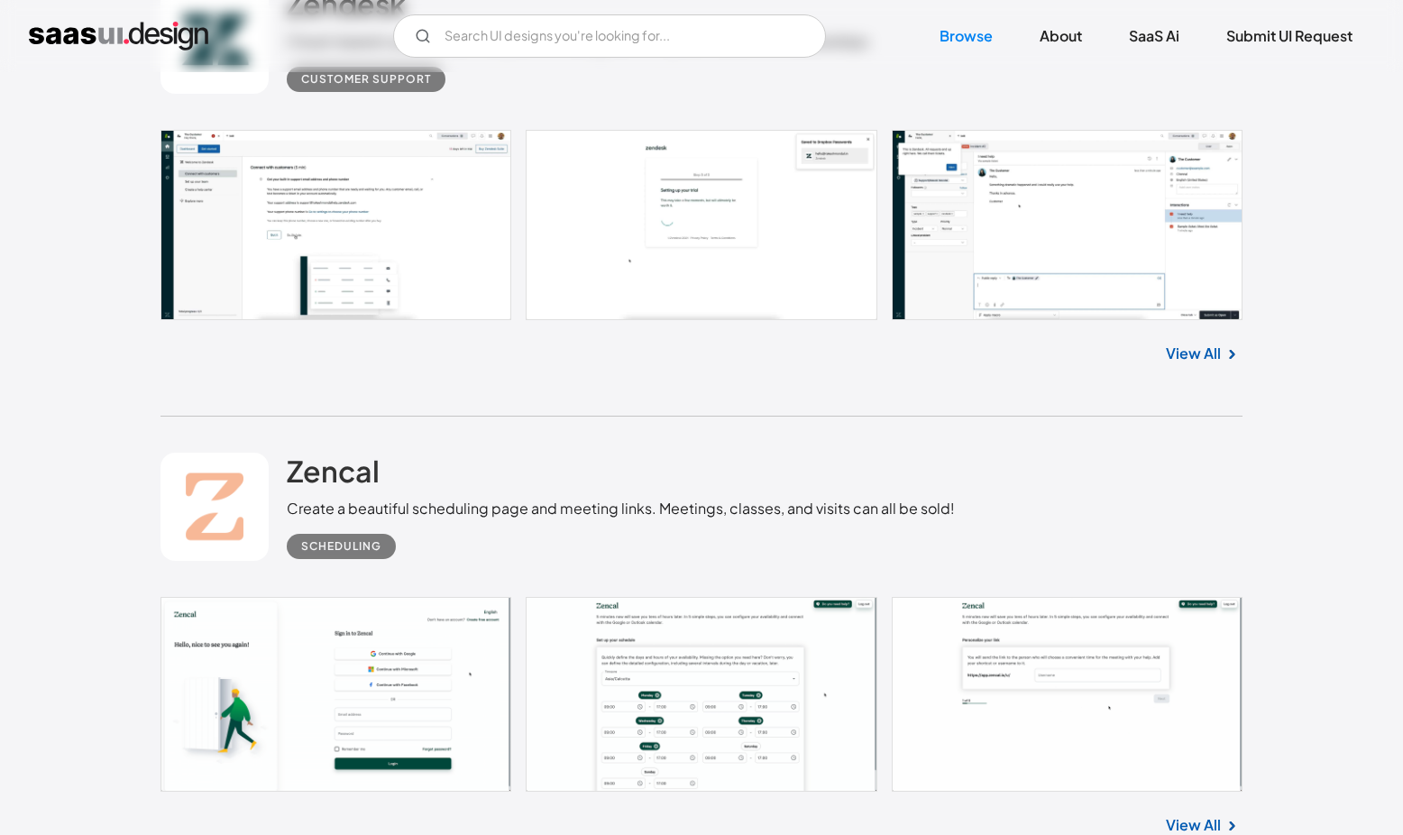
scroll to position [26931, 0]
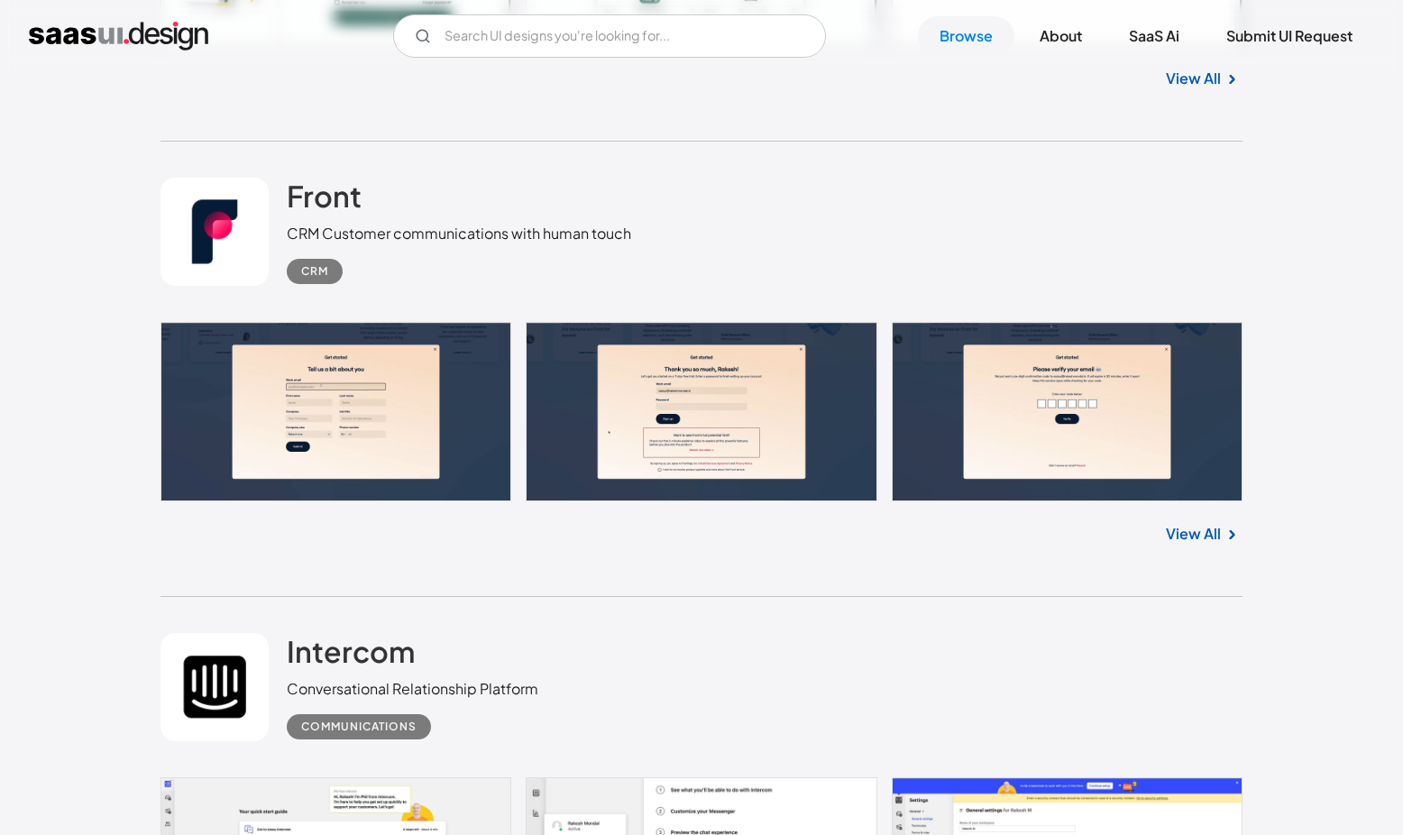
scroll to position [27718, 0]
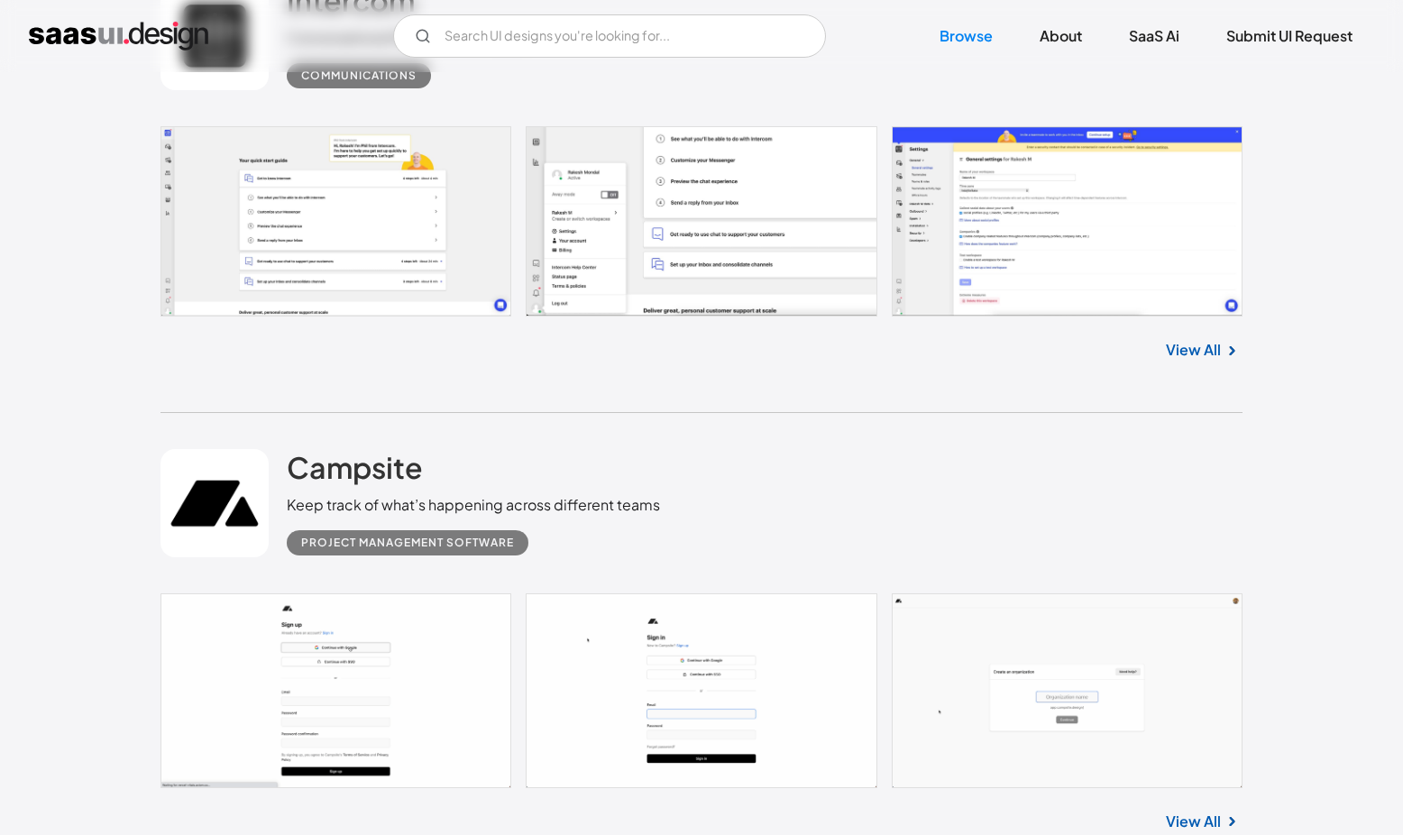
scroll to position [28322, 0]
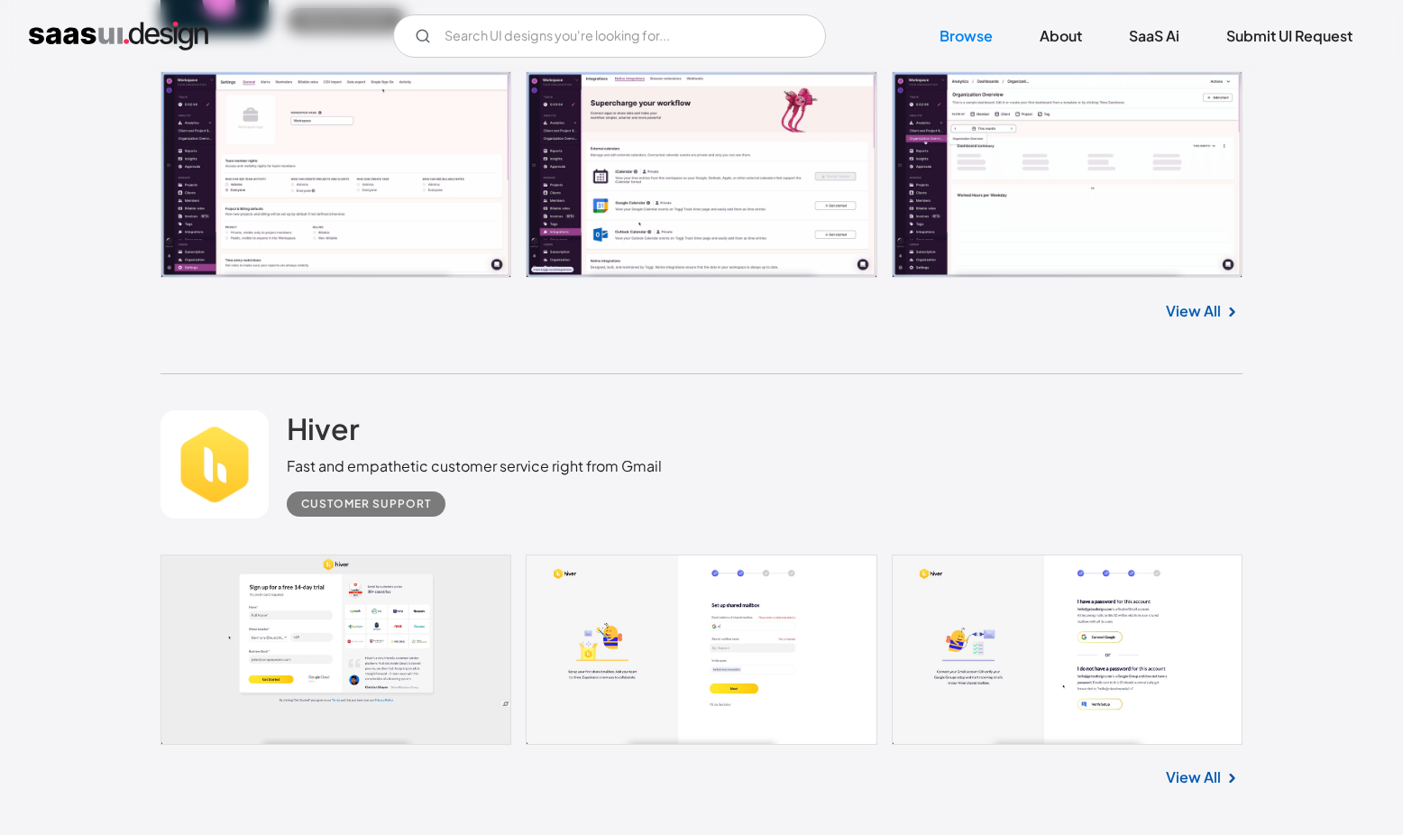
scroll to position [29785, 0]
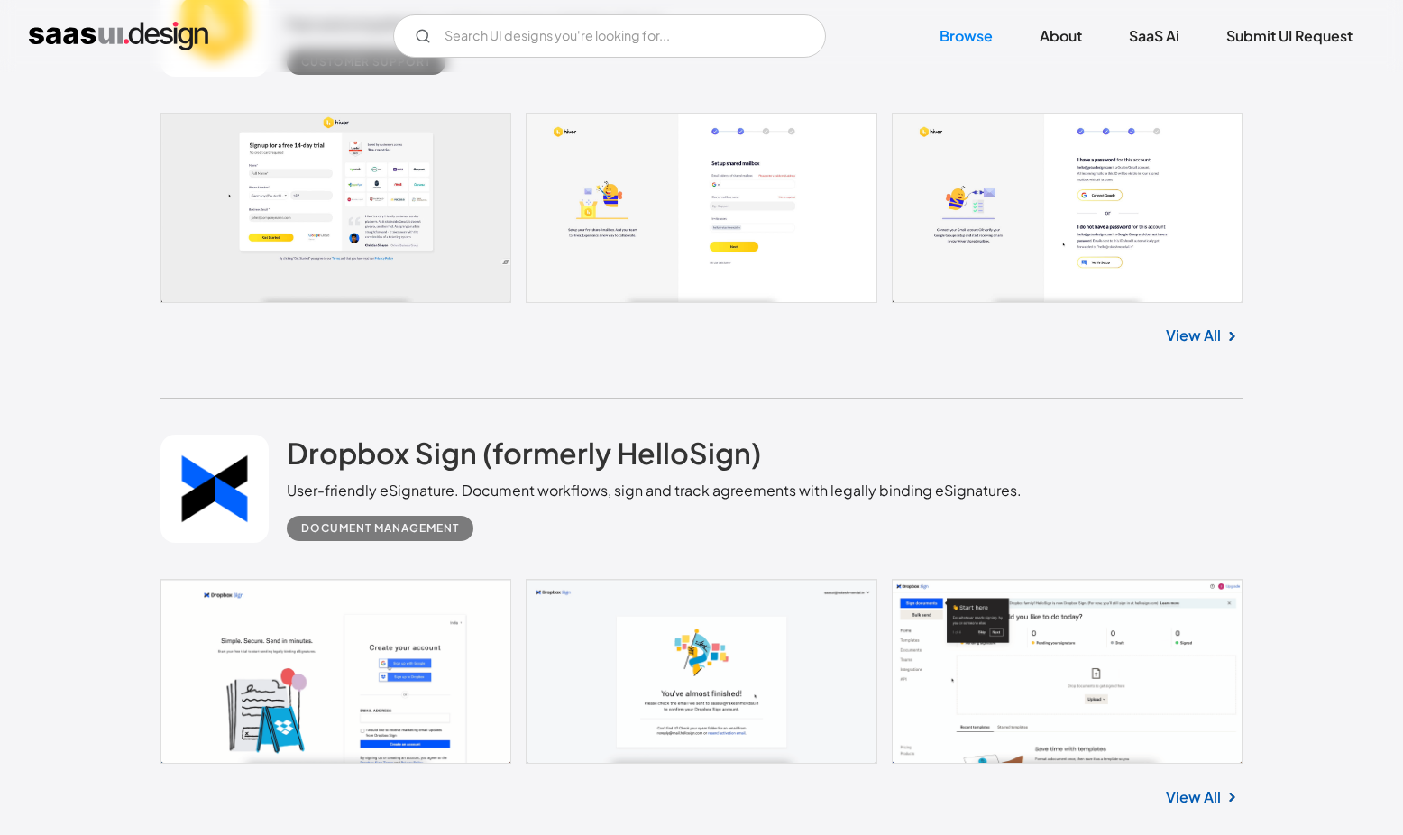
scroll to position [30231, 0]
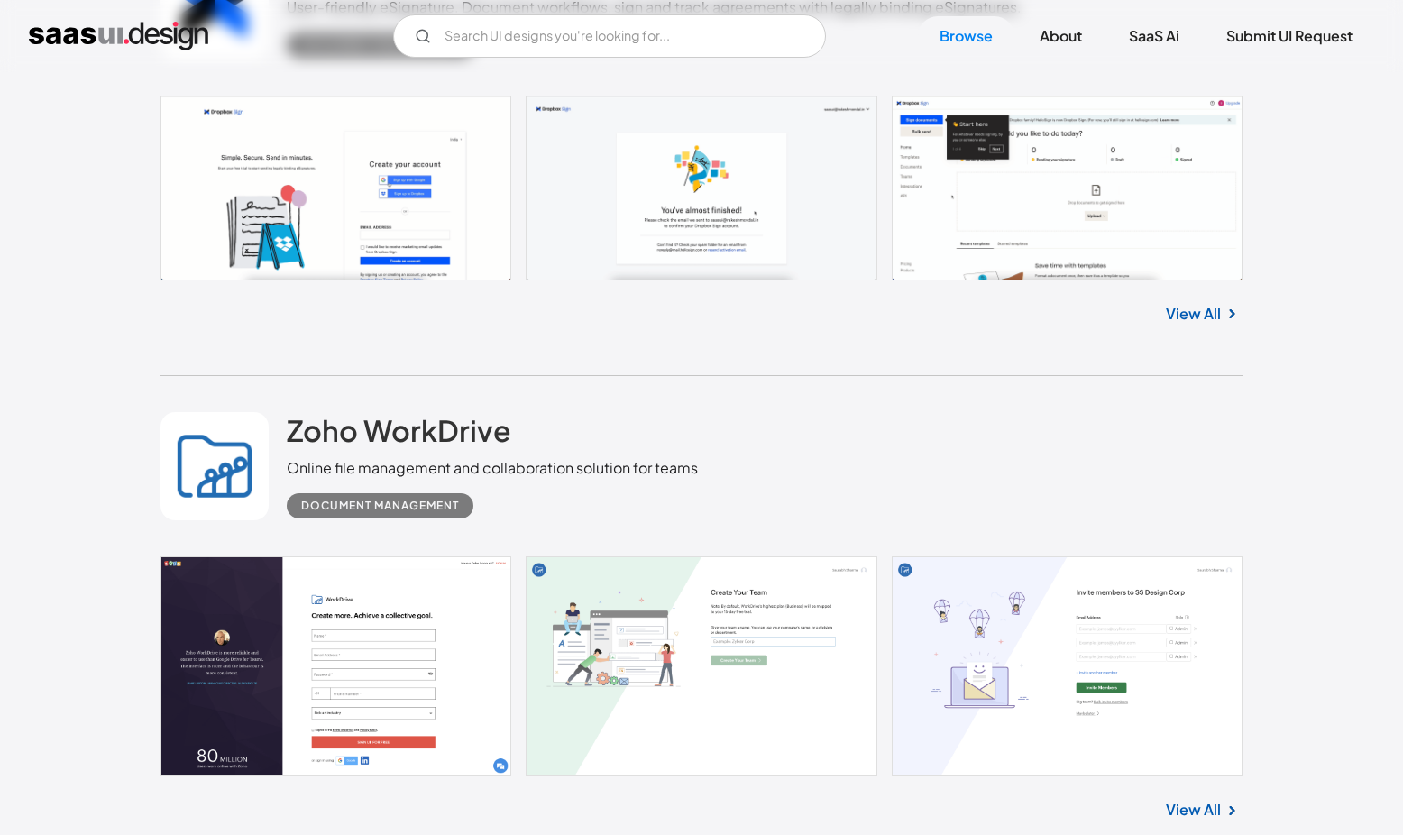
scroll to position [30741, 0]
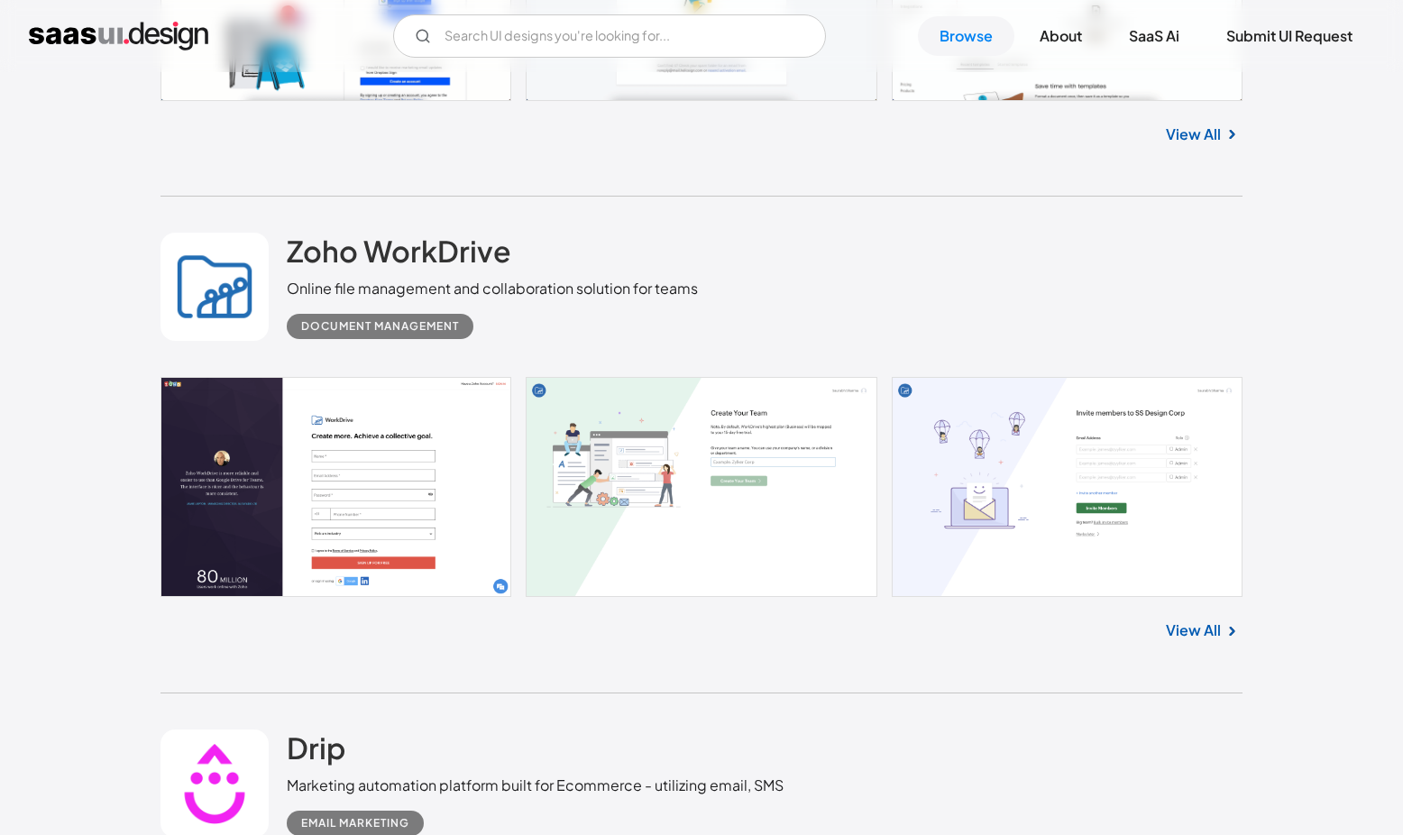
scroll to position [30900, 0]
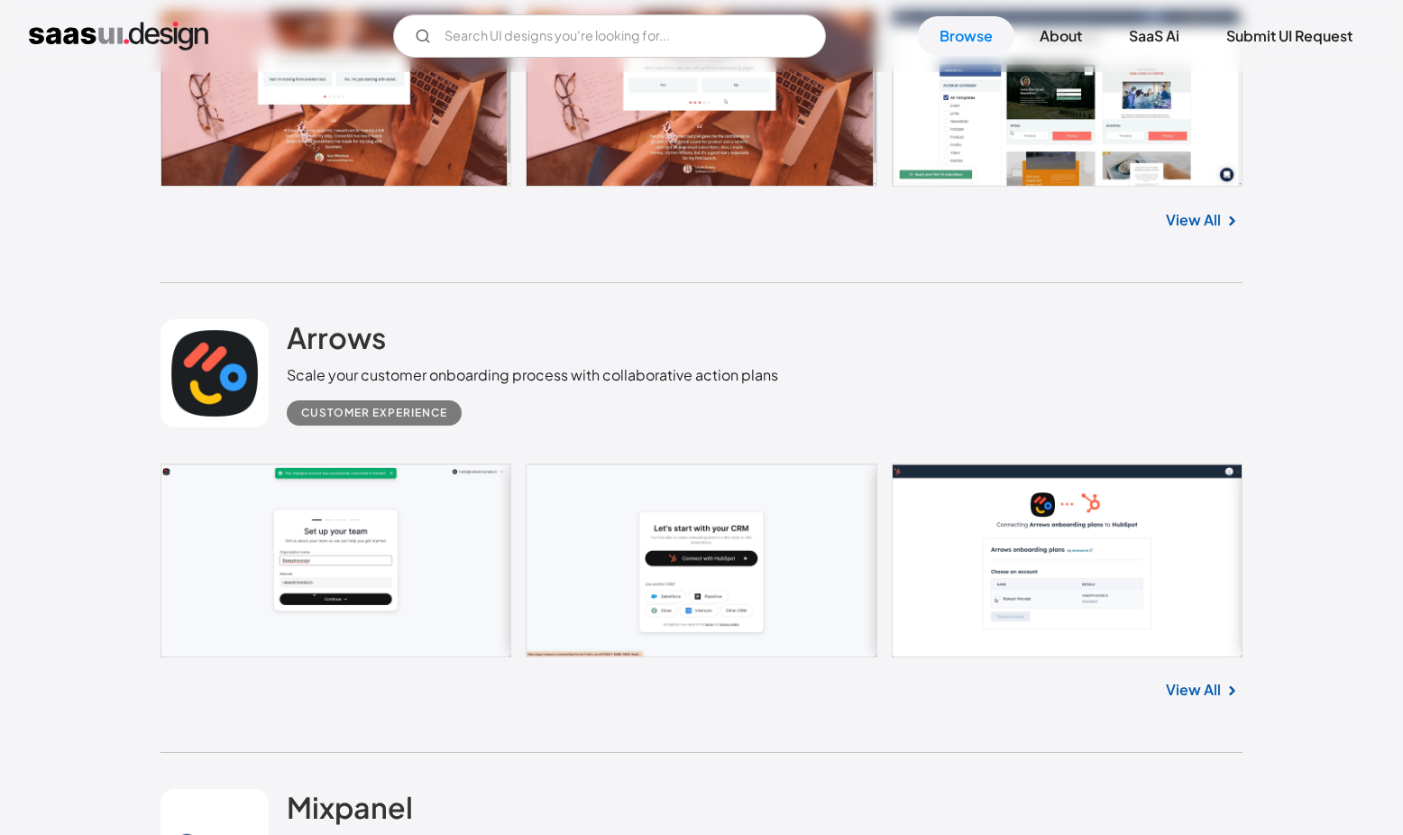
scroll to position [32213, 0]
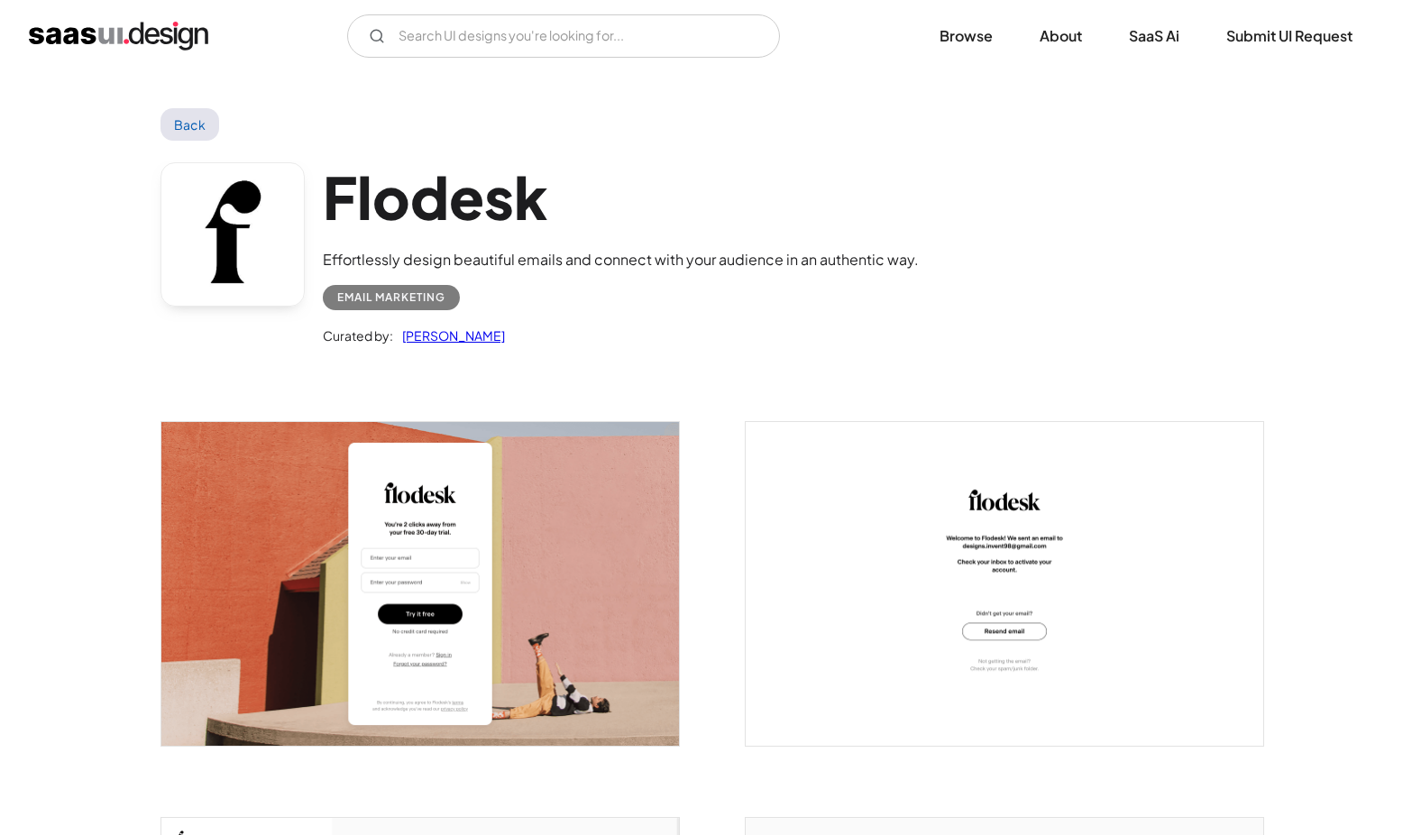
click at [228, 190] on link at bounding box center [232, 234] width 144 height 144
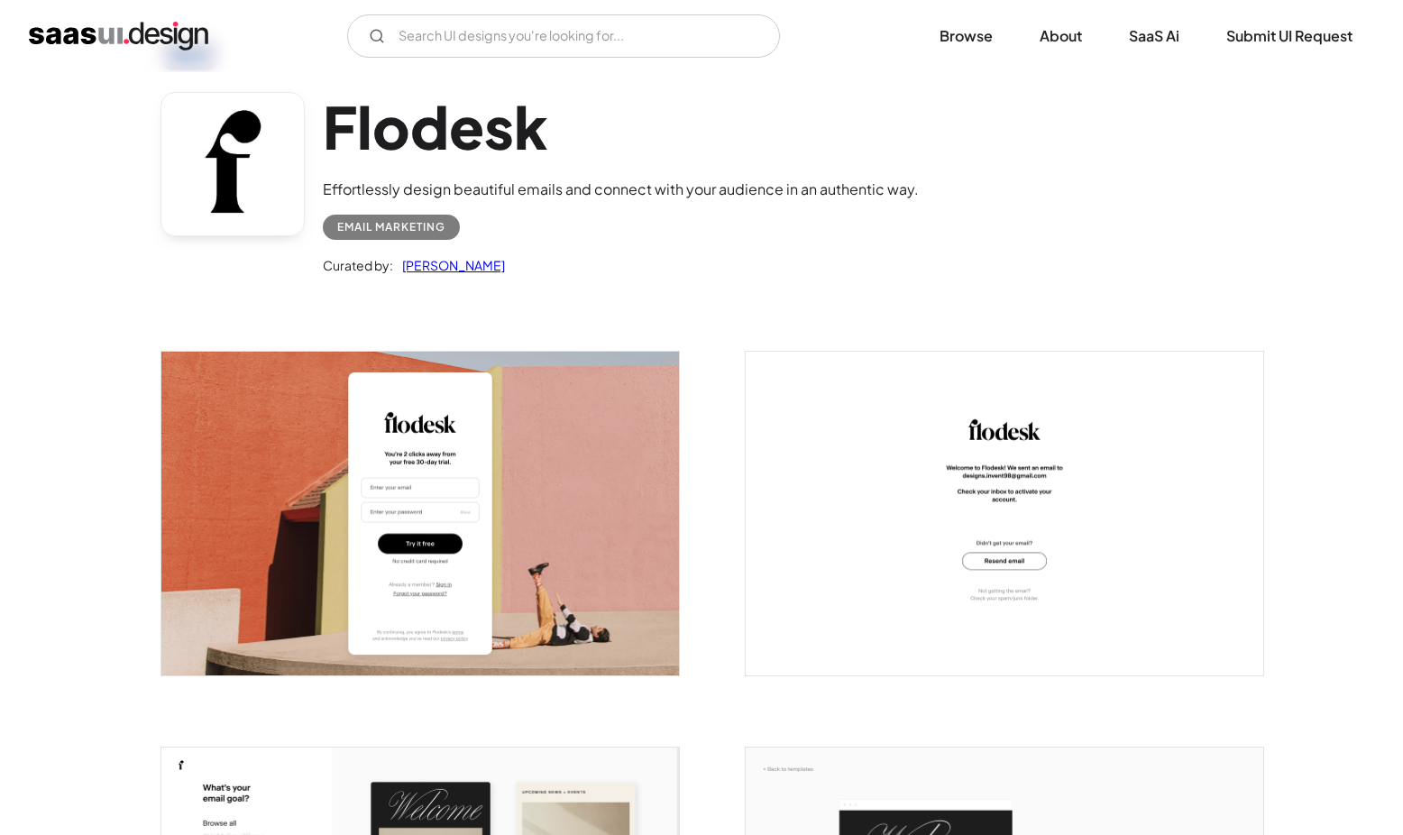
scroll to position [52, 0]
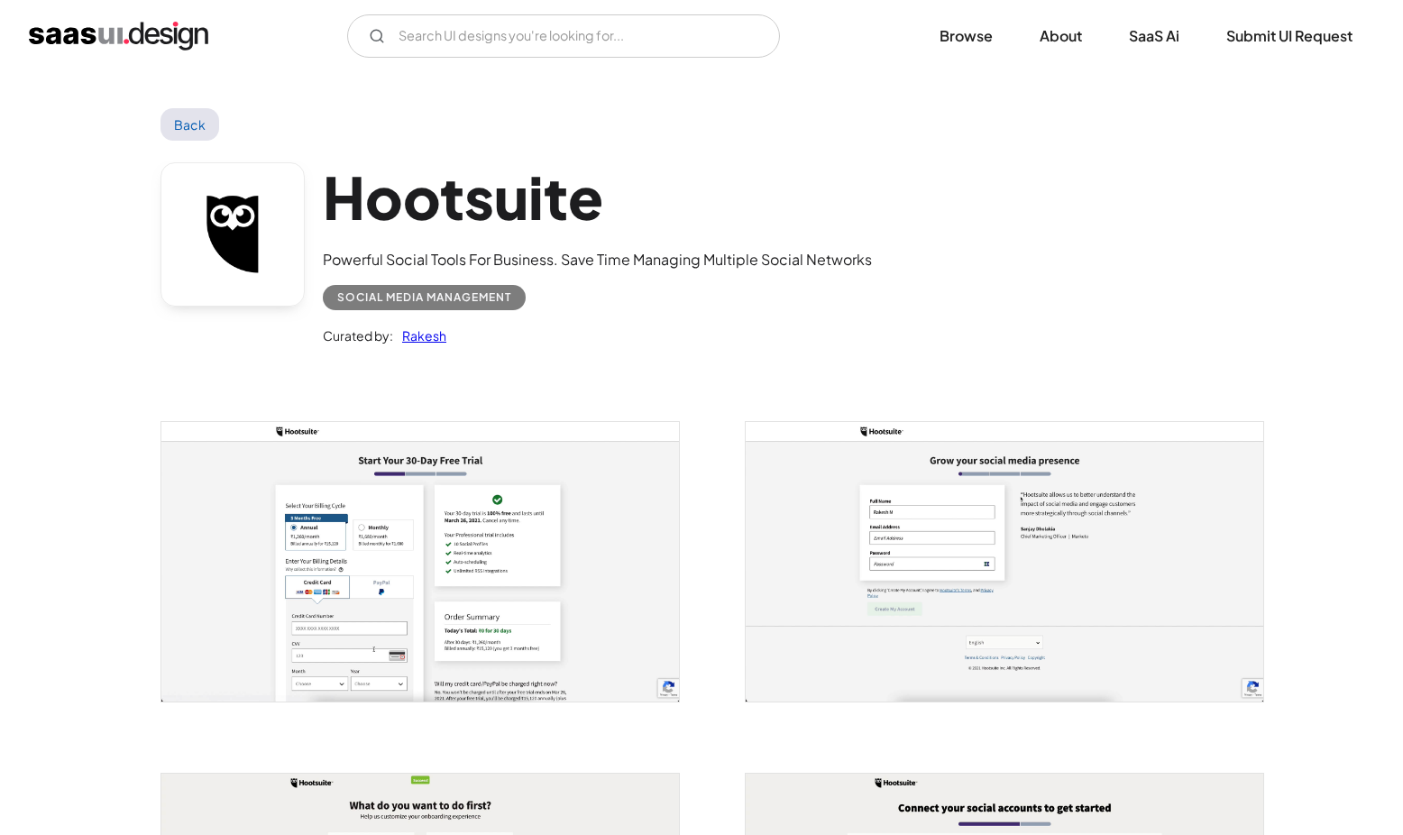
click at [224, 343] on div "Hootsuite Powerful Social Tools For Business. Save Time Managing Multiple Socia…" at bounding box center [701, 258] width 1082 height 235
click at [233, 274] on link at bounding box center [232, 234] width 144 height 144
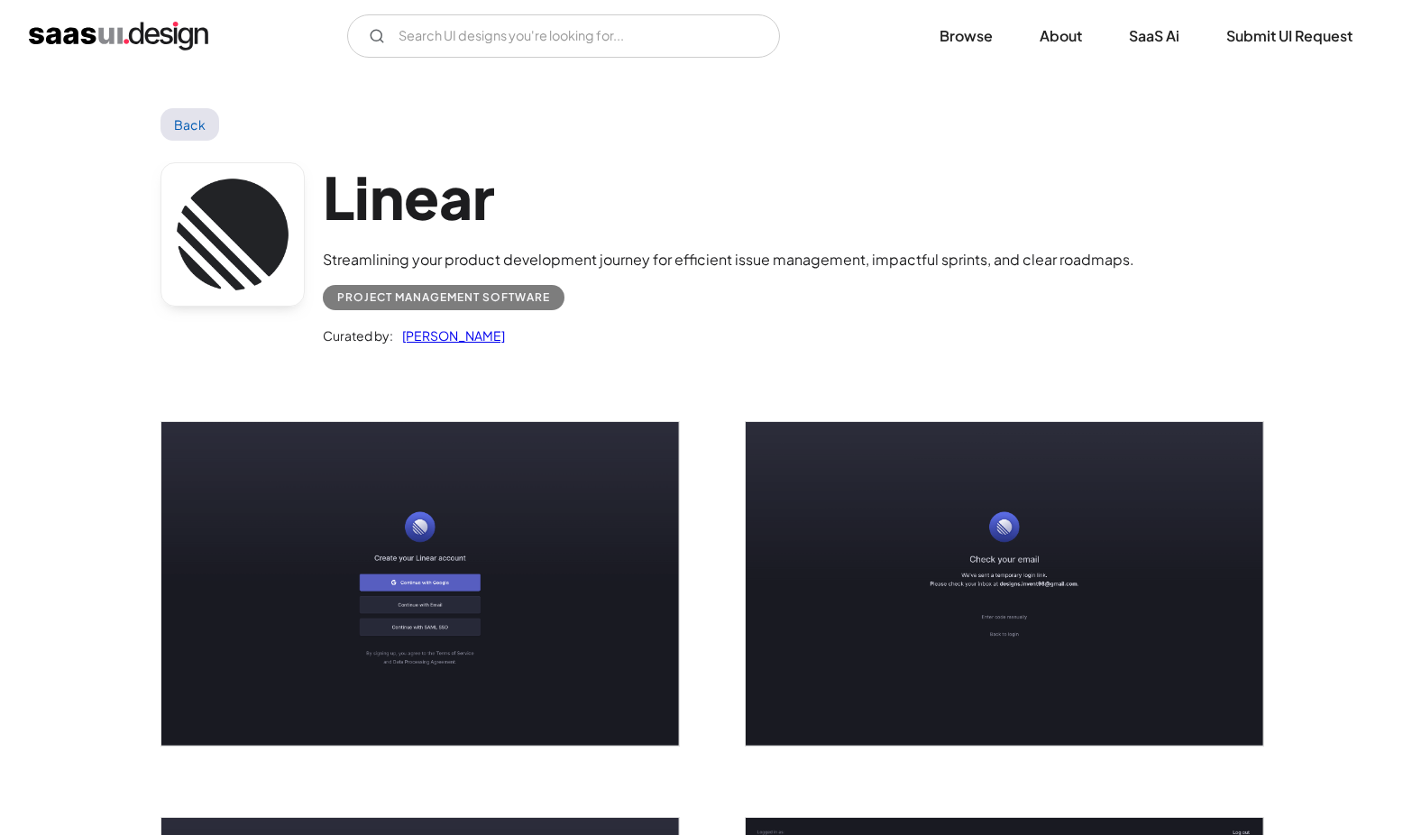
click at [261, 234] on link at bounding box center [232, 234] width 144 height 144
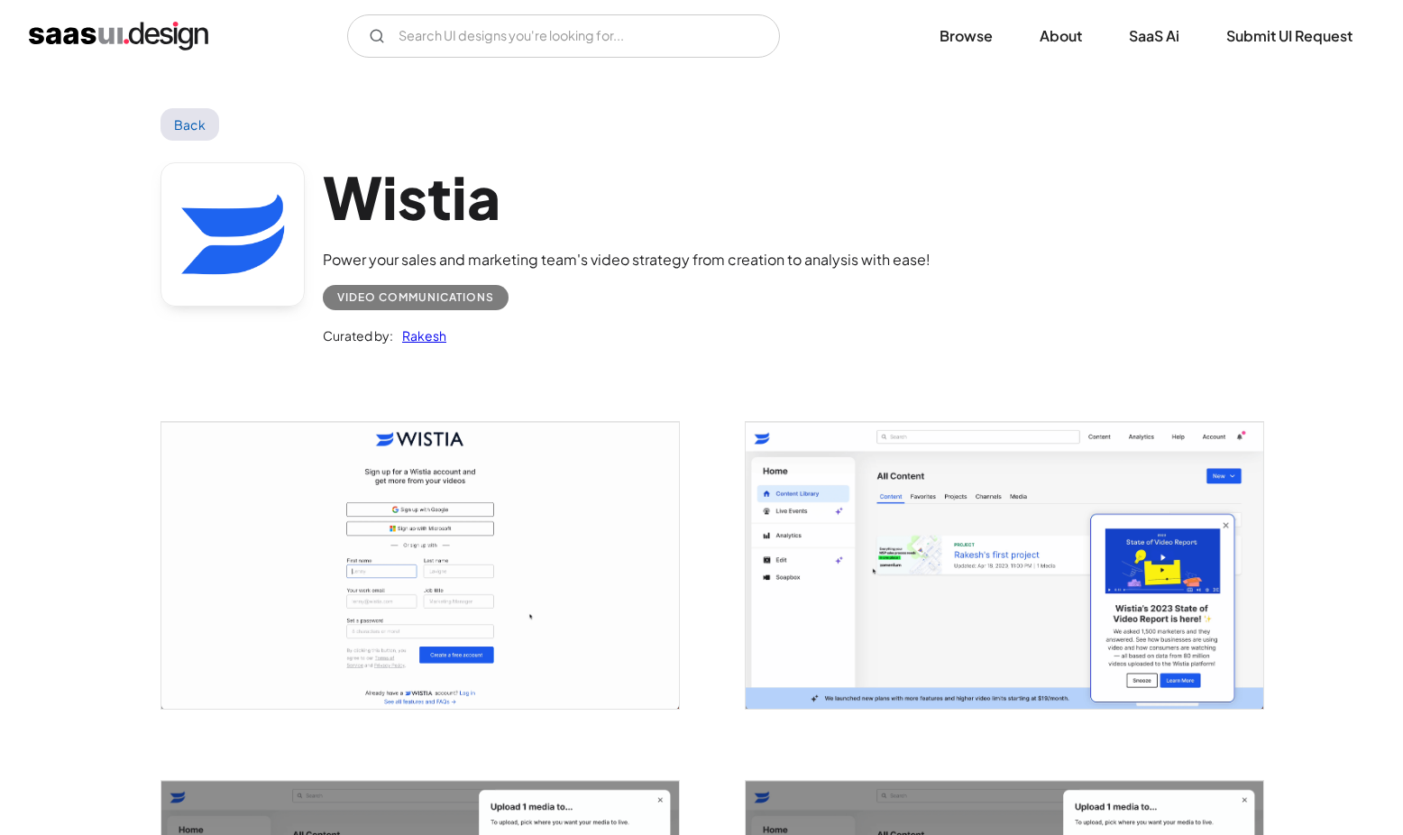
click at [254, 225] on link at bounding box center [232, 234] width 144 height 144
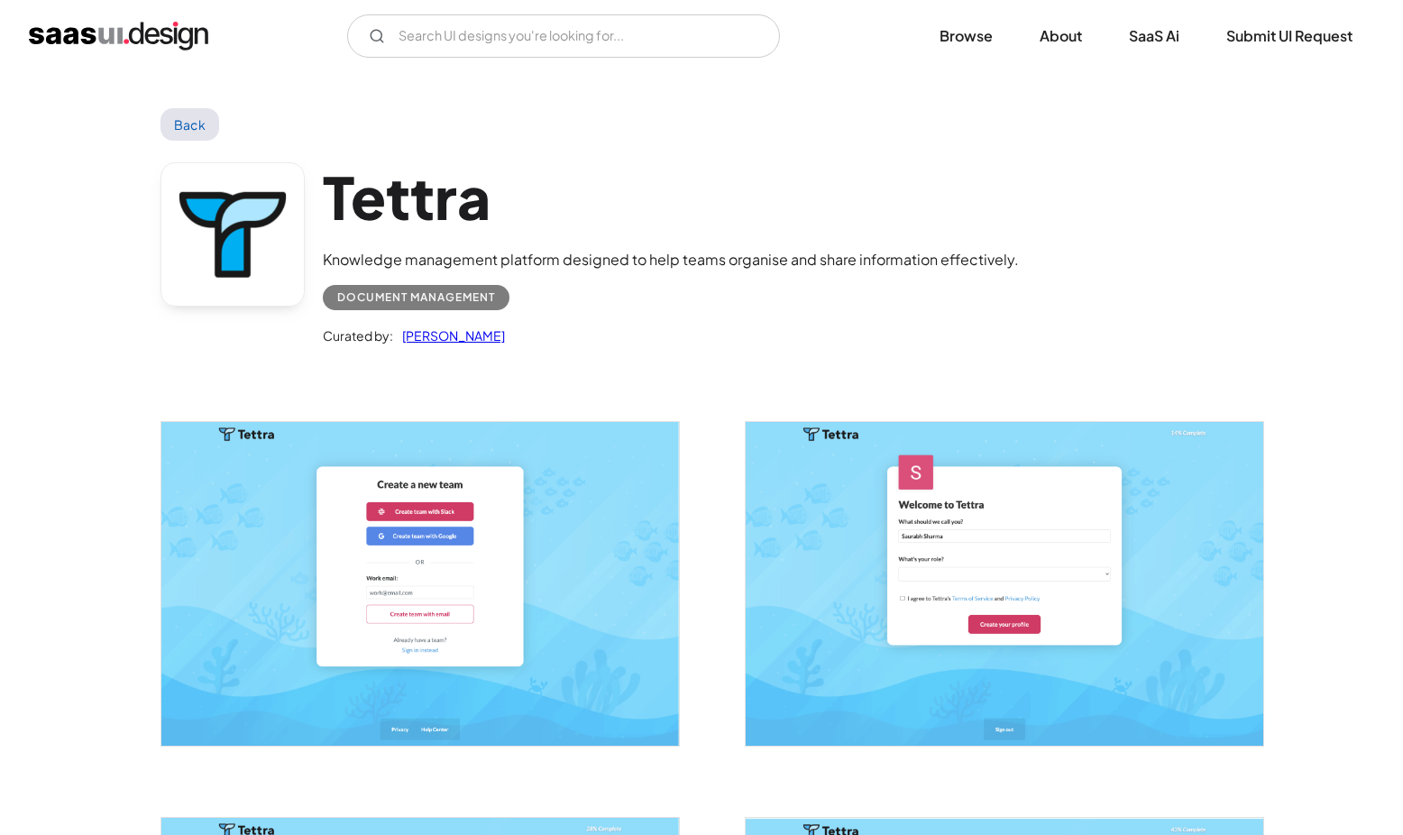
click at [454, 222] on h1 "Tettra" at bounding box center [671, 196] width 696 height 69
click at [267, 244] on link at bounding box center [232, 234] width 144 height 144
click at [208, 218] on link at bounding box center [232, 234] width 144 height 144
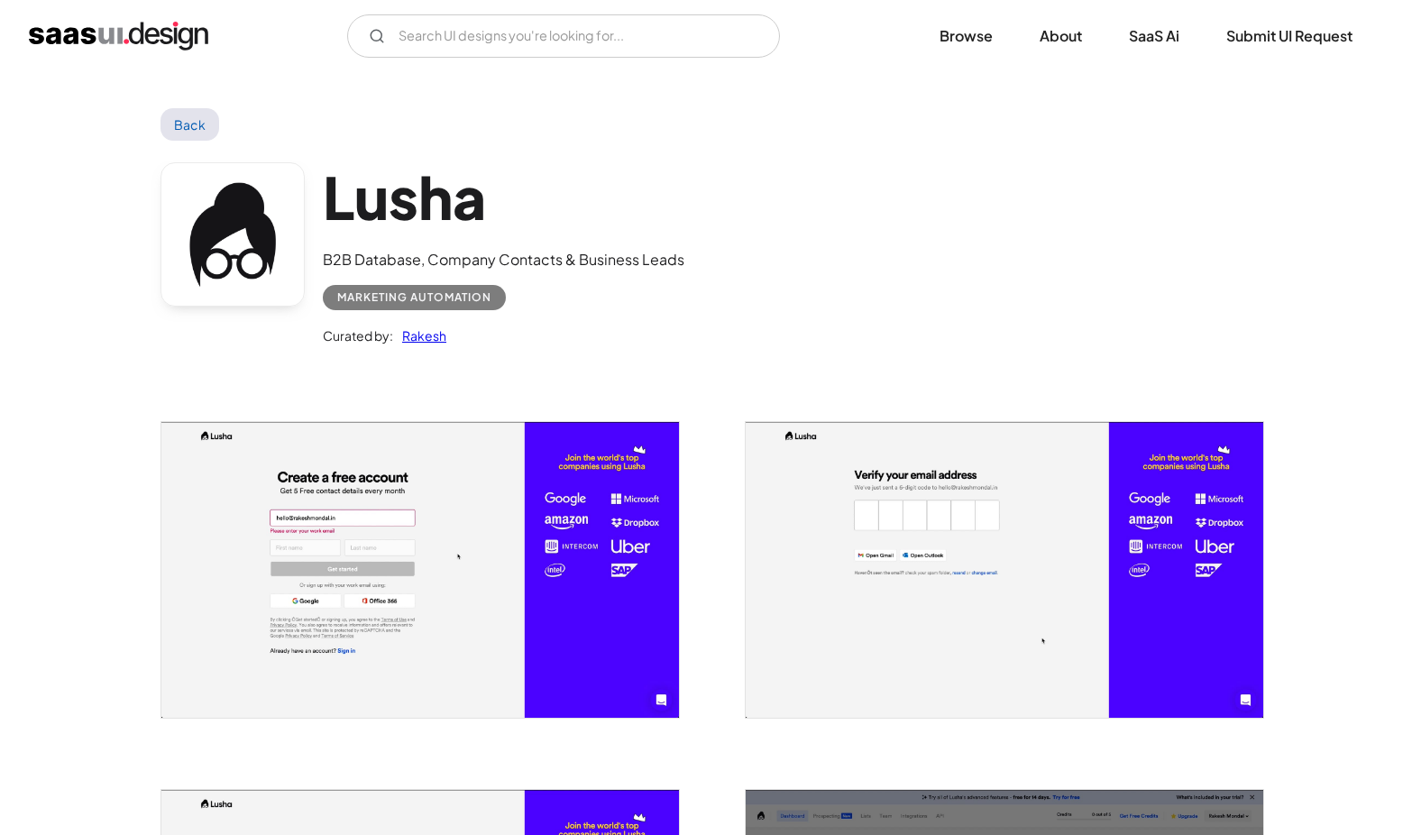
click at [261, 215] on link at bounding box center [232, 234] width 144 height 144
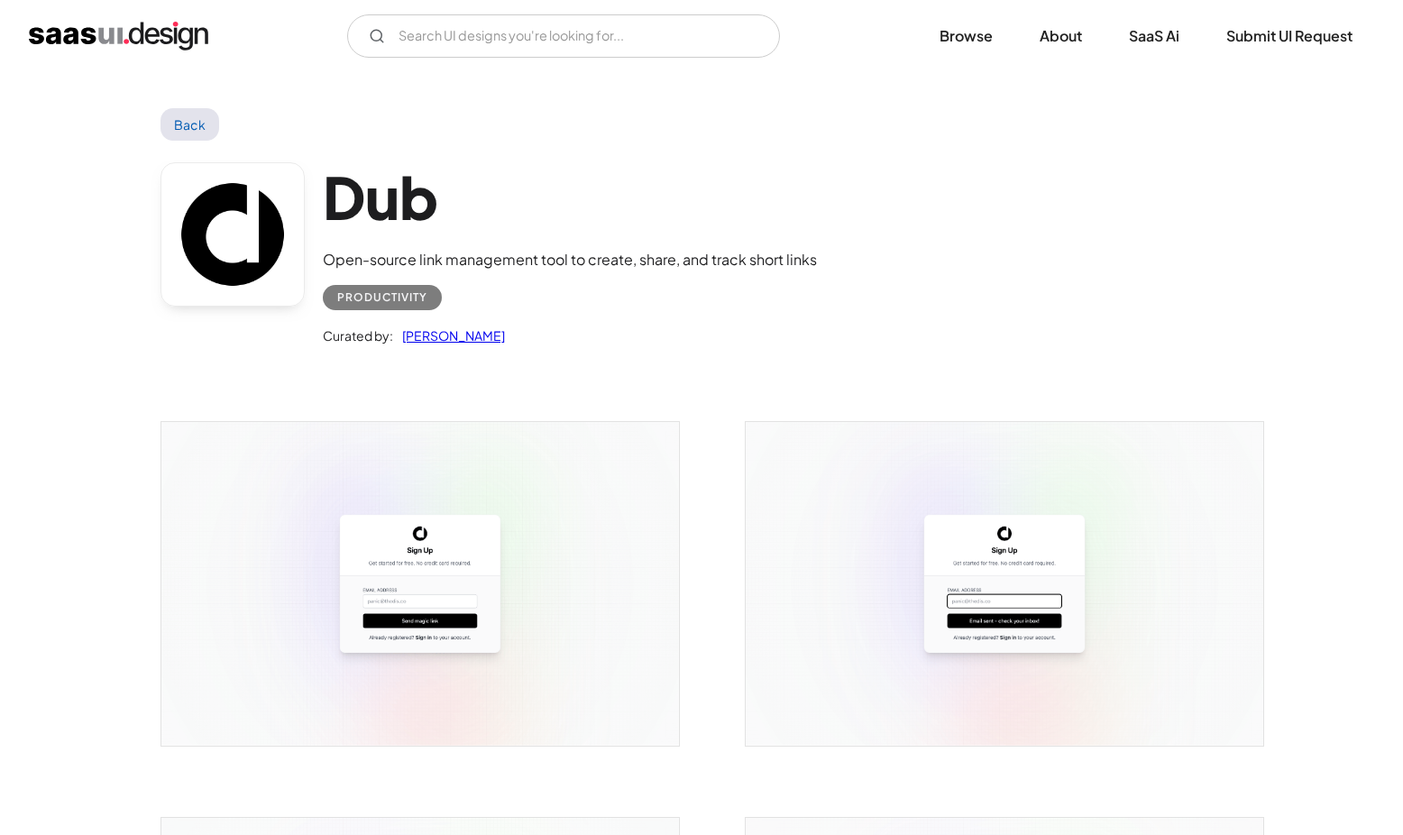
click at [244, 232] on link at bounding box center [232, 234] width 144 height 144
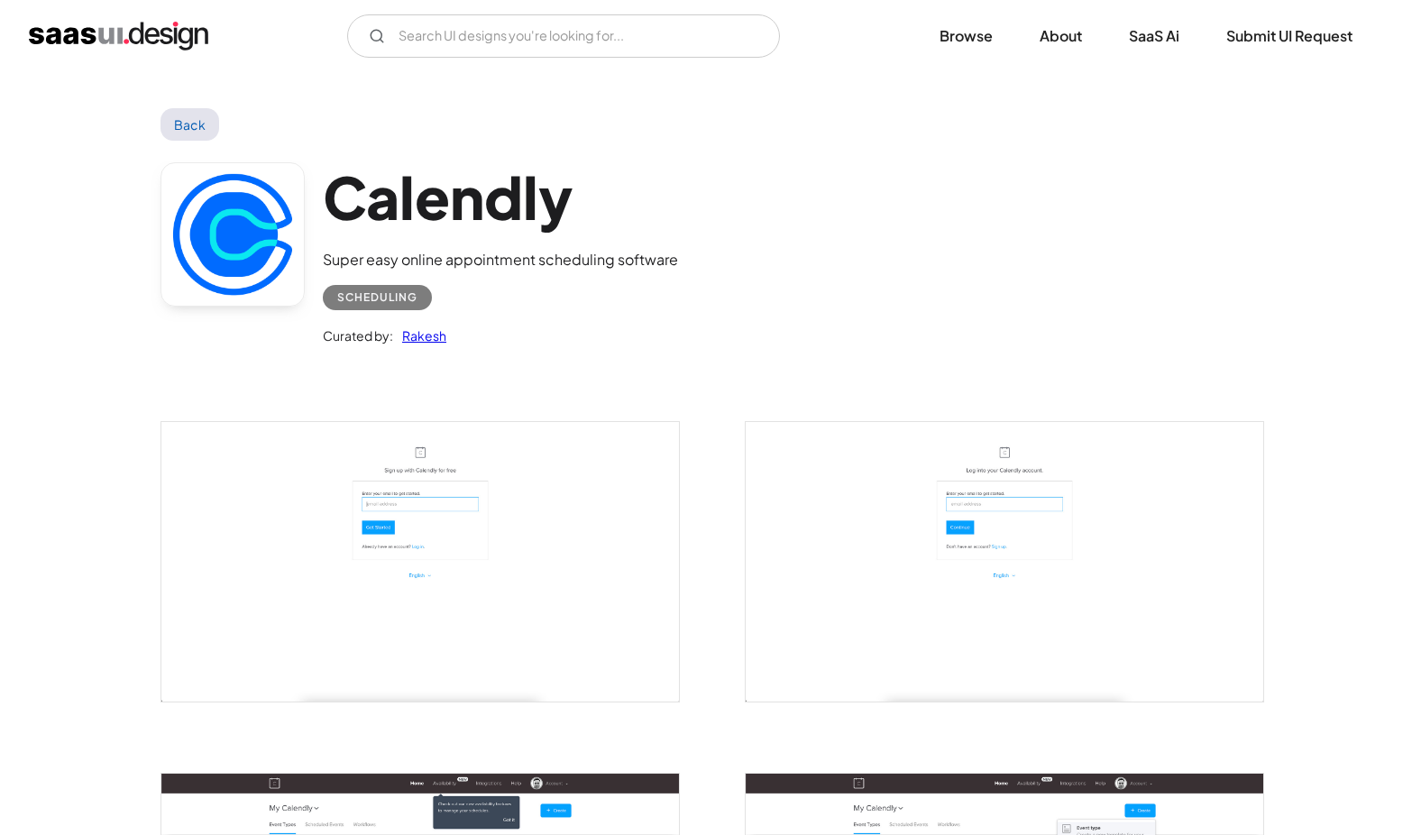
click at [236, 238] on link at bounding box center [232, 234] width 144 height 144
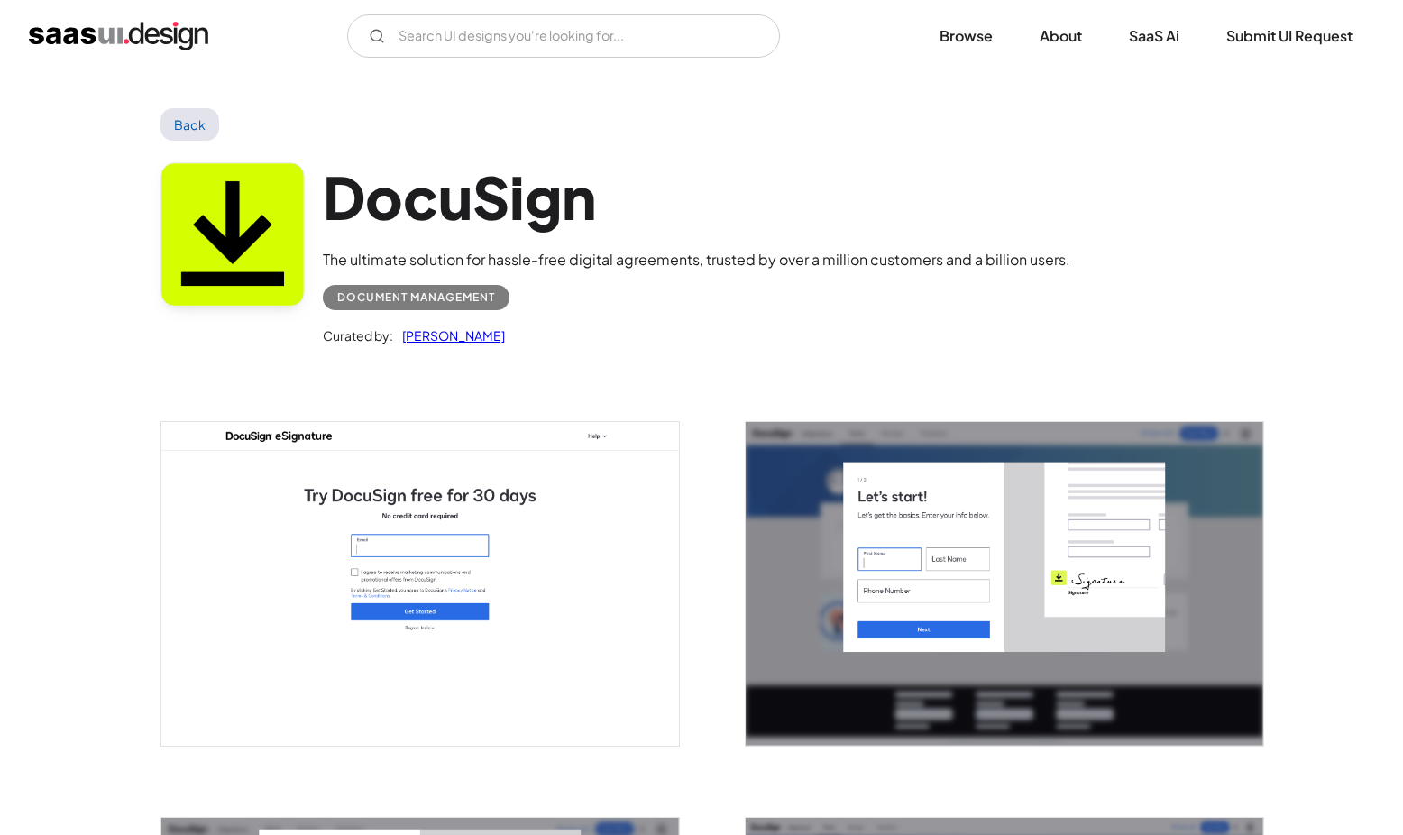
click at [190, 193] on link at bounding box center [232, 234] width 144 height 144
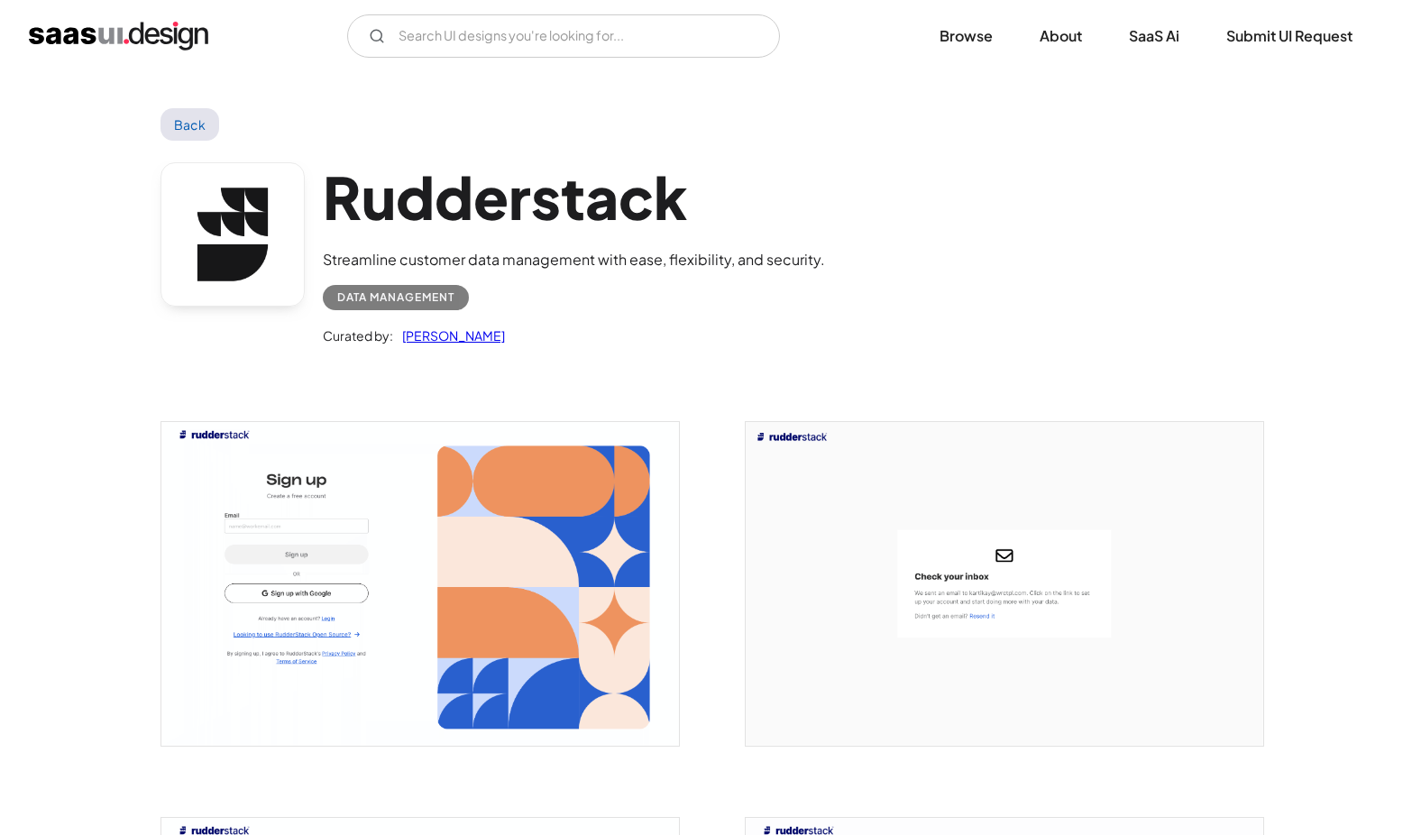
click at [234, 212] on link at bounding box center [232, 234] width 144 height 144
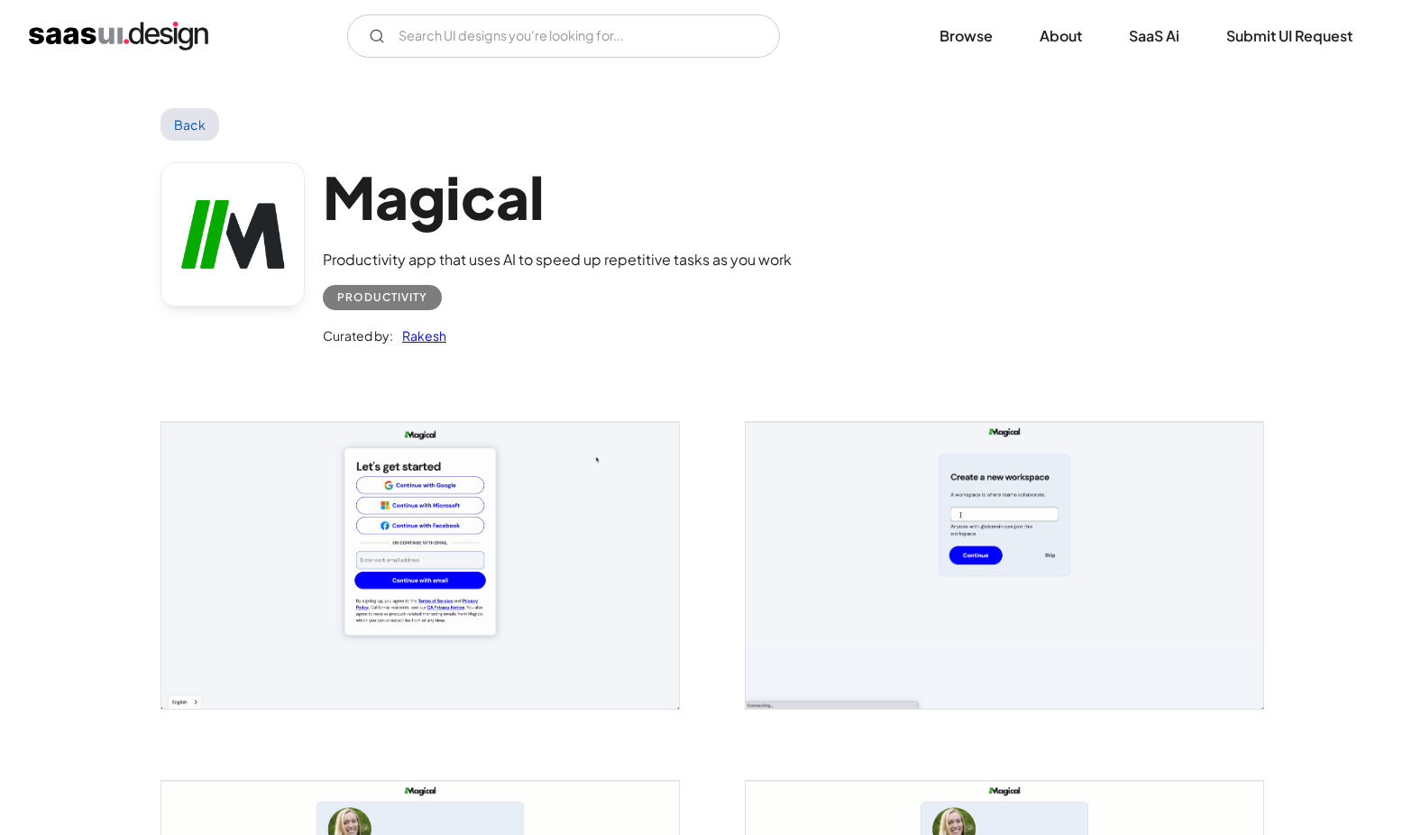
click at [203, 214] on link at bounding box center [232, 234] width 144 height 144
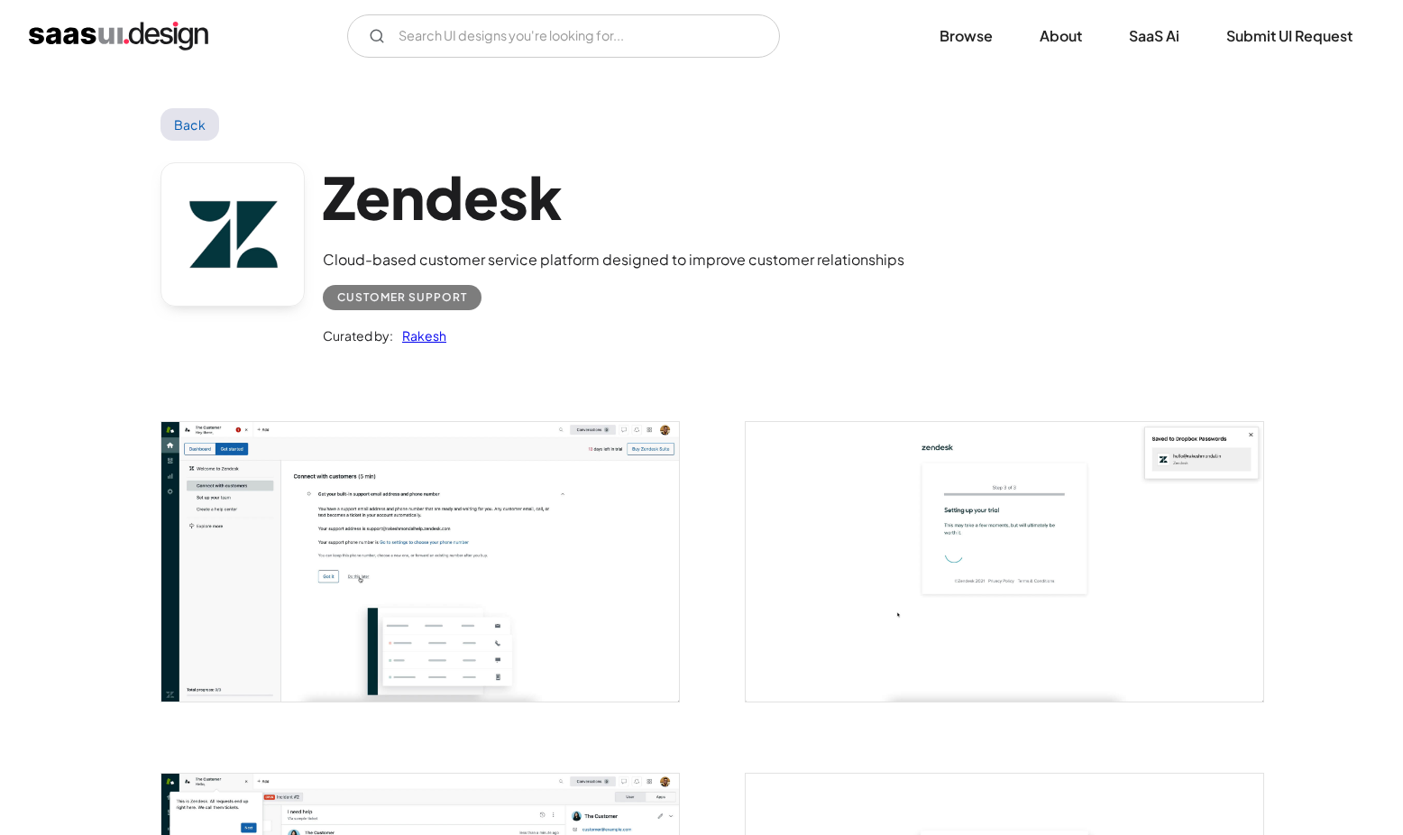
click at [226, 187] on link at bounding box center [232, 234] width 144 height 144
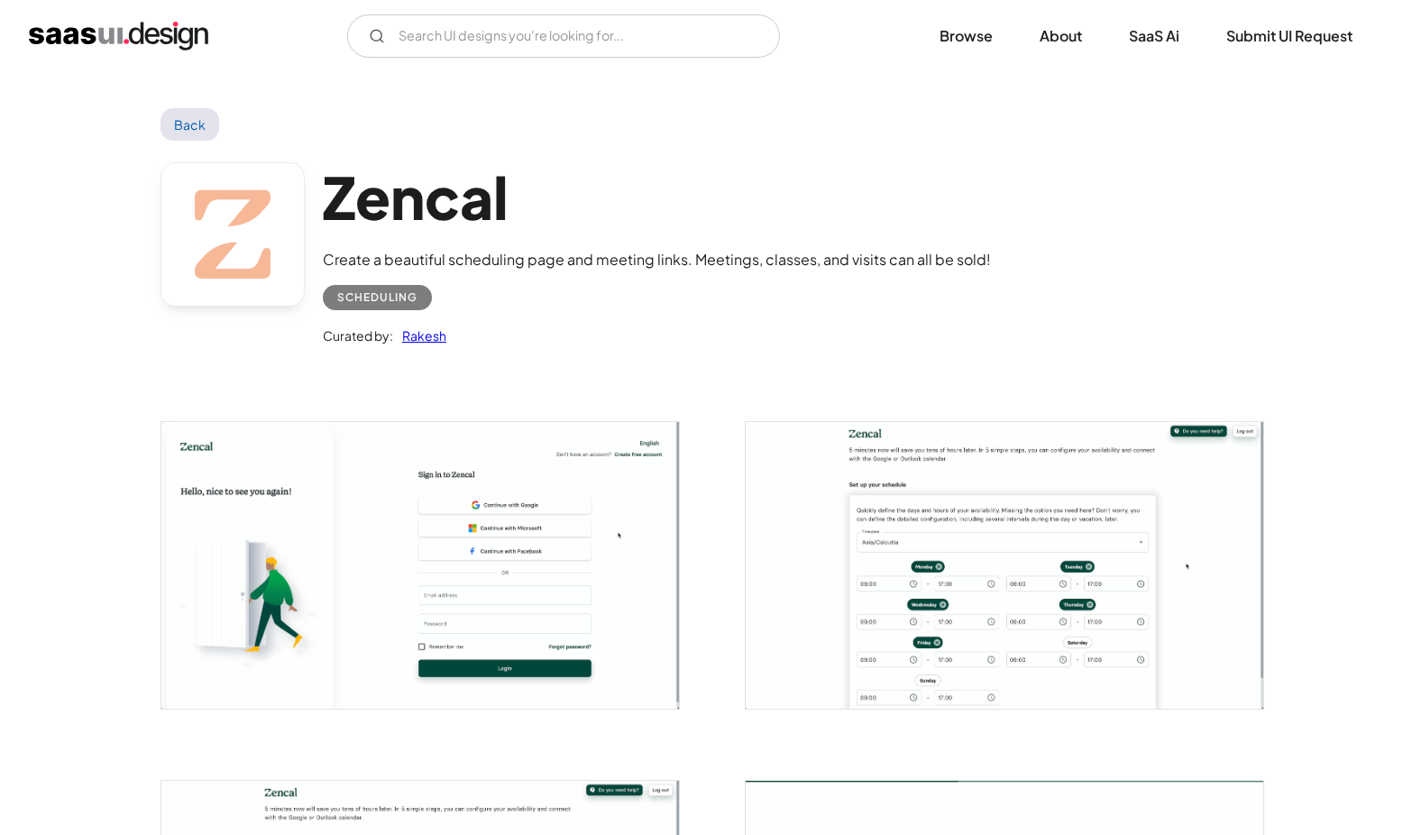
click at [242, 252] on link at bounding box center [232, 234] width 144 height 144
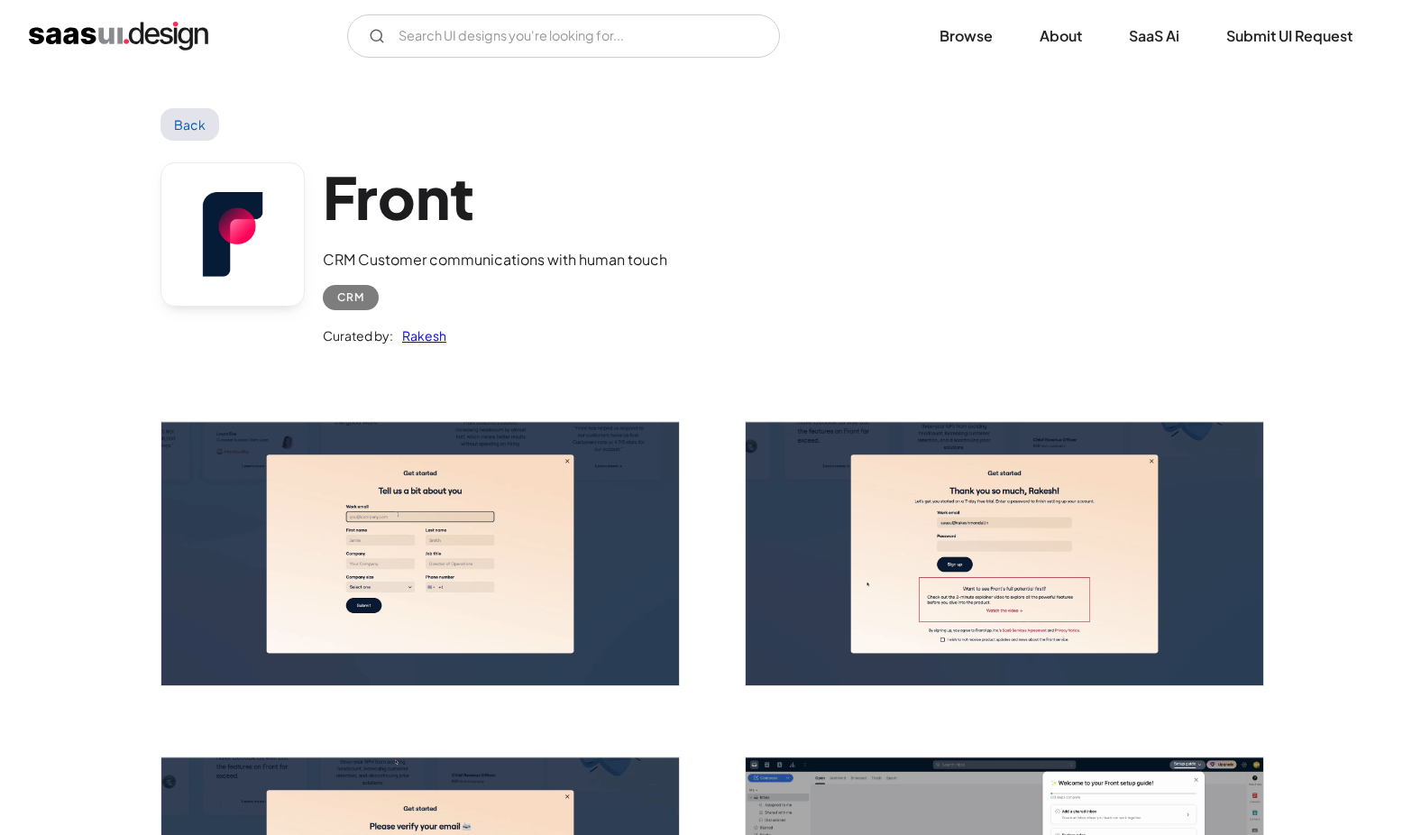
click at [210, 206] on link at bounding box center [232, 234] width 144 height 144
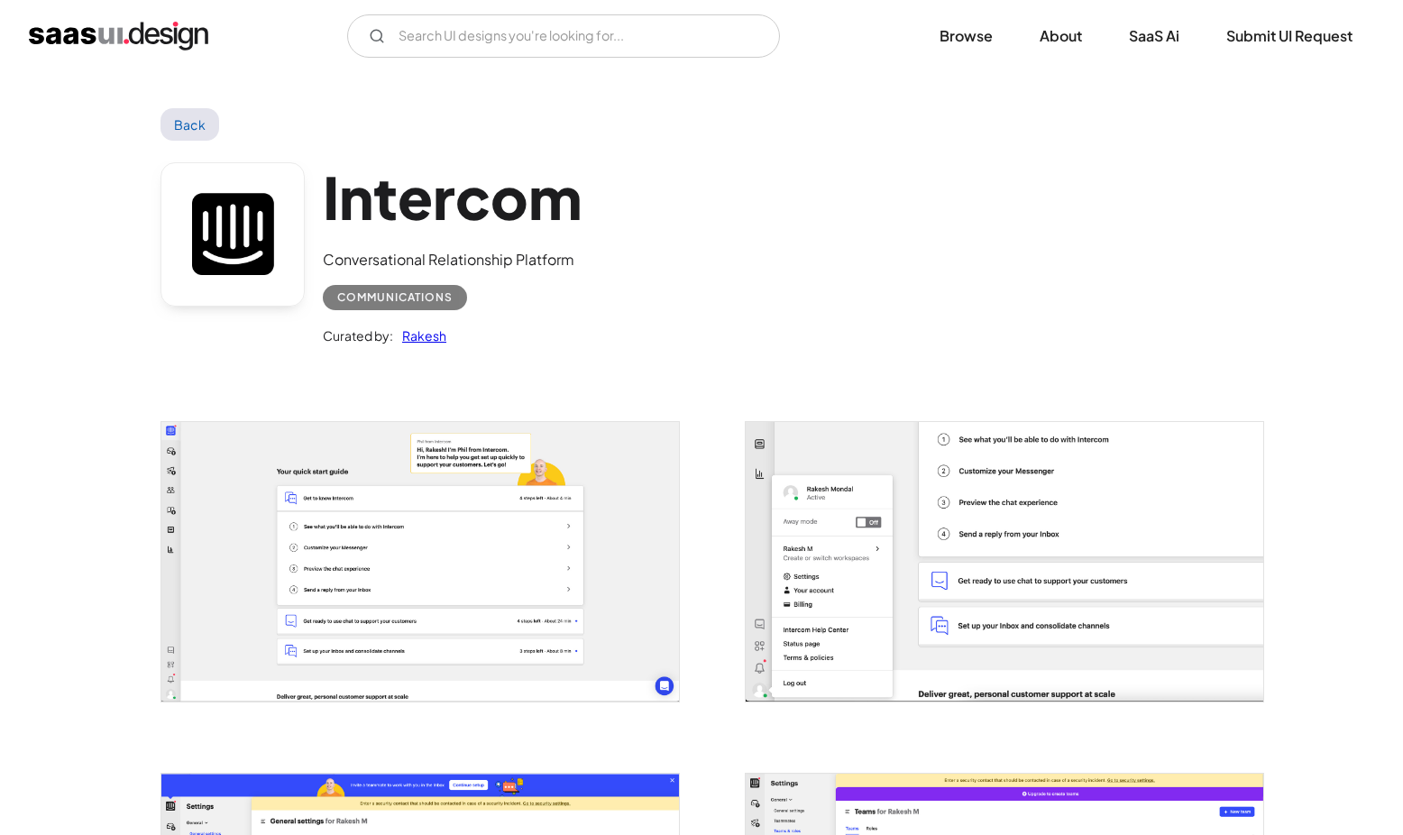
click at [224, 228] on link at bounding box center [232, 234] width 144 height 144
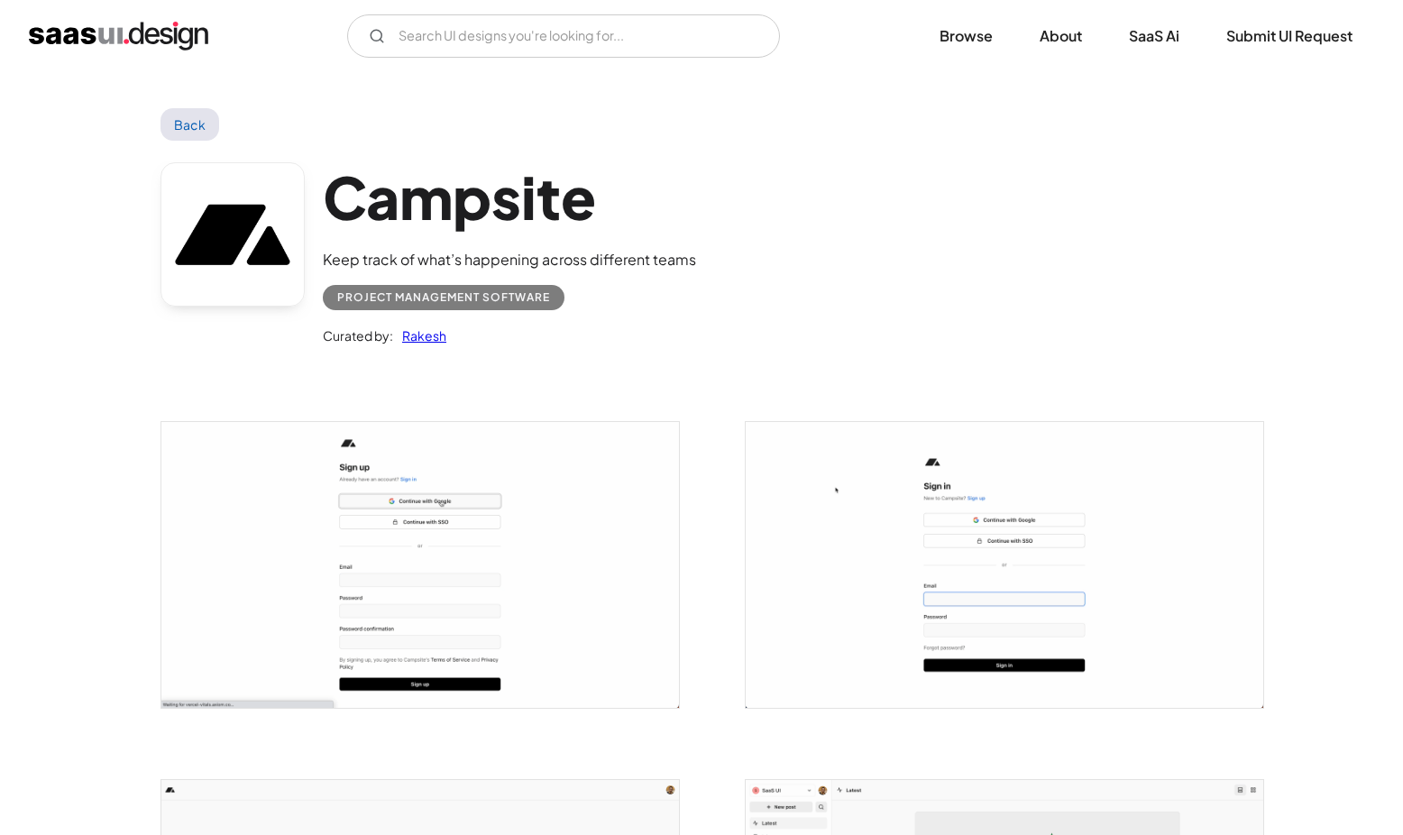
click at [204, 294] on link at bounding box center [232, 234] width 144 height 144
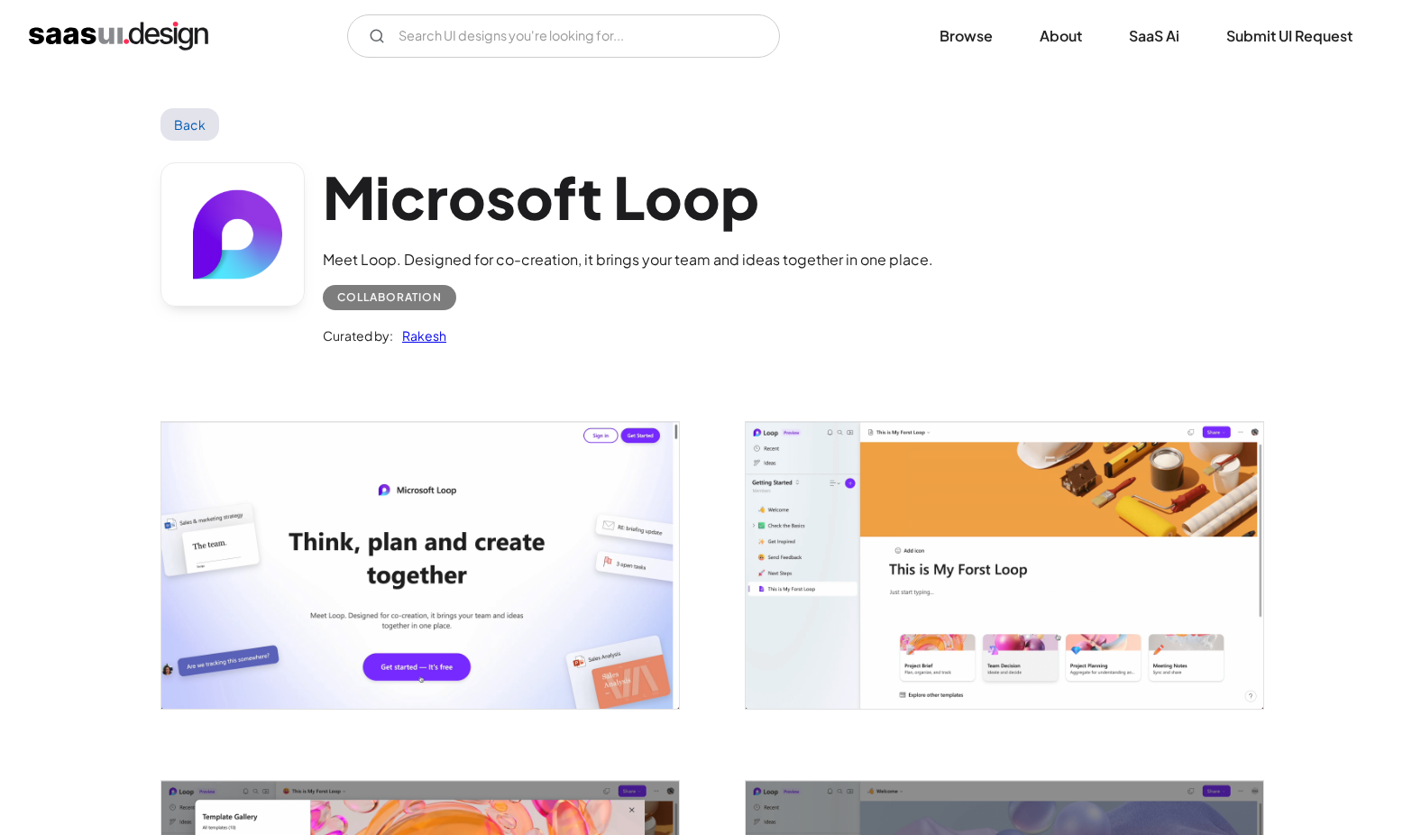
click at [269, 242] on link at bounding box center [232, 234] width 144 height 144
click at [191, 122] on link "Back" at bounding box center [189, 124] width 59 height 32
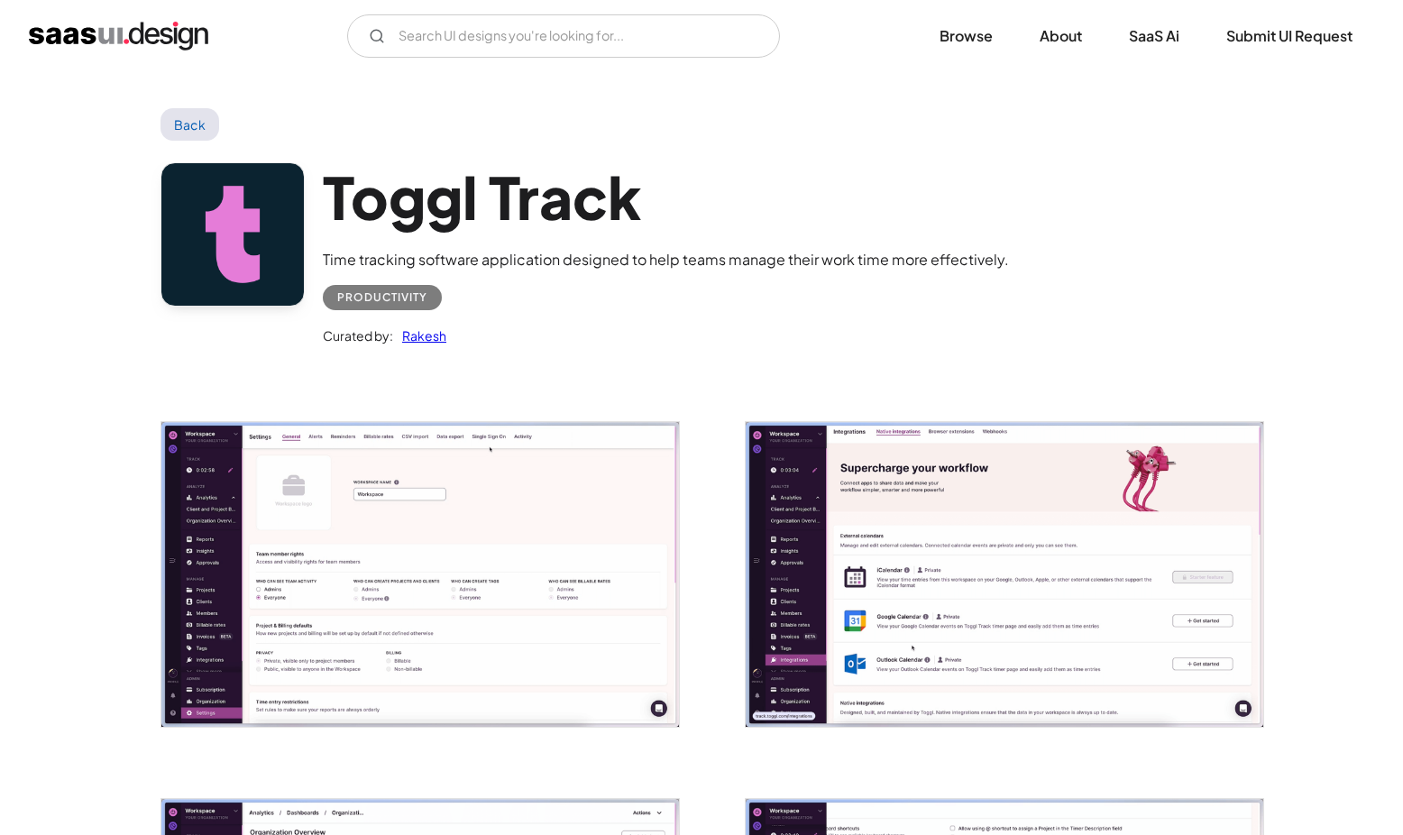
click at [198, 270] on link at bounding box center [232, 234] width 144 height 144
click at [190, 136] on link "Back" at bounding box center [189, 124] width 59 height 32
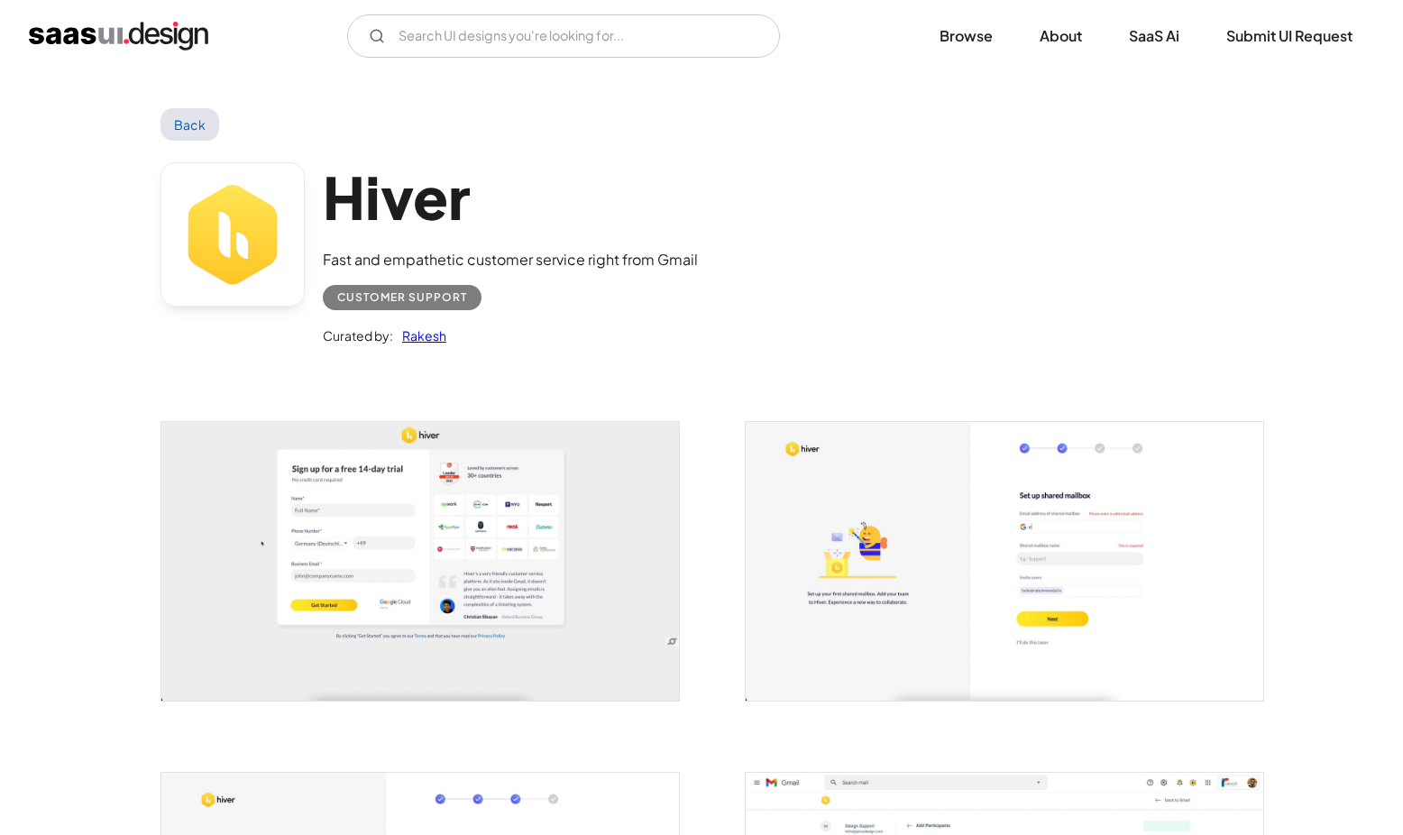
click at [277, 211] on link at bounding box center [232, 234] width 144 height 144
click at [183, 124] on link "Back" at bounding box center [189, 124] width 59 height 32
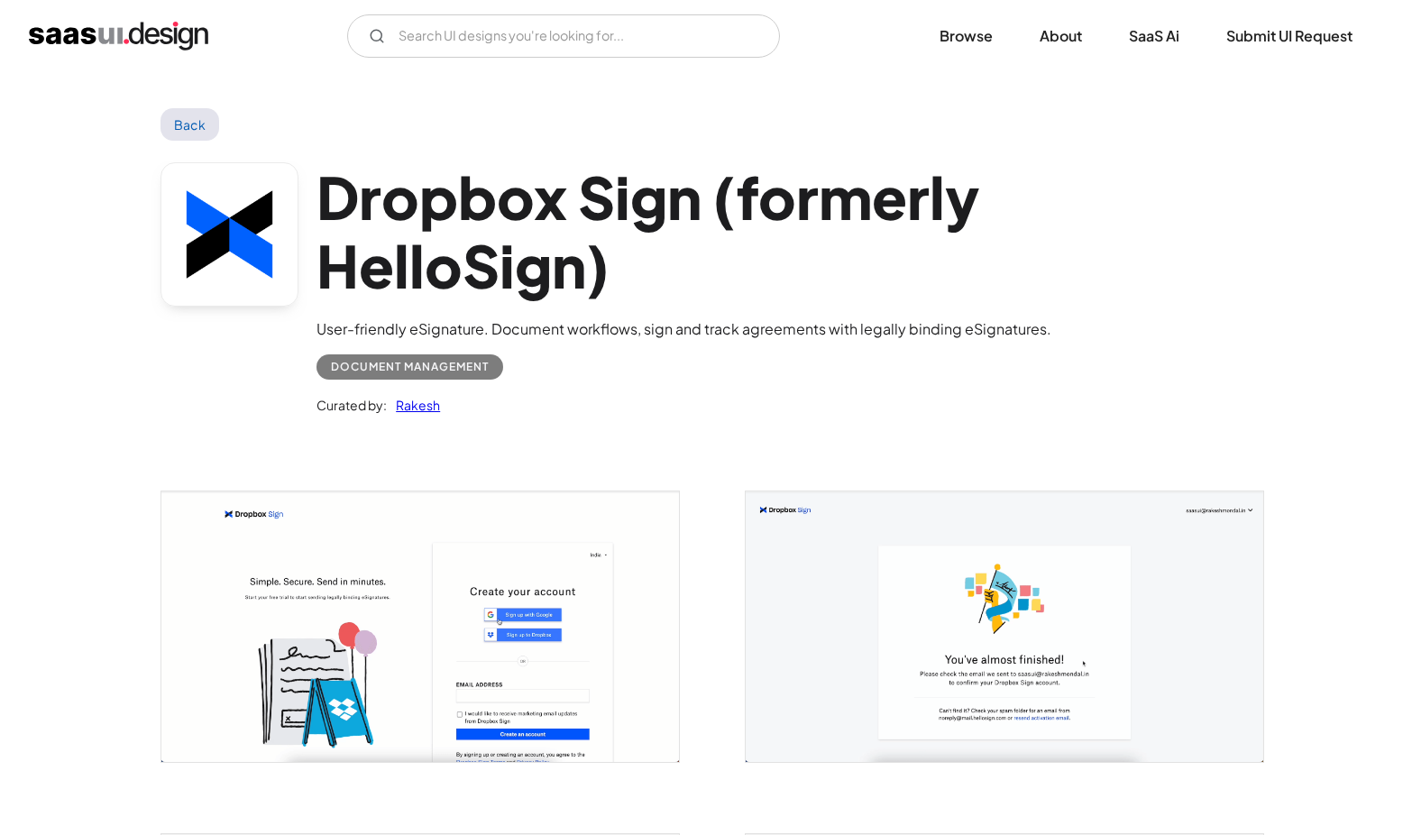
click at [230, 300] on link at bounding box center [229, 234] width 138 height 144
click at [206, 131] on link "Back" at bounding box center [189, 124] width 59 height 32
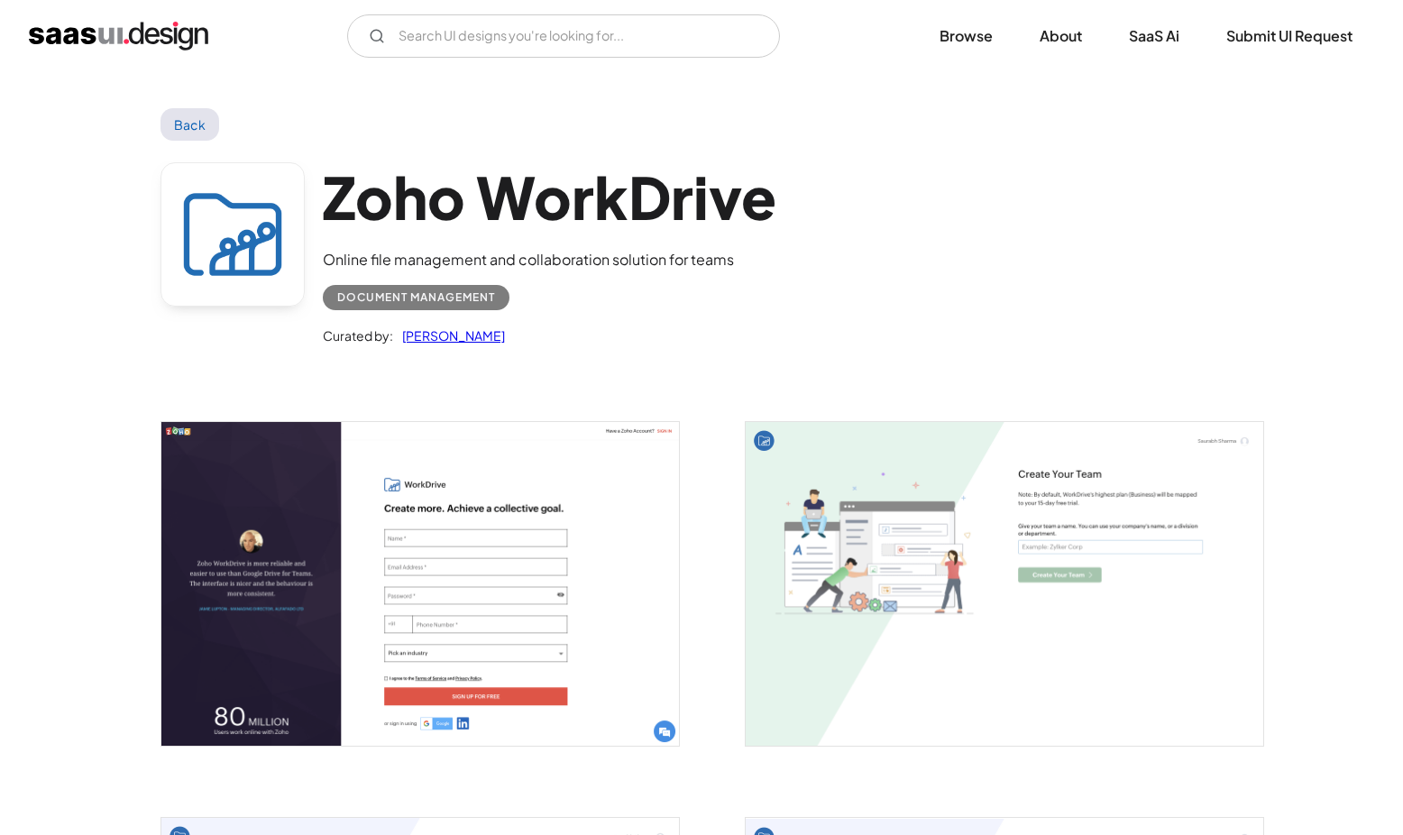
click at [252, 253] on link at bounding box center [232, 234] width 144 height 144
click at [170, 134] on link "Back" at bounding box center [189, 124] width 59 height 32
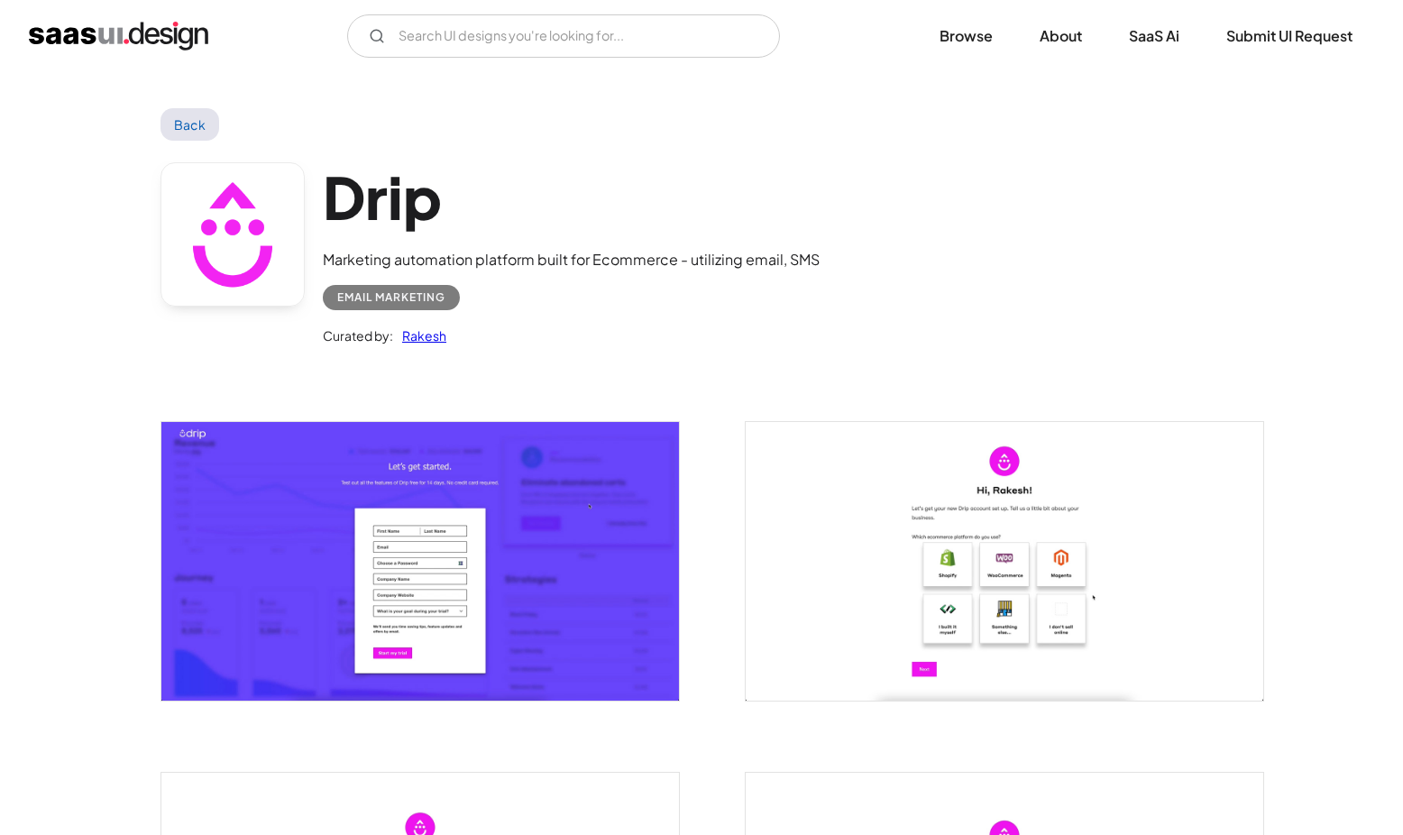
click at [231, 222] on link at bounding box center [232, 234] width 144 height 144
click at [190, 133] on link "Back" at bounding box center [189, 124] width 59 height 32
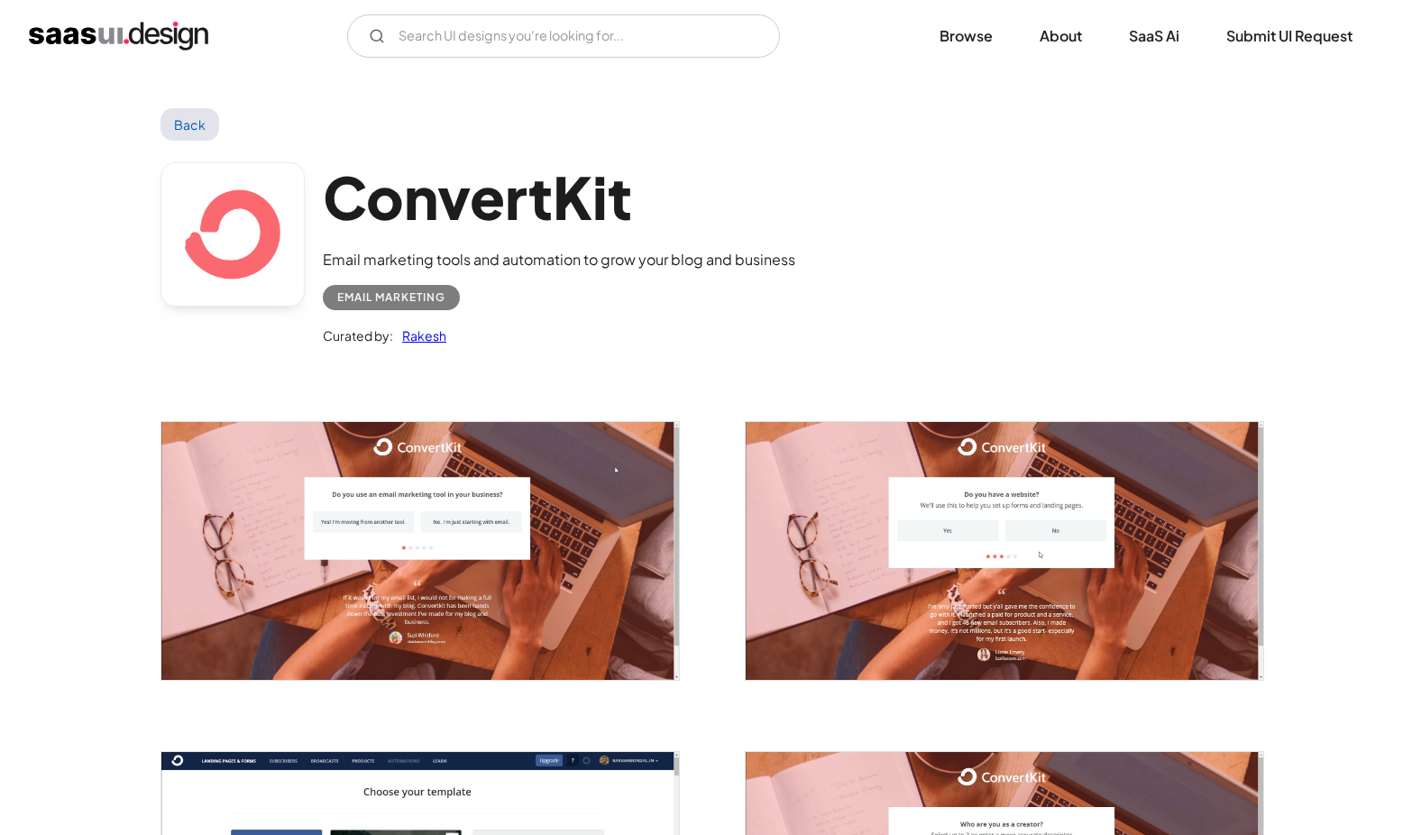
click at [220, 263] on link at bounding box center [232, 234] width 144 height 144
click at [191, 114] on link "Back" at bounding box center [189, 124] width 59 height 32
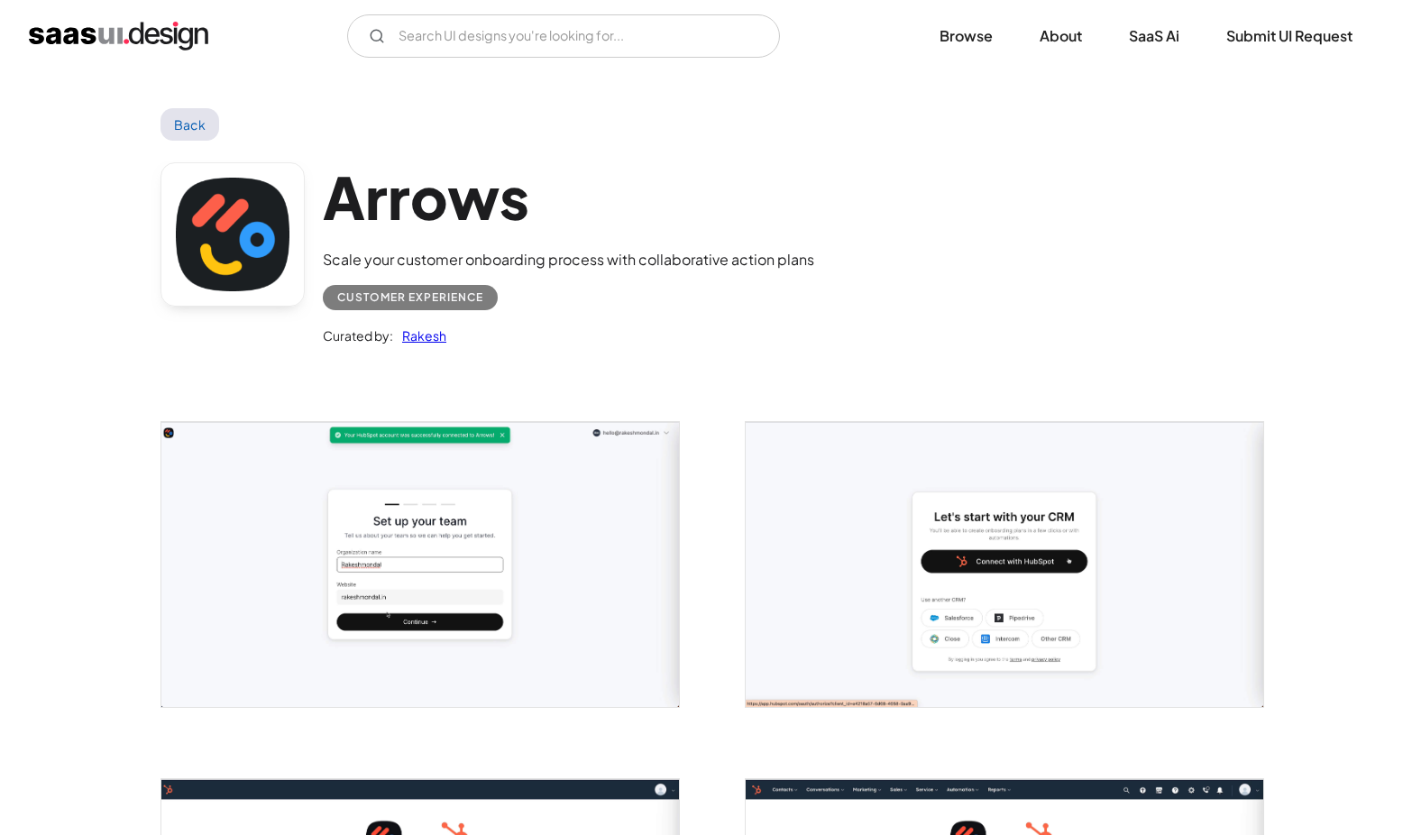
click at [207, 213] on link at bounding box center [232, 234] width 144 height 144
click at [202, 129] on link "Back" at bounding box center [189, 124] width 59 height 32
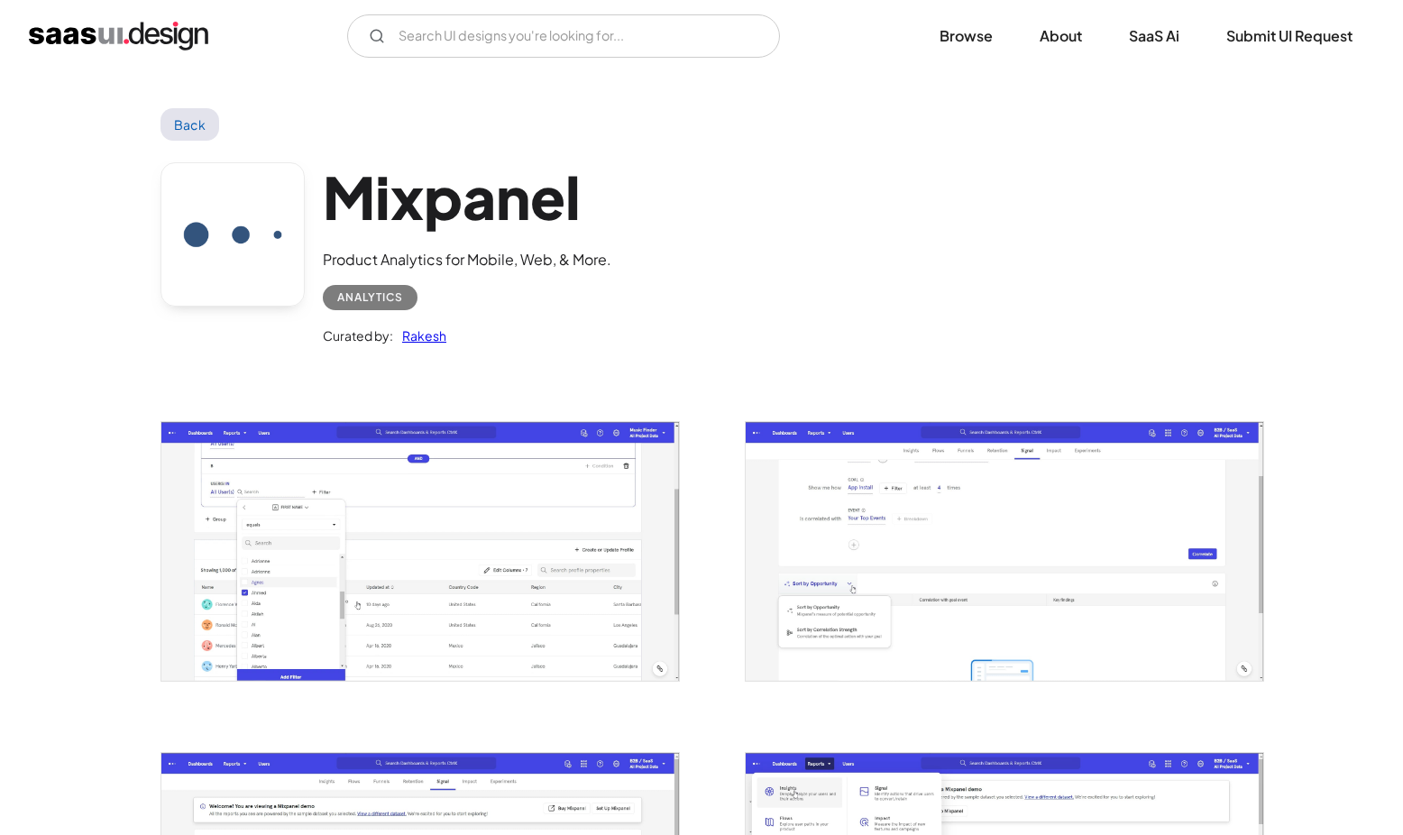
click at [267, 248] on link at bounding box center [232, 234] width 144 height 144
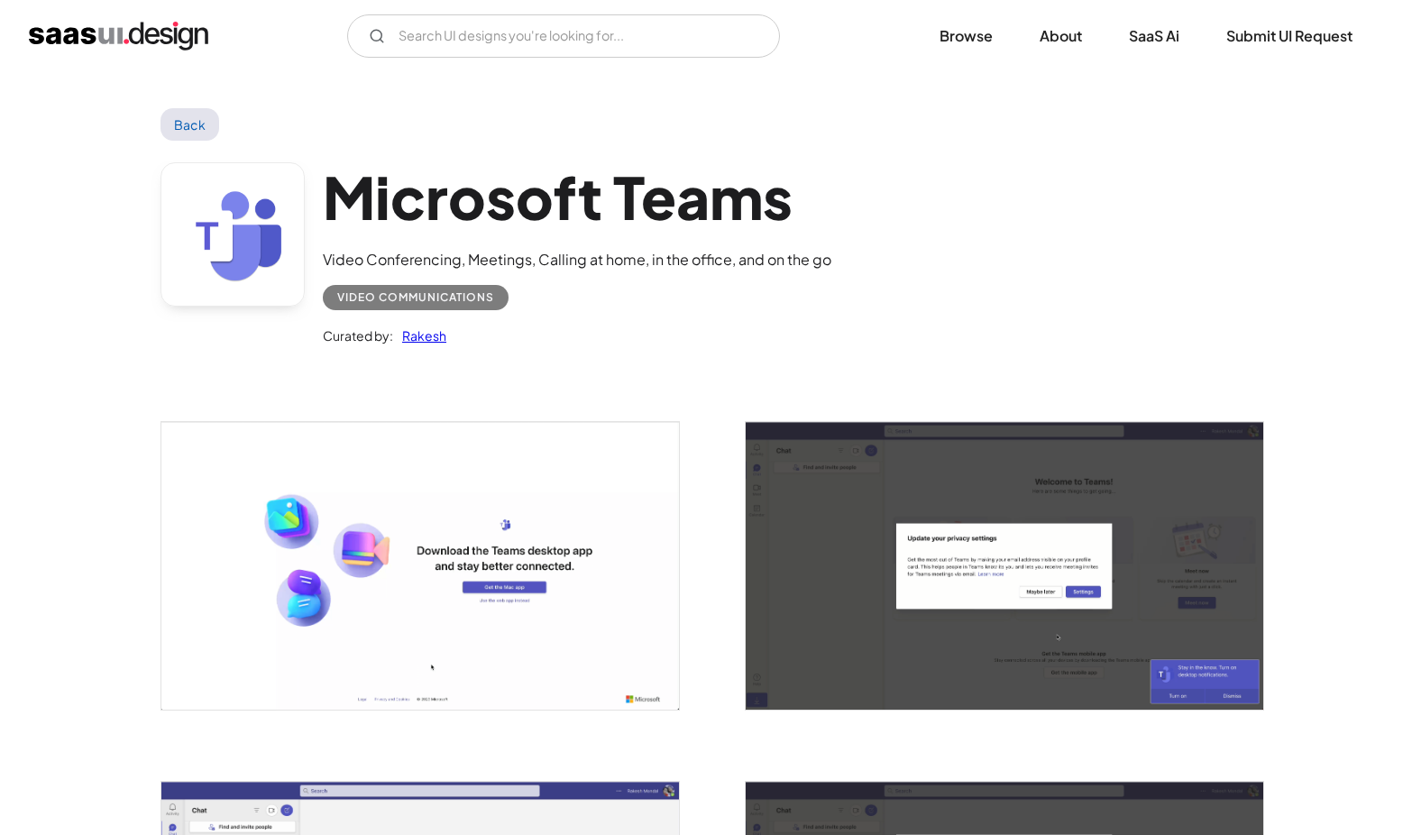
click at [188, 132] on link "Back" at bounding box center [189, 124] width 59 height 32
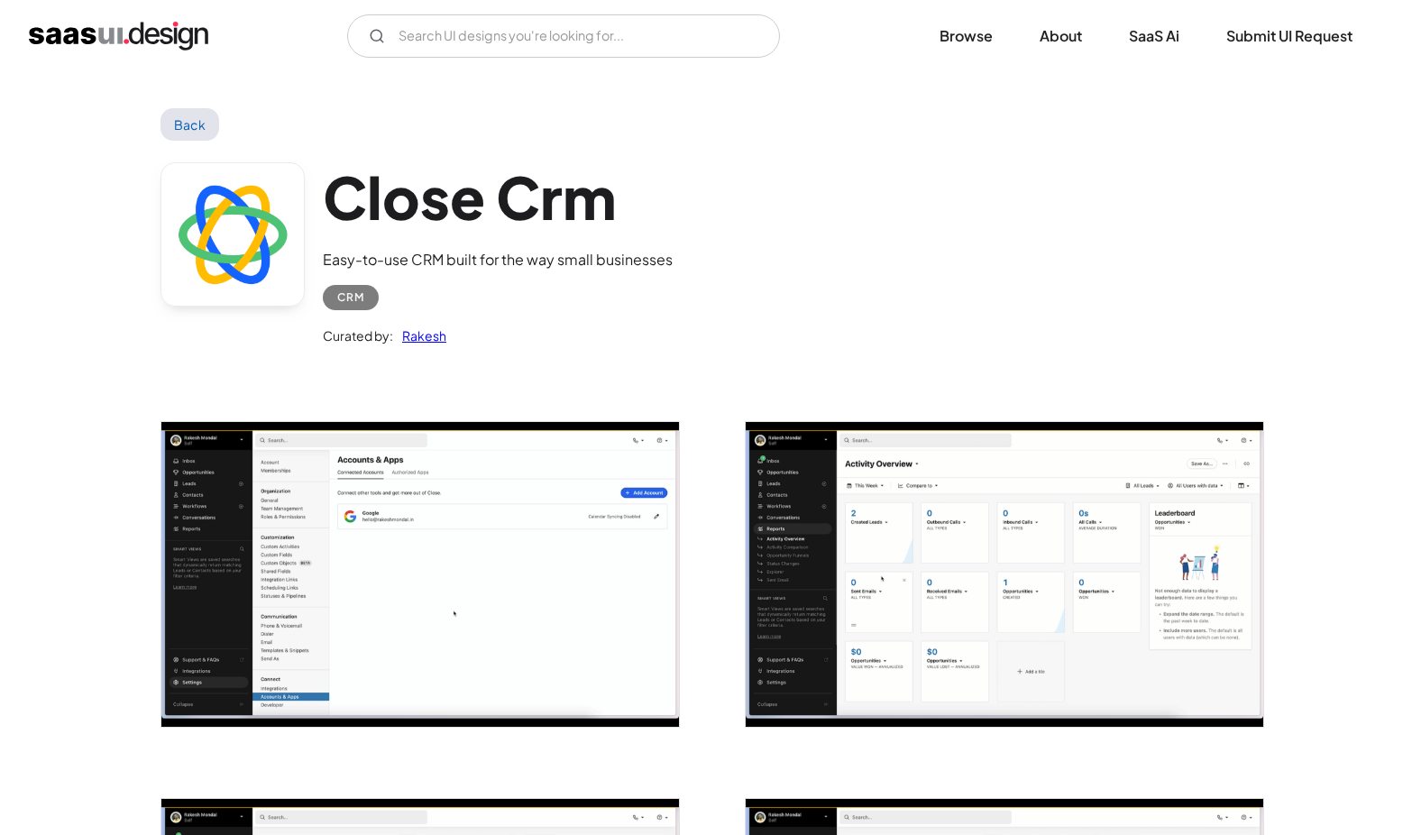
click at [239, 230] on link at bounding box center [232, 234] width 144 height 144
click at [186, 130] on link "Back" at bounding box center [189, 124] width 59 height 32
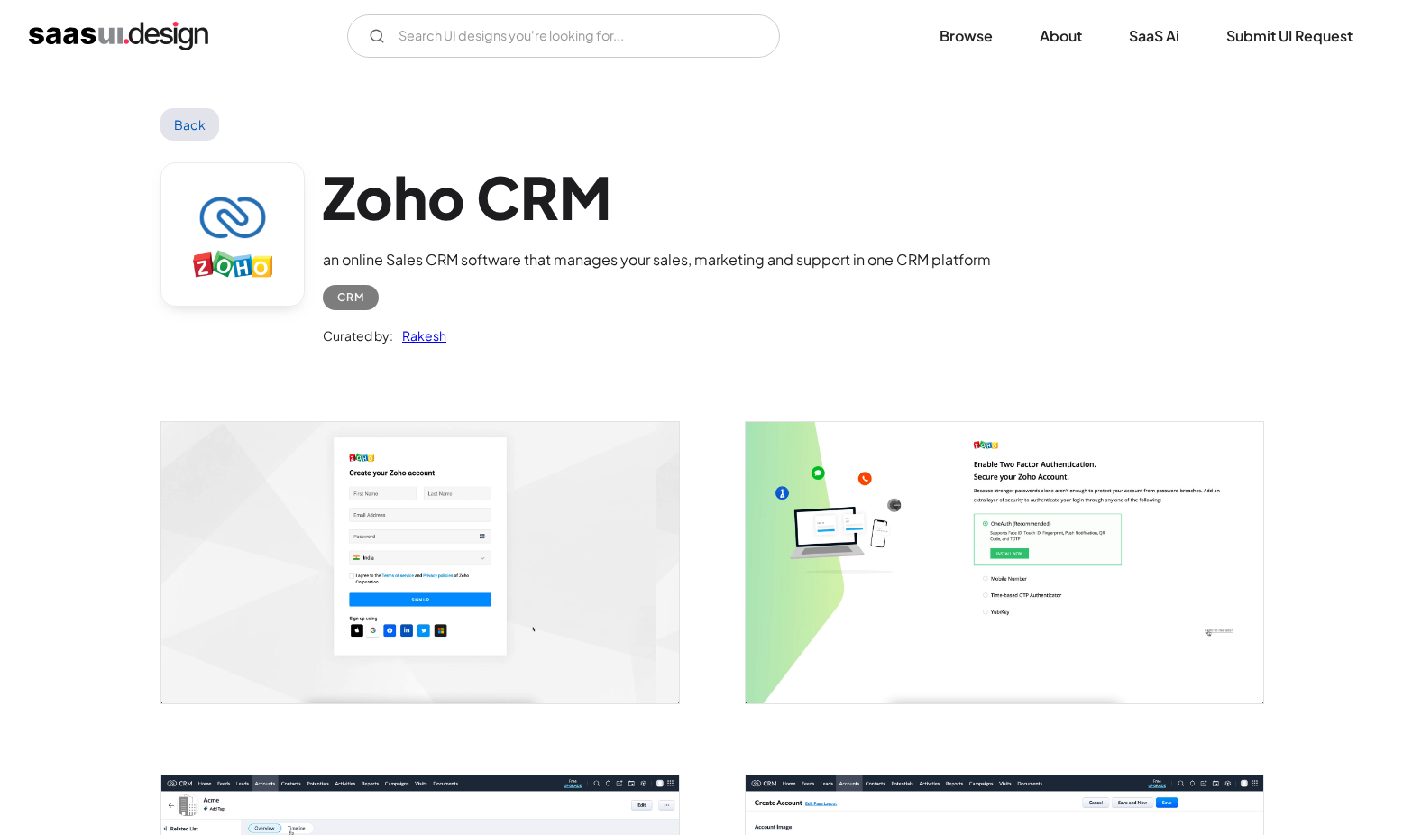
click at [233, 169] on link at bounding box center [232, 234] width 144 height 144
click at [179, 131] on link "Back" at bounding box center [189, 124] width 59 height 32
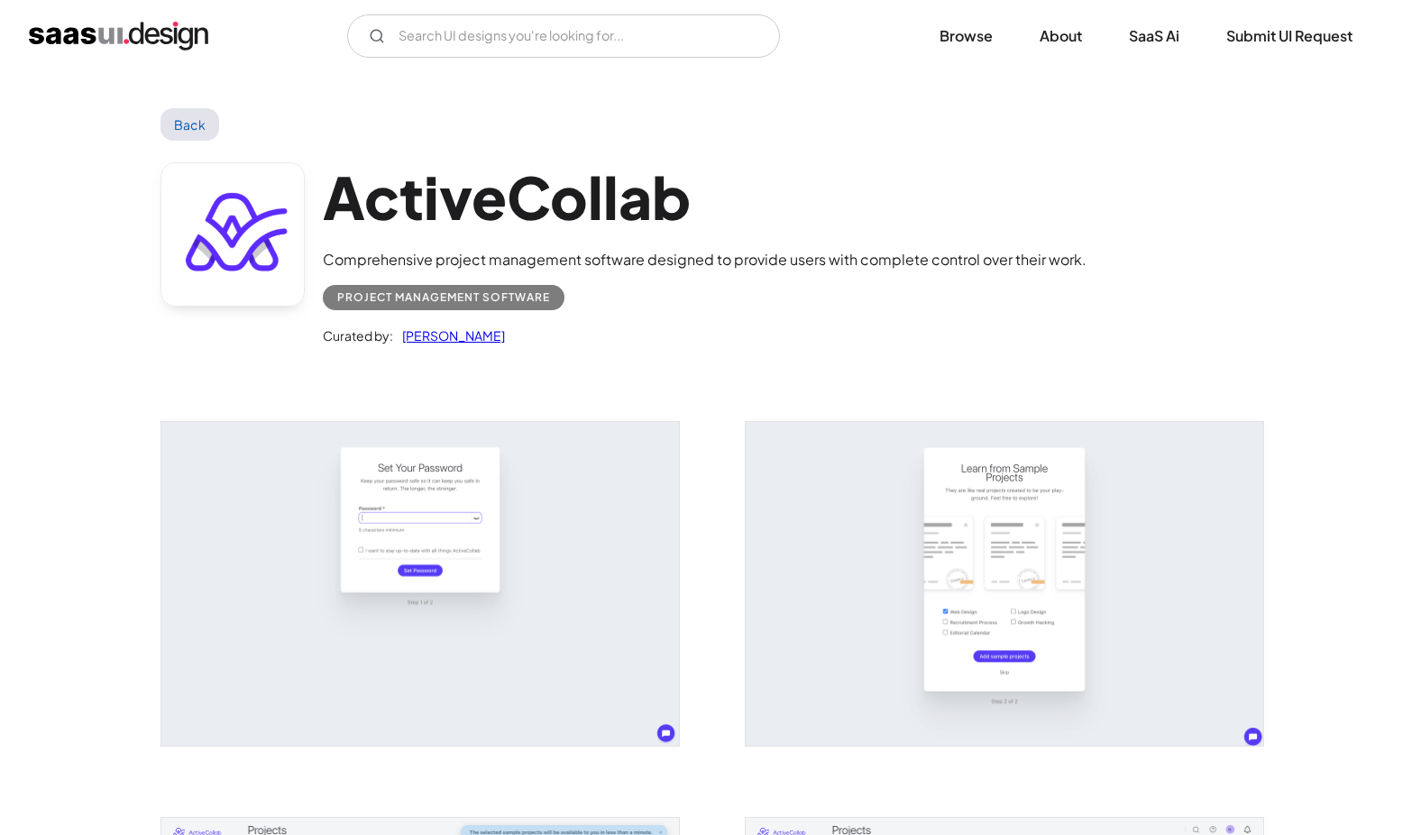
click at [198, 124] on link "Back" at bounding box center [189, 124] width 59 height 32
click at [224, 188] on link at bounding box center [232, 234] width 144 height 144
click at [188, 126] on link "Back" at bounding box center [189, 124] width 59 height 32
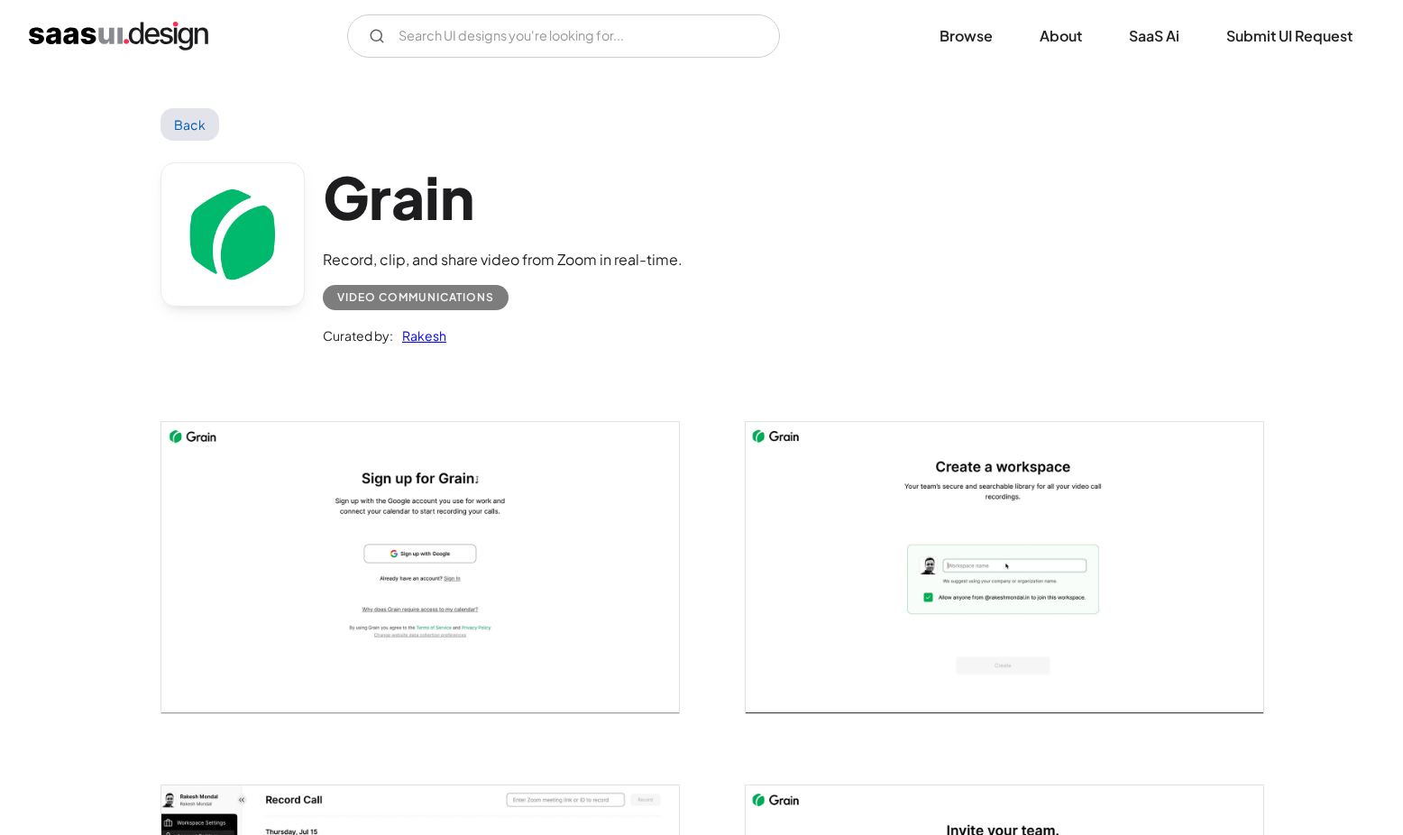
click at [261, 218] on link at bounding box center [232, 234] width 144 height 144
click at [207, 123] on link "Back" at bounding box center [189, 124] width 59 height 32
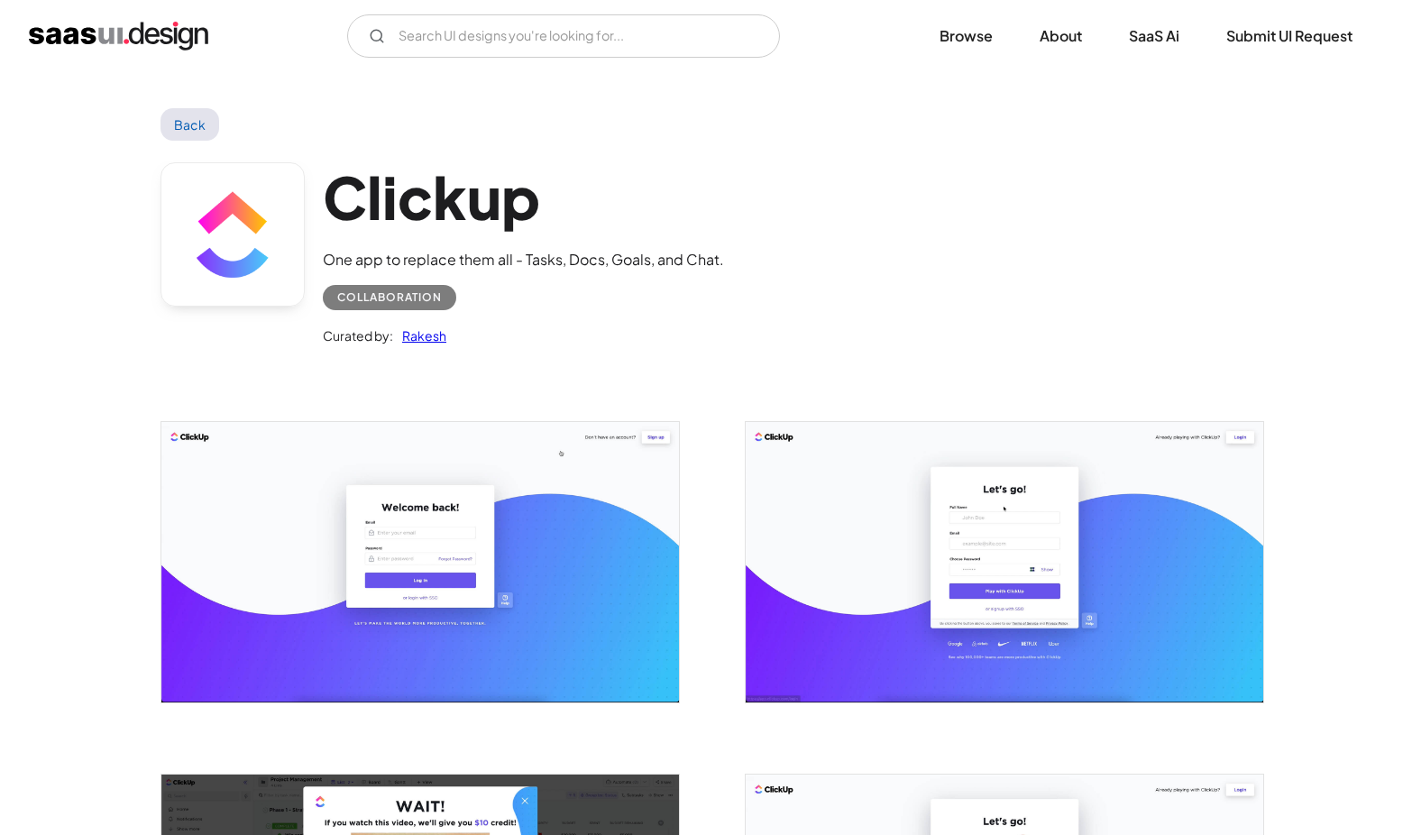
click at [233, 225] on link at bounding box center [232, 234] width 144 height 144
click at [187, 120] on link "Back" at bounding box center [189, 124] width 59 height 32
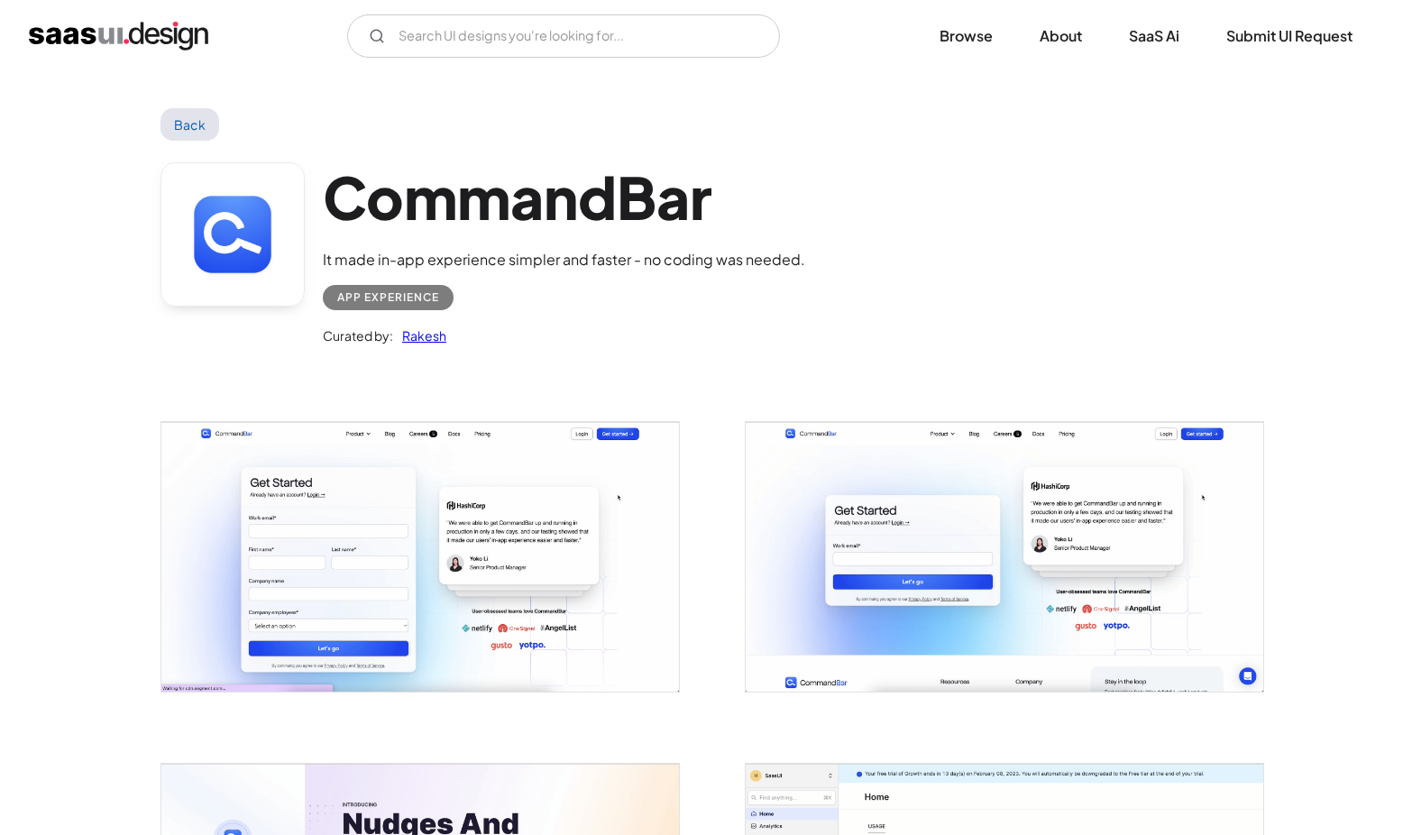
click at [259, 212] on link at bounding box center [232, 234] width 144 height 144
click at [196, 120] on link "Back" at bounding box center [189, 124] width 59 height 32
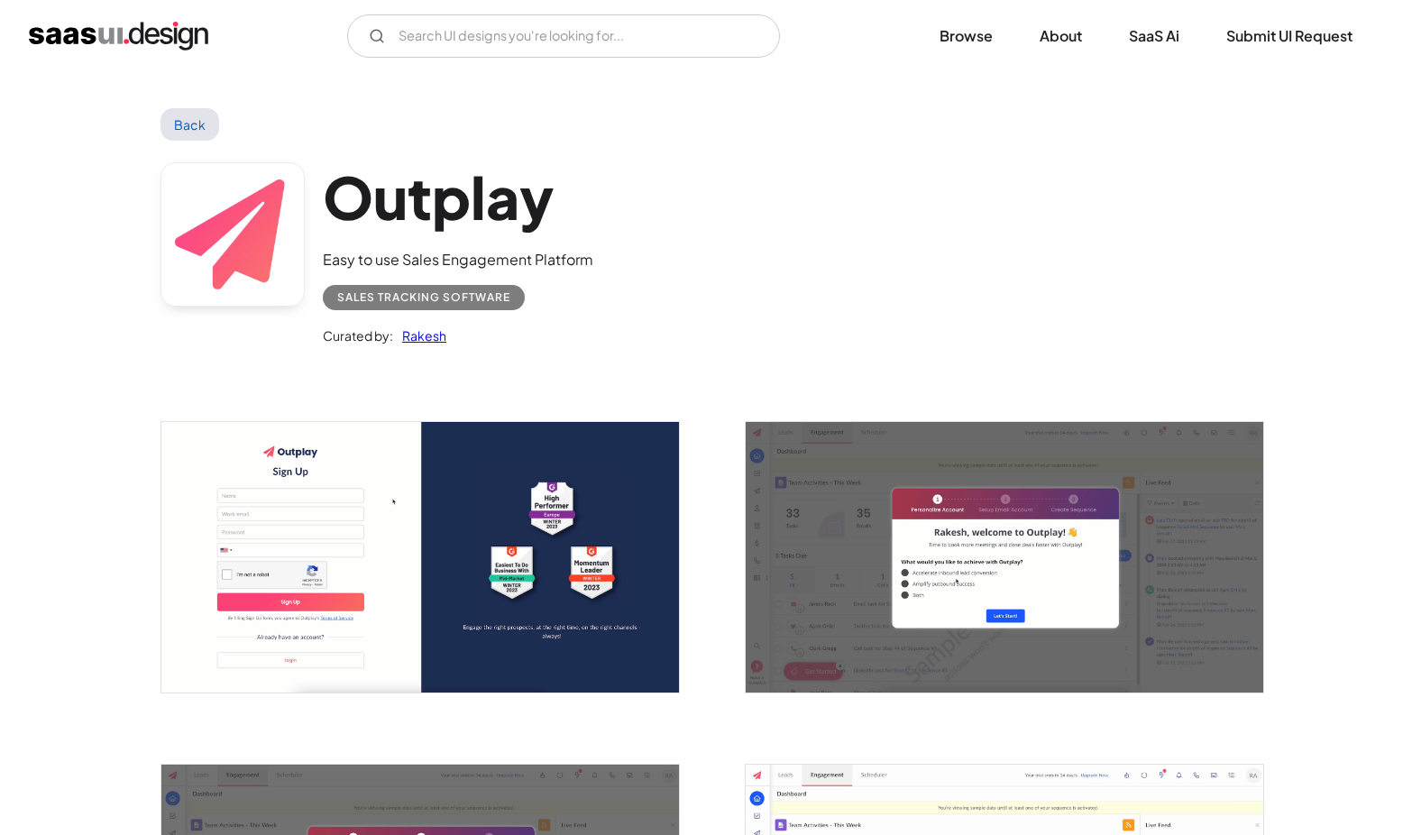
click at [269, 319] on div "Outplay Easy to use Sales Engagement Platform Sales Tracking Software Curated b…" at bounding box center [701, 258] width 1082 height 235
click at [260, 278] on link at bounding box center [232, 234] width 144 height 144
